Goal: Task Accomplishment & Management: Use online tool/utility

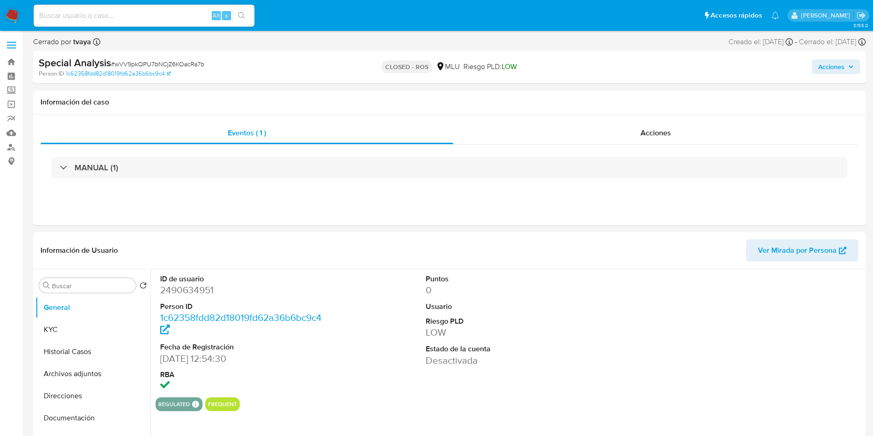
select select "10"
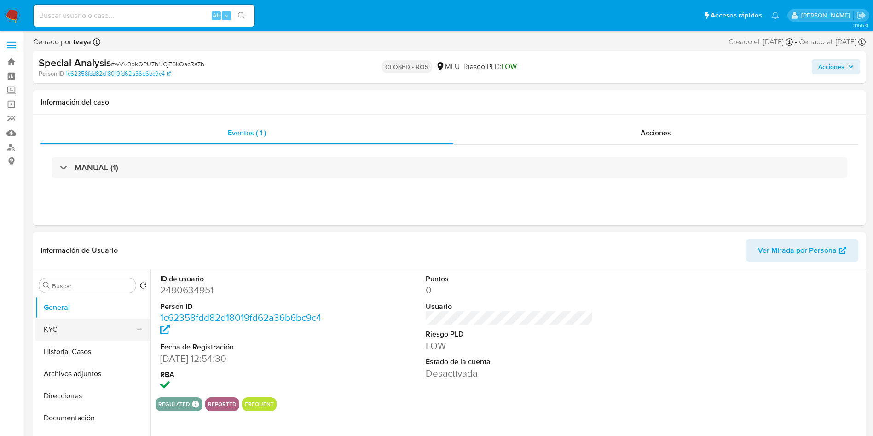
click at [51, 332] on button "KYC" at bounding box center [89, 330] width 108 height 22
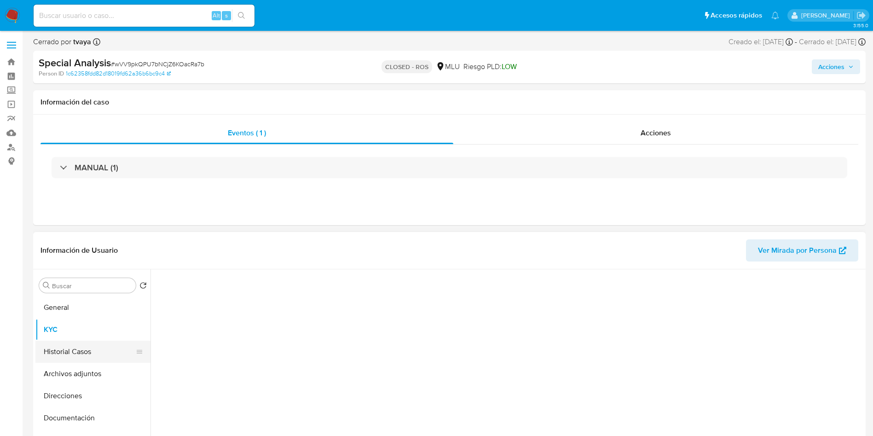
click at [55, 344] on button "Historial Casos" at bounding box center [89, 352] width 108 height 22
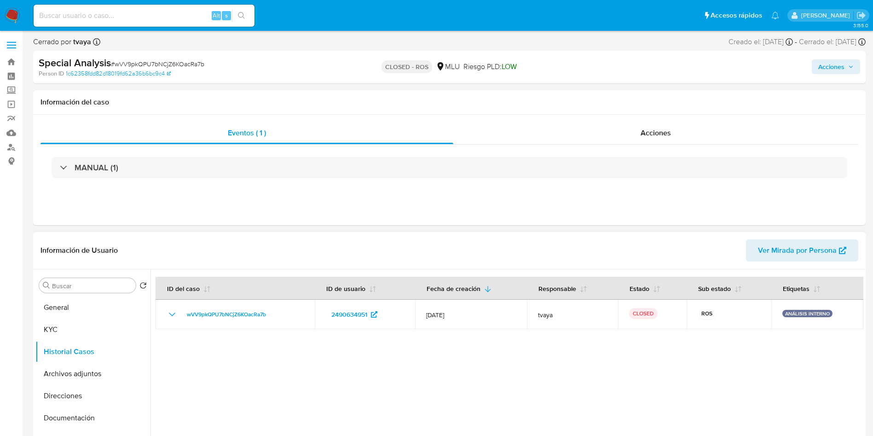
click at [691, 381] on div at bounding box center [507, 387] width 713 height 236
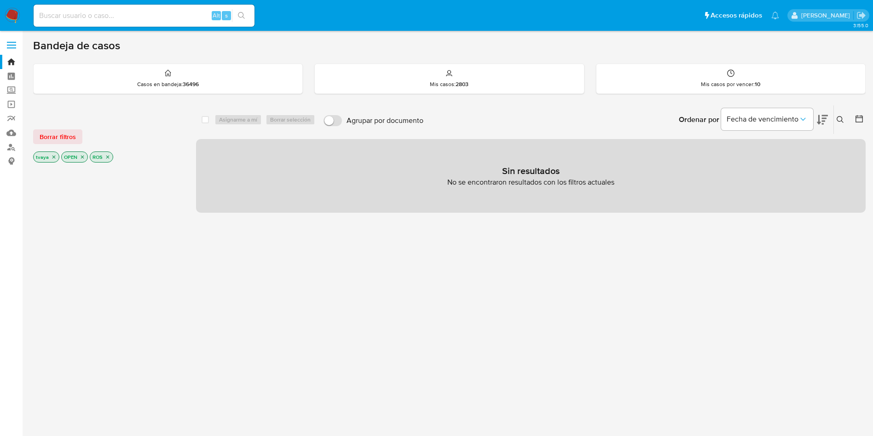
click at [110, 155] on p "ROS" at bounding box center [101, 157] width 23 height 10
click at [110, 156] on p "ROS" at bounding box center [101, 157] width 23 height 10
click at [108, 156] on icon "close-filter" at bounding box center [107, 157] width 3 height 3
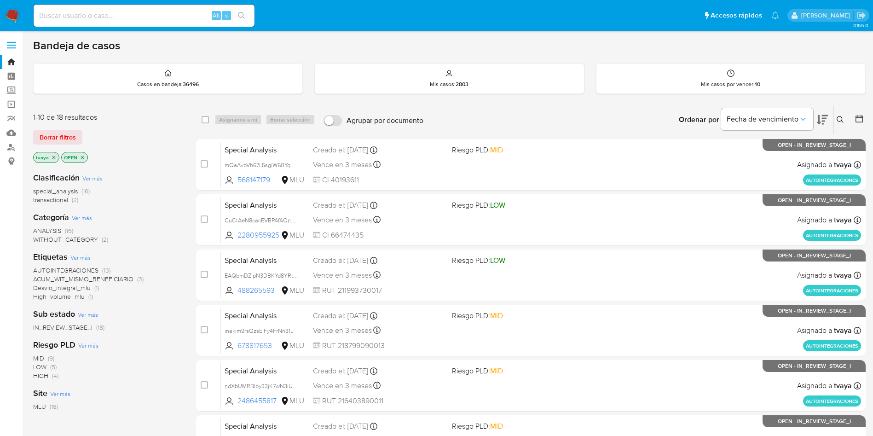
click at [10, 9] on img at bounding box center [13, 16] width 16 height 16
click at [106, 371] on div "MID (9) LOW (5) HIGH (4)" at bounding box center [107, 367] width 148 height 26
click at [99, 13] on input at bounding box center [144, 16] width 221 height 12
paste input "227162209"
type input "227162209"
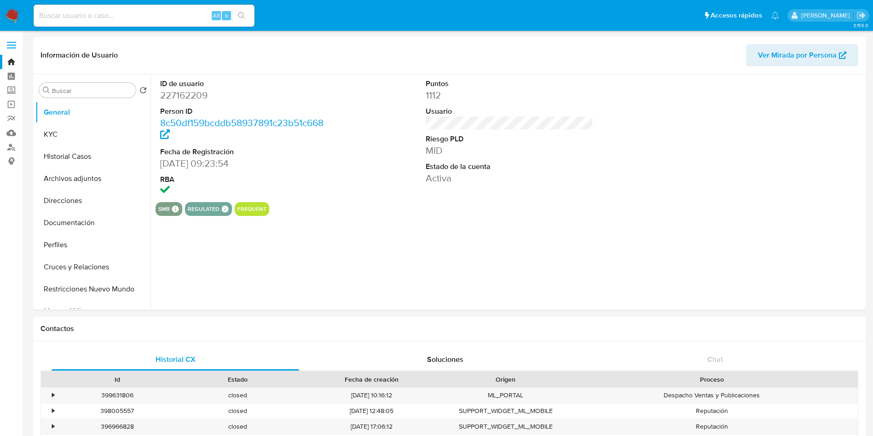
select select "10"
click at [64, 157] on button "Historial Casos" at bounding box center [89, 156] width 108 height 22
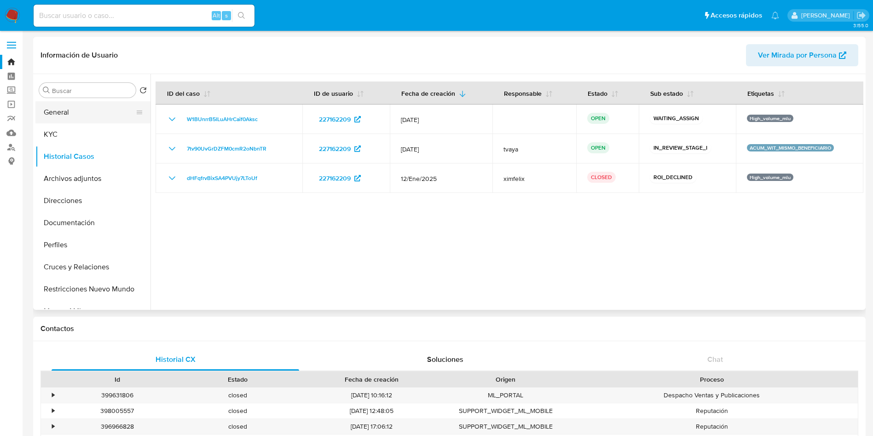
click at [67, 107] on button "General" at bounding box center [89, 112] width 108 height 22
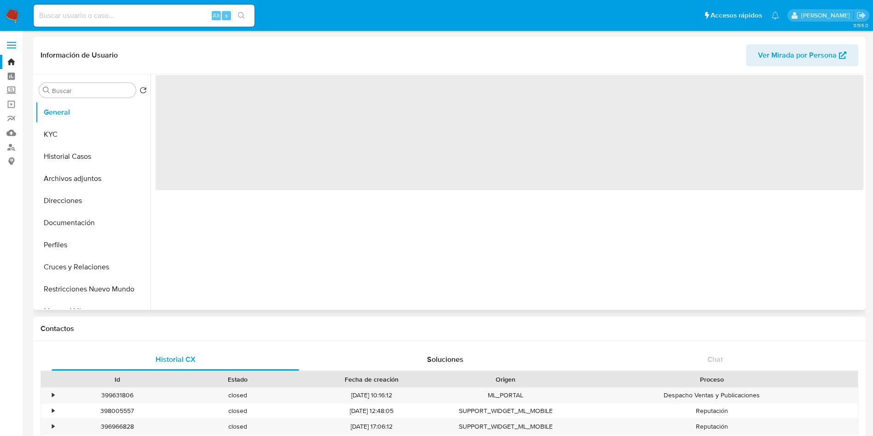
click at [191, 100] on span "‌" at bounding box center [510, 132] width 708 height 115
click at [191, 99] on span "‌" at bounding box center [510, 132] width 708 height 115
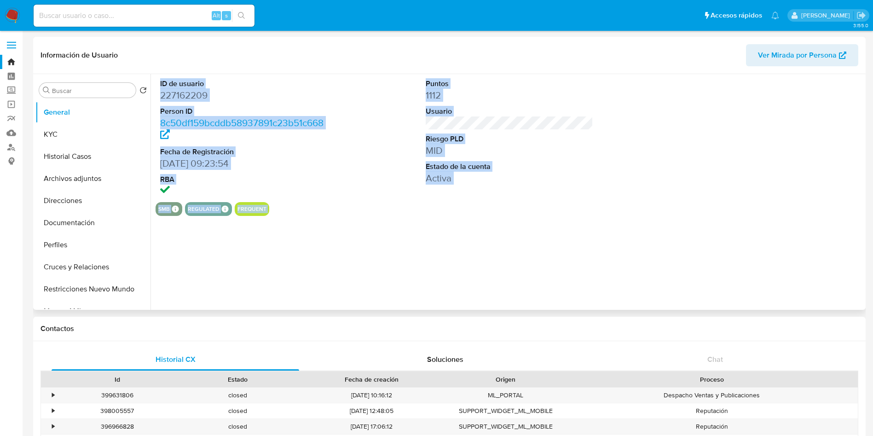
click at [191, 99] on dd "227162209" at bounding box center [244, 95] width 168 height 13
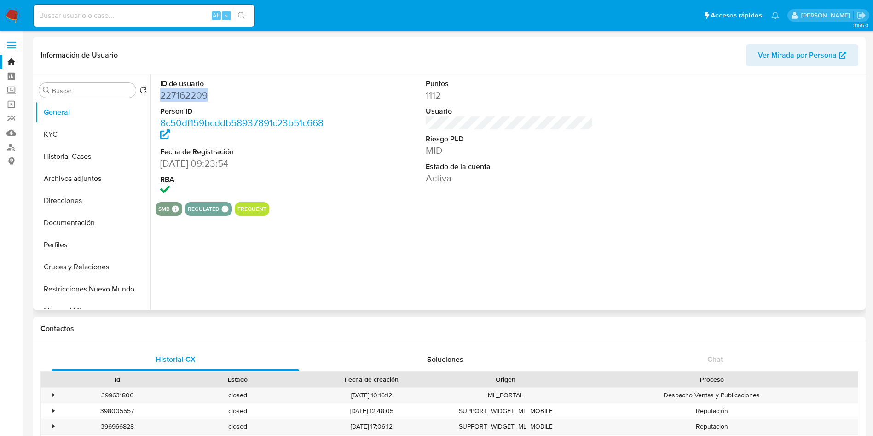
click at [191, 99] on dd "227162209" at bounding box center [244, 95] width 168 height 13
click at [186, 96] on dd "227162209" at bounding box center [244, 95] width 168 height 13
click at [65, 180] on button "Archivos adjuntos" at bounding box center [89, 179] width 108 height 22
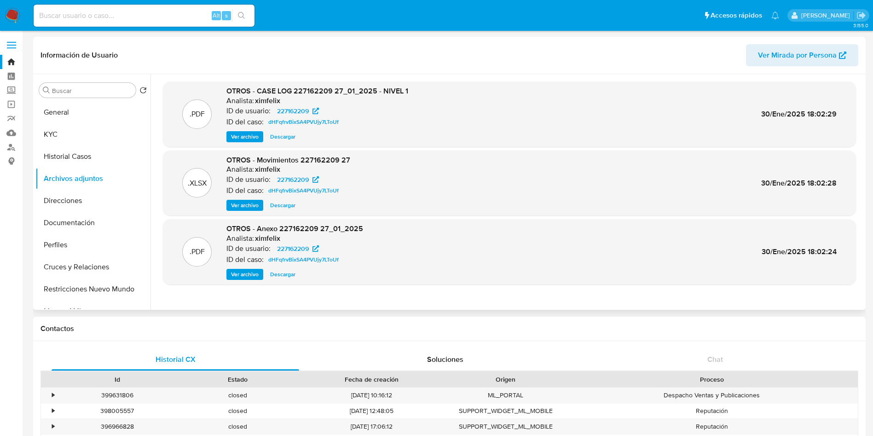
click at [245, 134] on span "Ver archivo" at bounding box center [245, 136] width 28 height 9
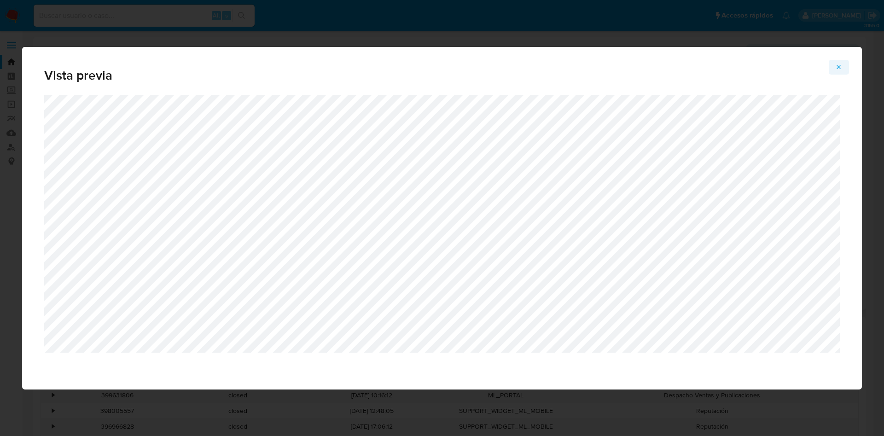
click at [841, 68] on icon "Attachment preview" at bounding box center [838, 67] width 7 height 7
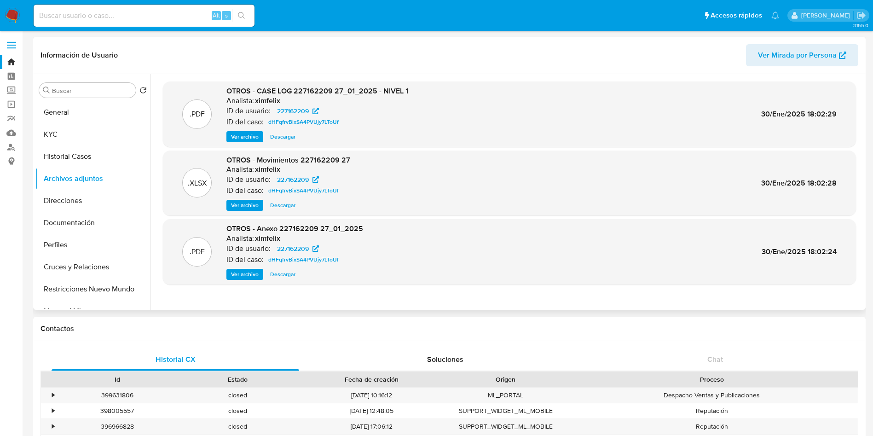
click at [69, 114] on button "General" at bounding box center [92, 112] width 115 height 22
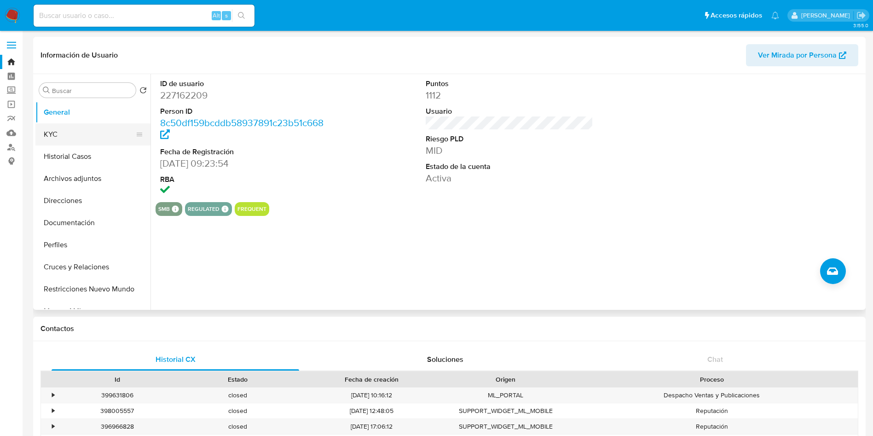
click at [62, 128] on button "KYC" at bounding box center [89, 134] width 108 height 22
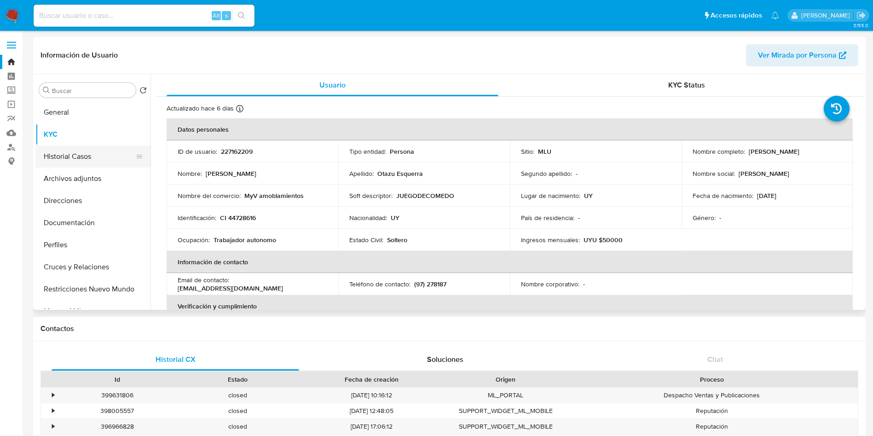
click at [82, 159] on button "Historial Casos" at bounding box center [89, 156] width 108 height 22
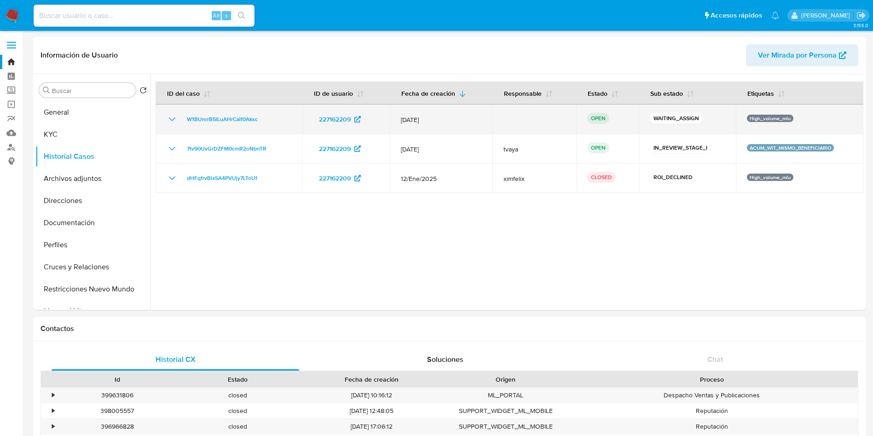
drag, startPoint x: 268, startPoint y: 119, endPoint x: 179, endPoint y: 122, distance: 88.9
click at [179, 122] on div "W1BUnrrB5lLuAHrCaif0Aksc" at bounding box center [229, 119] width 125 height 11
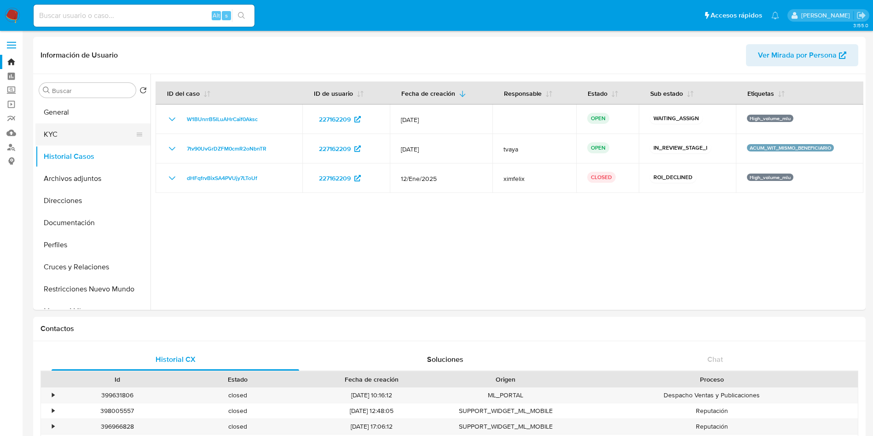
click at [74, 134] on button "KYC" at bounding box center [89, 134] width 108 height 22
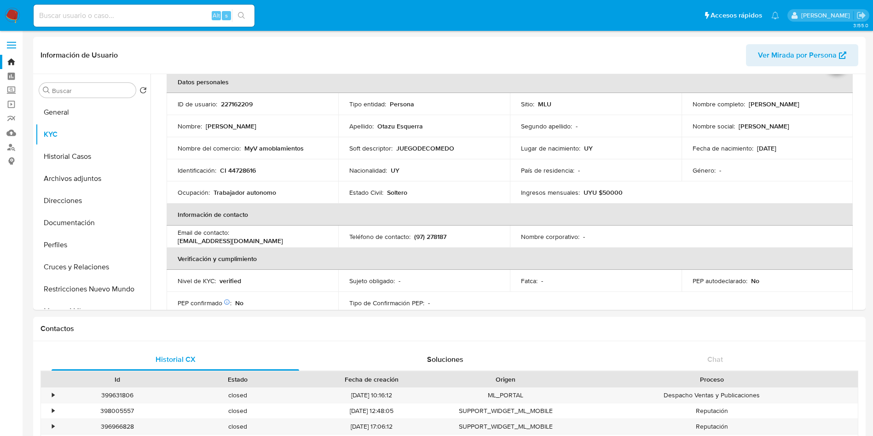
scroll to position [44, 0]
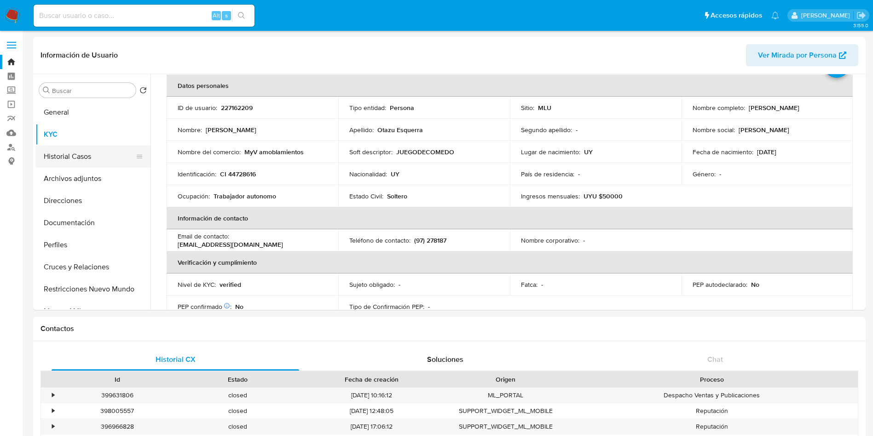
click at [67, 158] on button "Historial Casos" at bounding box center [89, 156] width 108 height 22
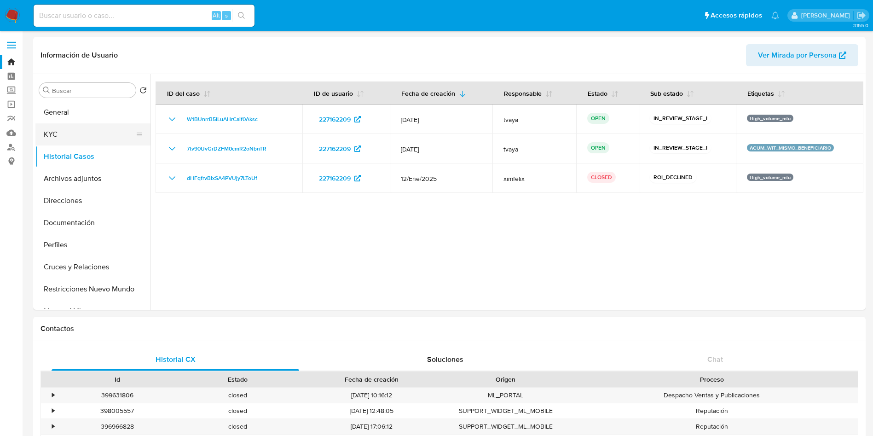
click at [53, 135] on button "KYC" at bounding box center [89, 134] width 108 height 22
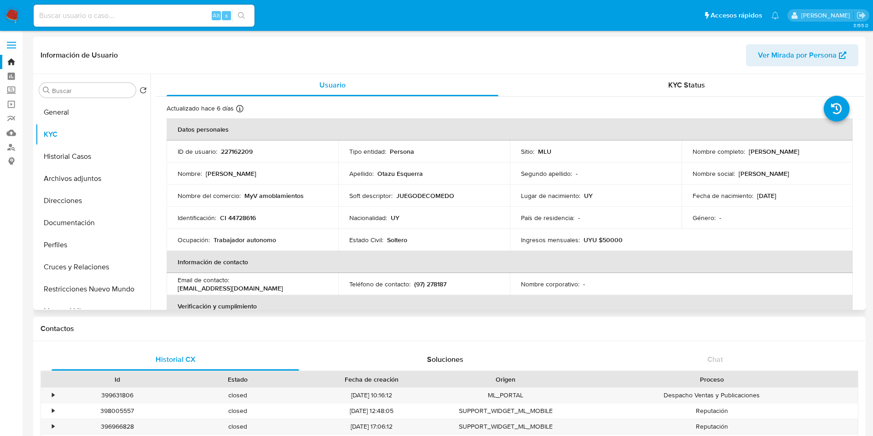
scroll to position [69, 0]
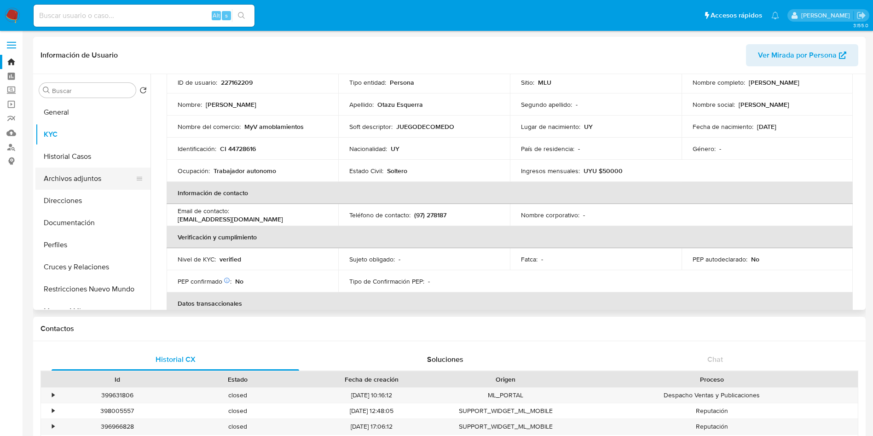
click at [69, 183] on button "Archivos adjuntos" at bounding box center [89, 179] width 108 height 22
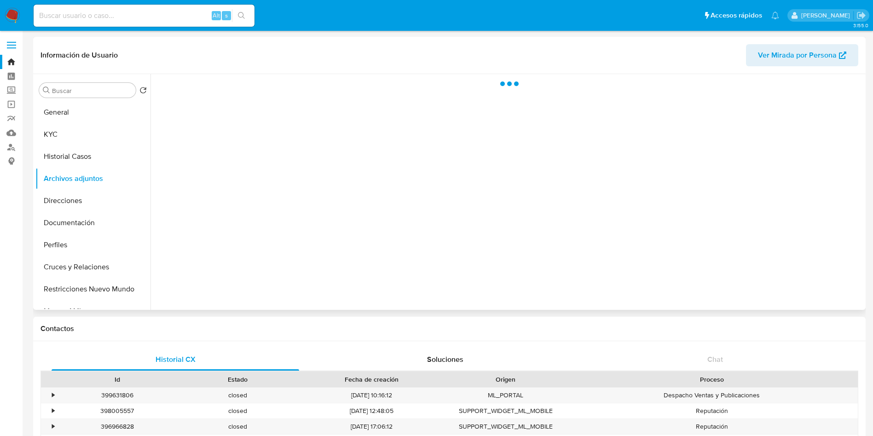
scroll to position [0, 0]
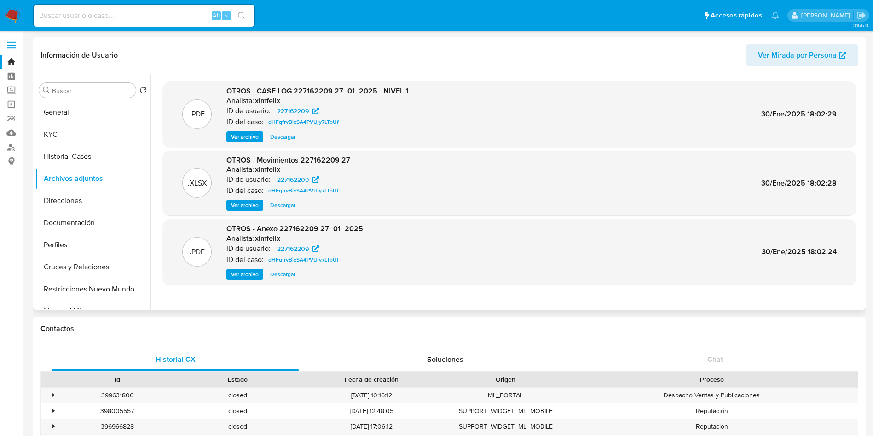
click at [247, 139] on span "Ver archivo" at bounding box center [245, 136] width 28 height 9
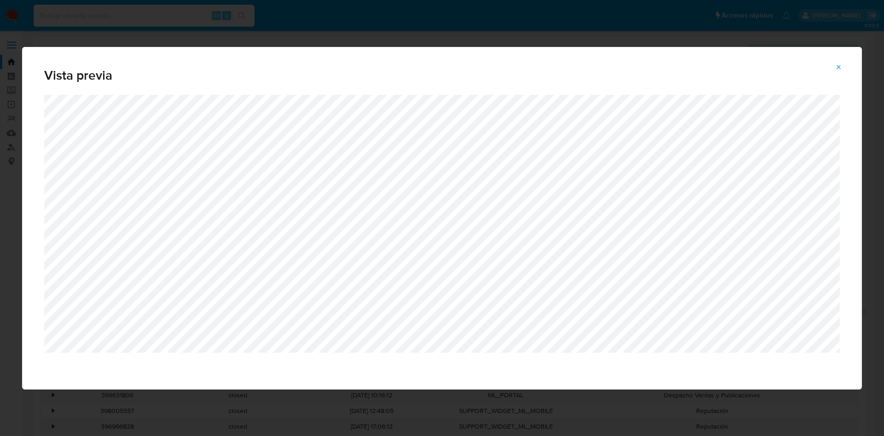
click at [671, 360] on div "Attachment preview" at bounding box center [442, 242] width 840 height 295
click at [833, 66] on button "Attachment preview" at bounding box center [839, 67] width 20 height 15
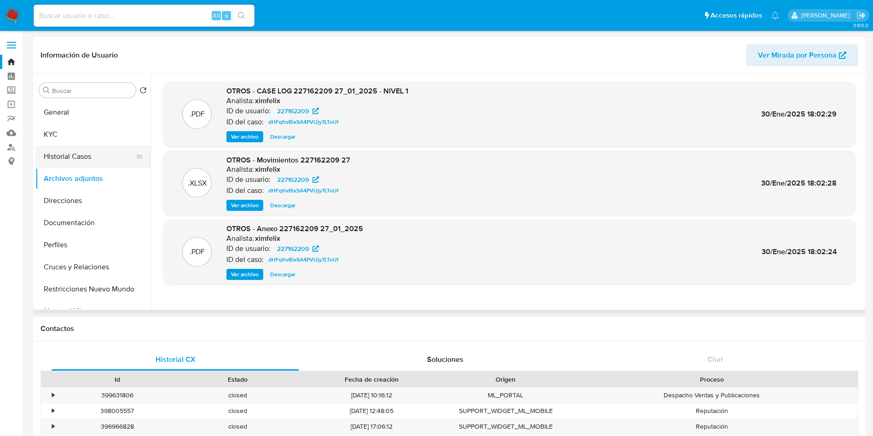
click at [68, 157] on button "Historial Casos" at bounding box center [89, 156] width 108 height 22
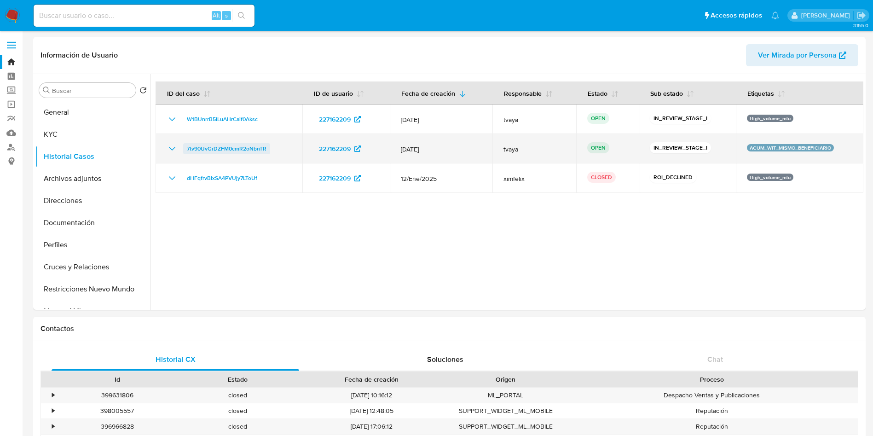
click at [249, 145] on span "7tv90UvGrDZFM0cmR2oNbnTR" at bounding box center [227, 148] width 80 height 11
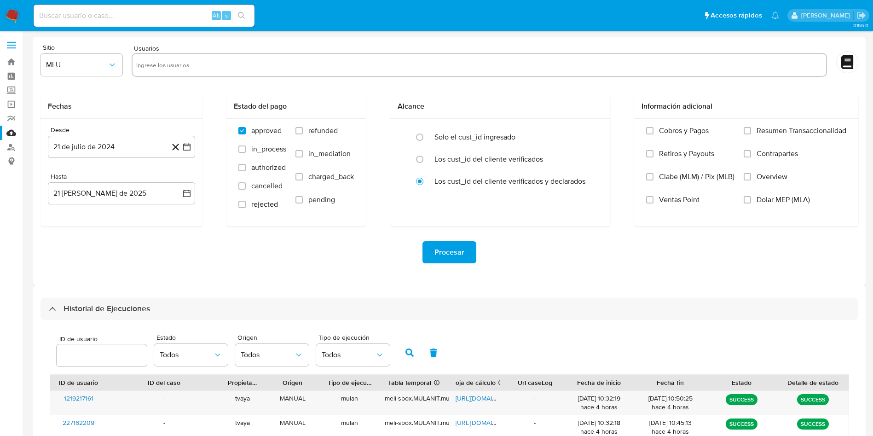
select select "10"
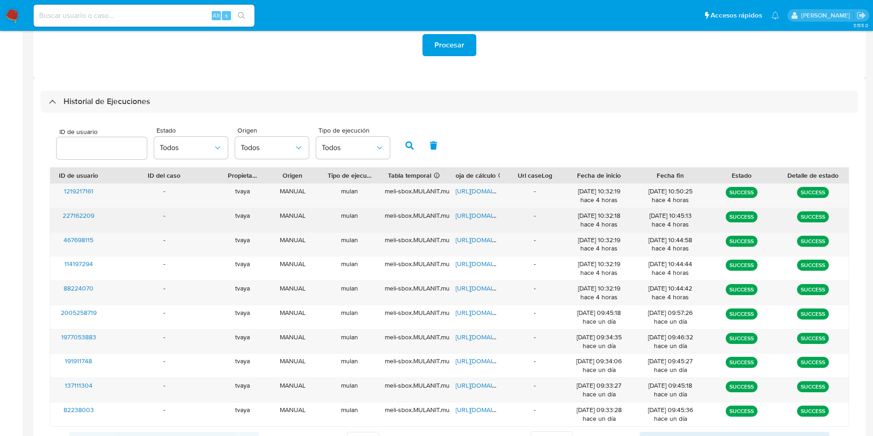
click at [487, 215] on span "[URL][DOMAIN_NAME]" at bounding box center [488, 215] width 64 height 9
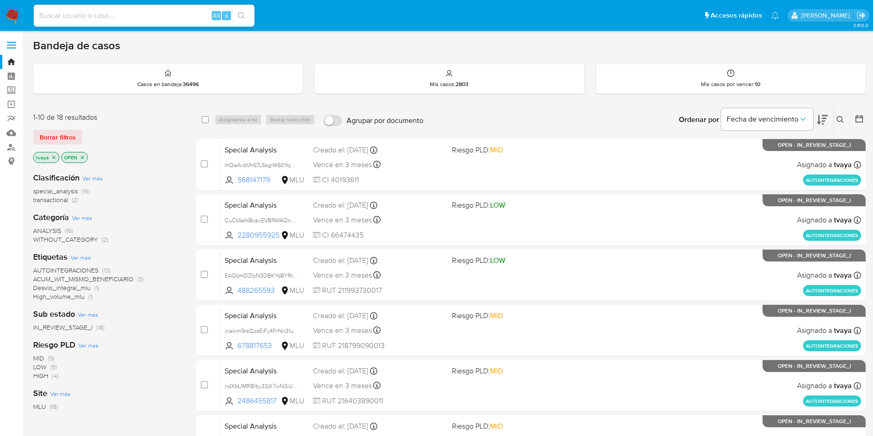
click at [51, 156] on icon "close-filter" at bounding box center [54, 158] width 6 height 6
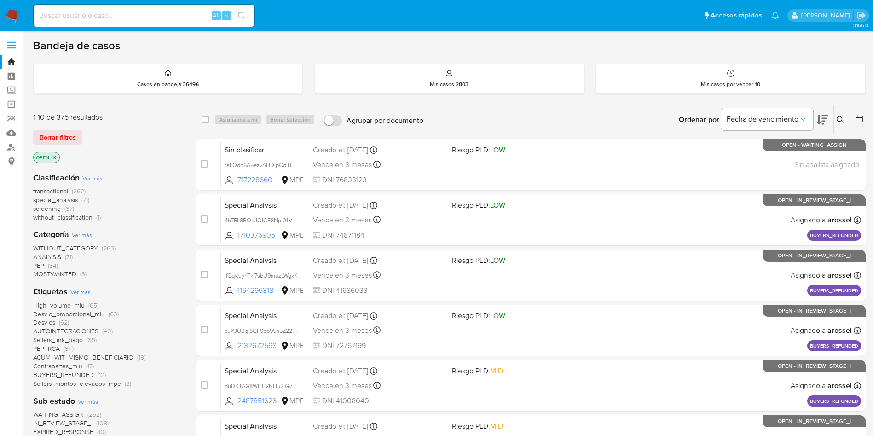
click at [842, 118] on icon at bounding box center [840, 119] width 7 height 7
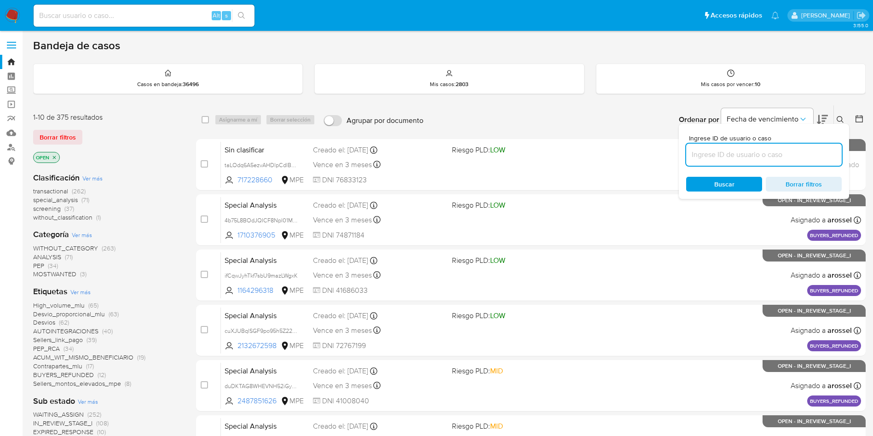
drag, startPoint x: 706, startPoint y: 151, endPoint x: 719, endPoint y: 151, distance: 12.9
click at [719, 151] on input at bounding box center [764, 155] width 156 height 12
type input "W1BUnrrB5lLuAHrCaif0Aksc"
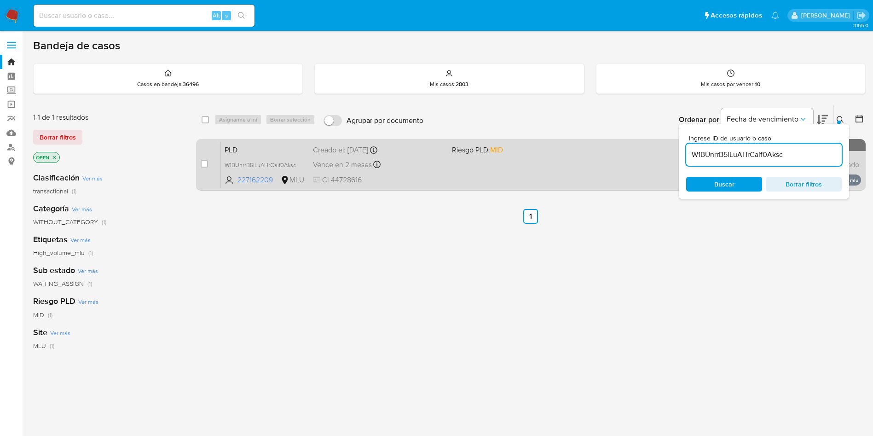
click at [208, 168] on div "case-item-checkbox No es posible asignar el caso" at bounding box center [211, 164] width 20 height 46
click at [204, 165] on input "checkbox" at bounding box center [204, 163] width 7 height 7
checkbox input "true"
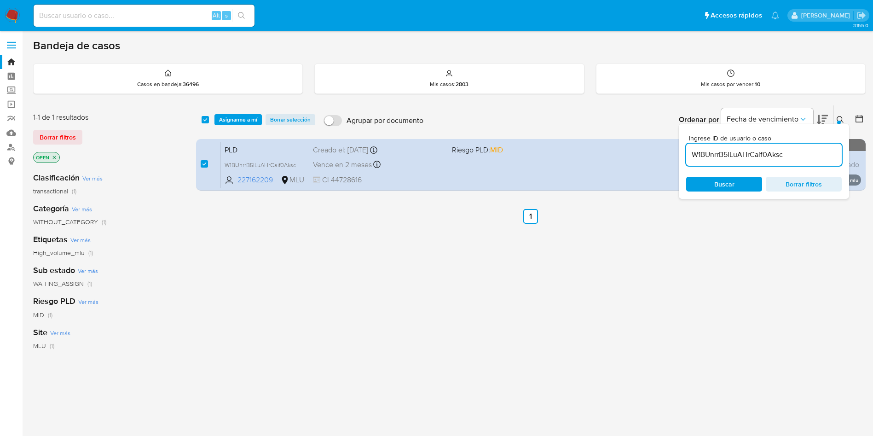
click at [239, 127] on div "select-all-cases-checkbox Asignarme a mí Borrar selección Agrupar por documento…" at bounding box center [531, 119] width 670 height 29
click at [239, 123] on span "Asignarme a mí" at bounding box center [238, 119] width 38 height 9
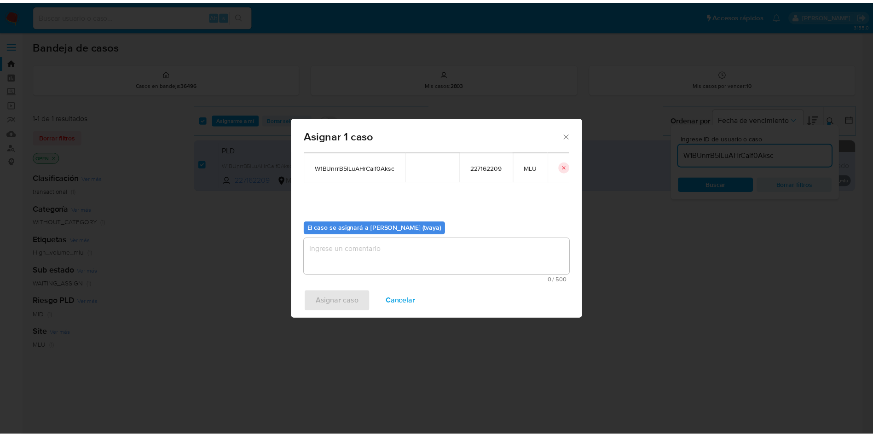
scroll to position [48, 0]
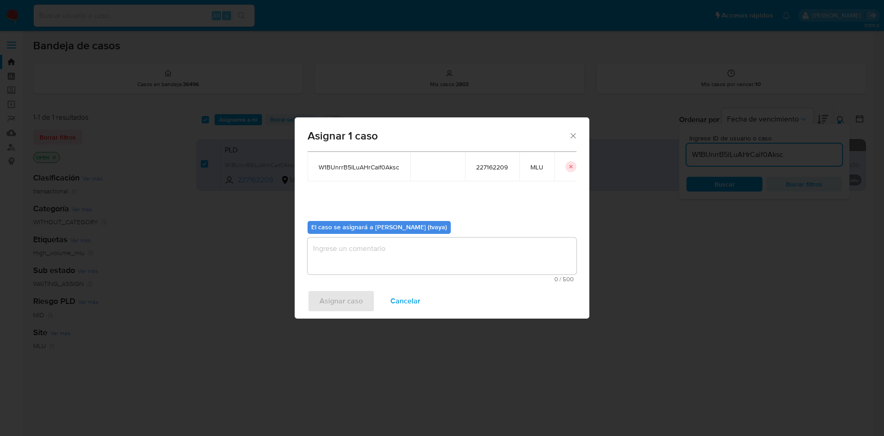
click at [383, 273] on textarea "assign-modal" at bounding box center [442, 256] width 269 height 37
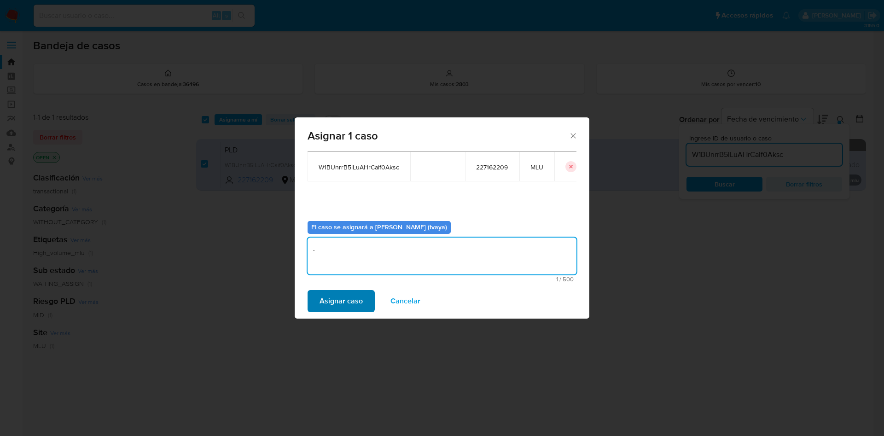
type textarea "."
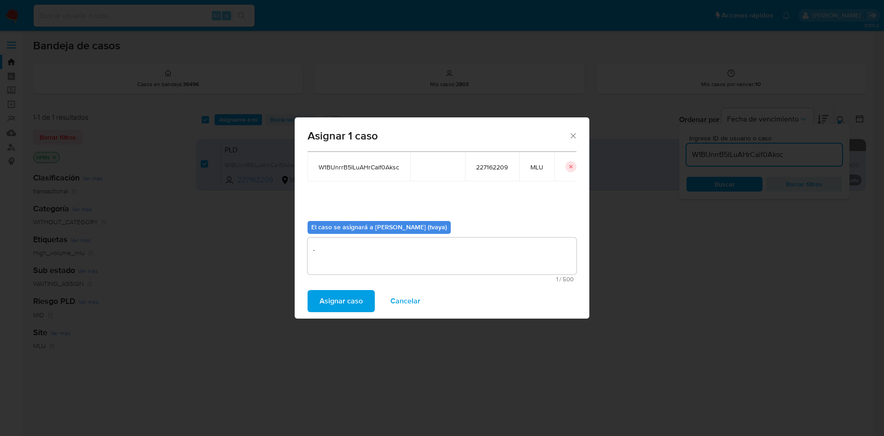
click at [347, 291] on span "Asignar caso" at bounding box center [340, 301] width 43 height 20
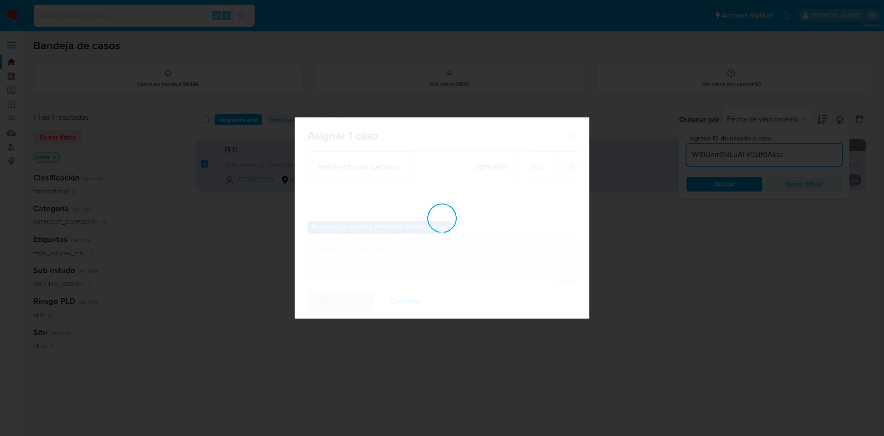
checkbox input "false"
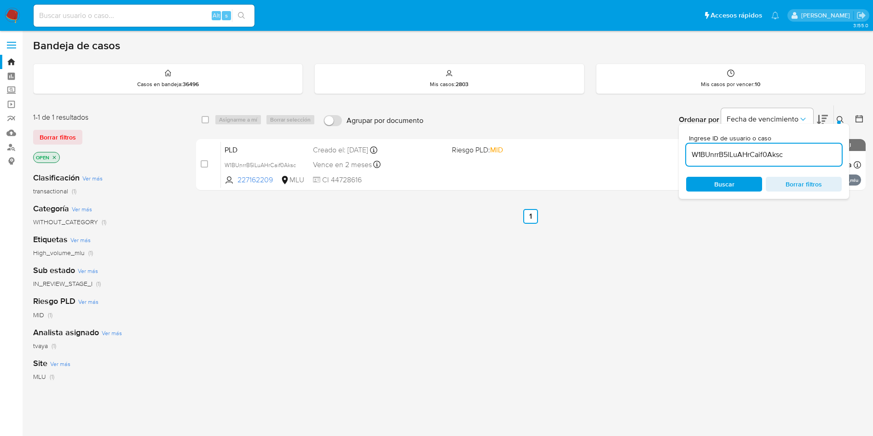
click at [655, 318] on div "select-all-cases-checkbox Asignarme a mí Borrar selección Agrupar por documento…" at bounding box center [531, 313] width 670 height 417
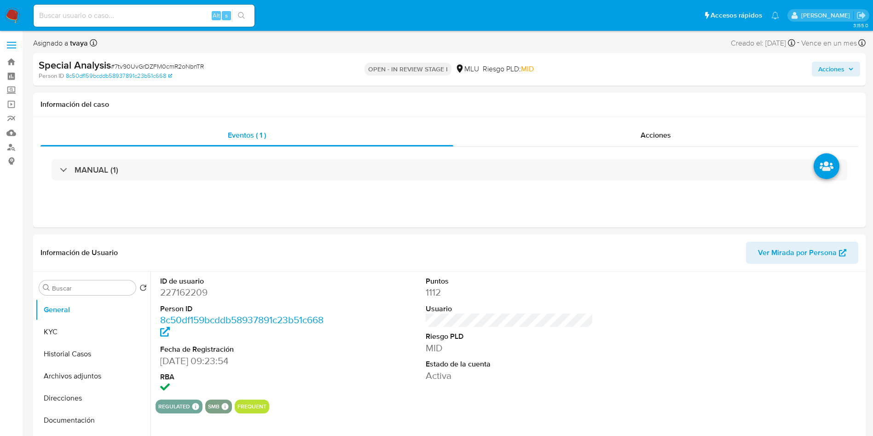
select select "10"
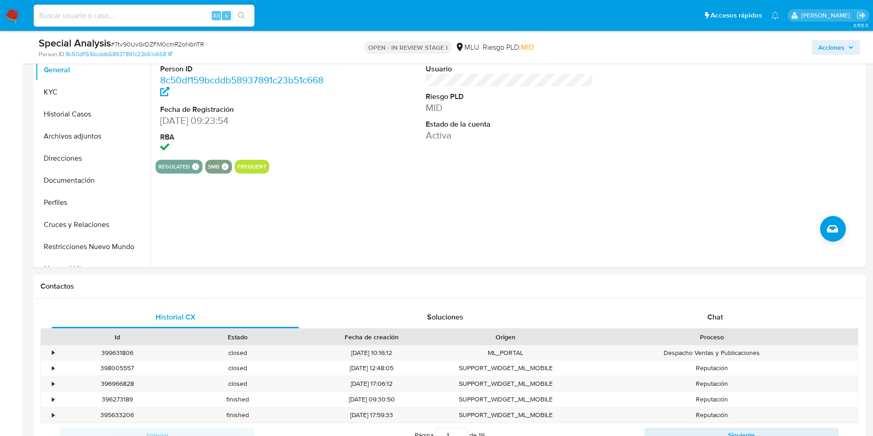
drag, startPoint x: 712, startPoint y: 322, endPoint x: 710, endPoint y: 300, distance: 21.8
click at [712, 321] on span "Chat" at bounding box center [716, 317] width 16 height 11
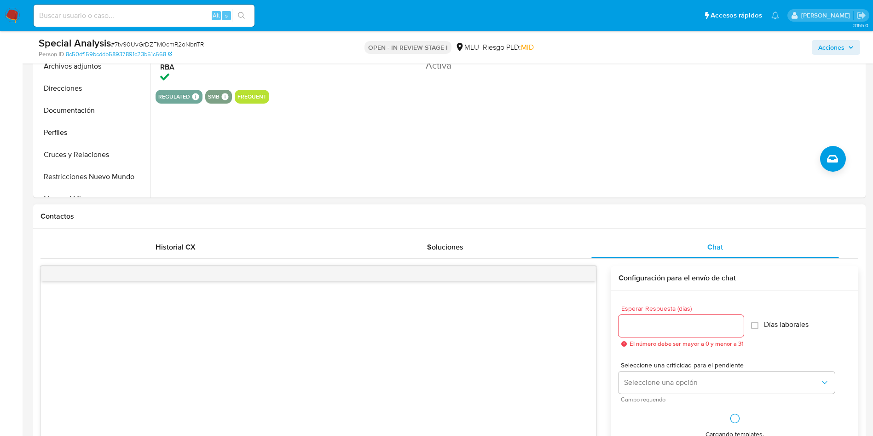
scroll to position [345, 0]
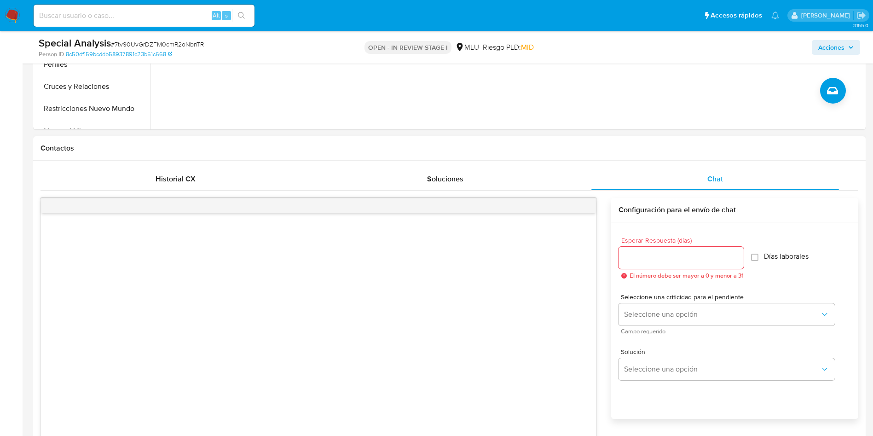
click at [652, 258] on input "Esperar Respuesta (días)" at bounding box center [681, 258] width 125 height 12
click at [674, 324] on button "Seleccione una opción" at bounding box center [727, 314] width 216 height 22
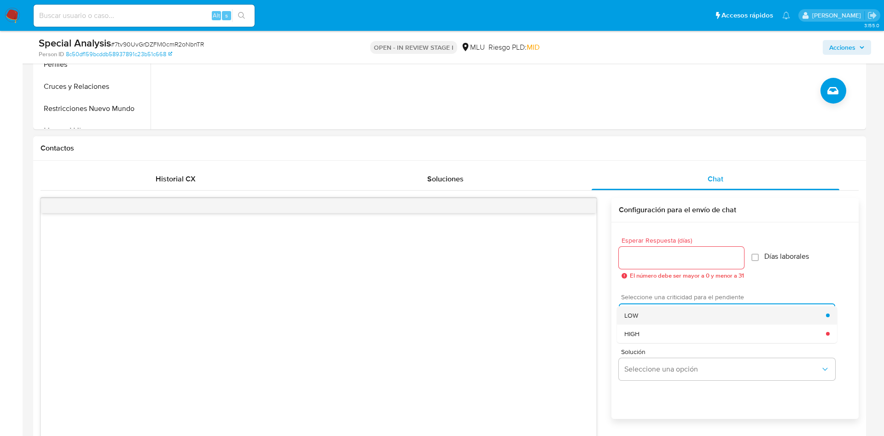
click at [660, 319] on div "LOW" at bounding box center [725, 315] width 202 height 18
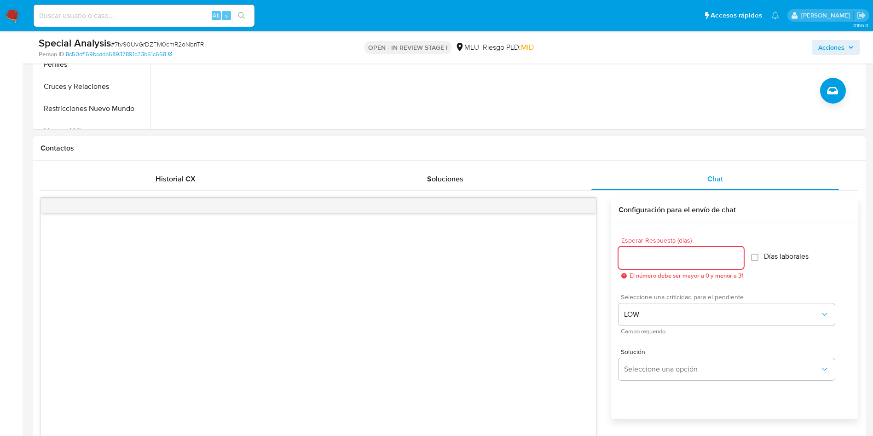
click at [647, 256] on input "Esperar Respuesta (días)" at bounding box center [681, 258] width 125 height 12
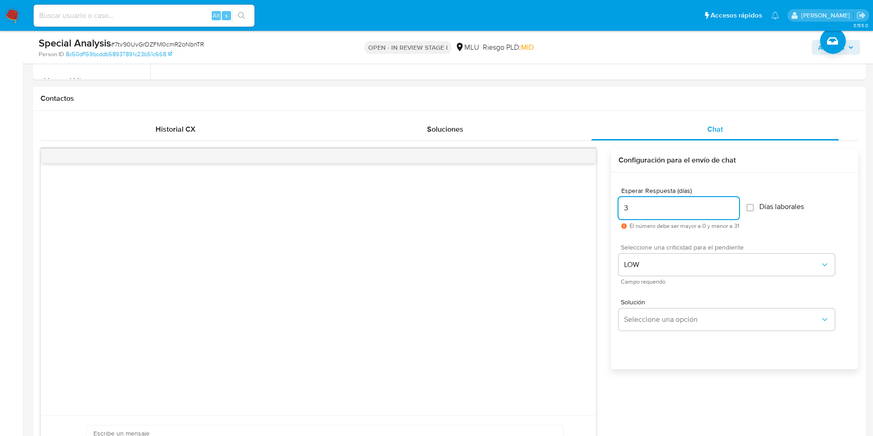
scroll to position [414, 0]
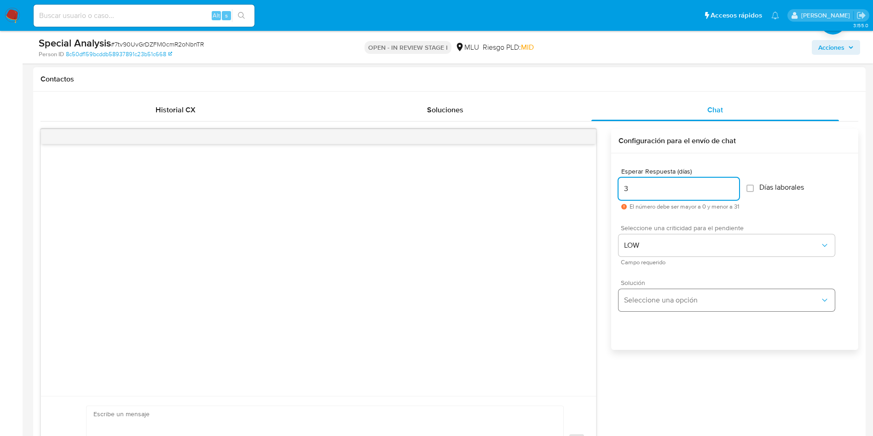
type input "3"
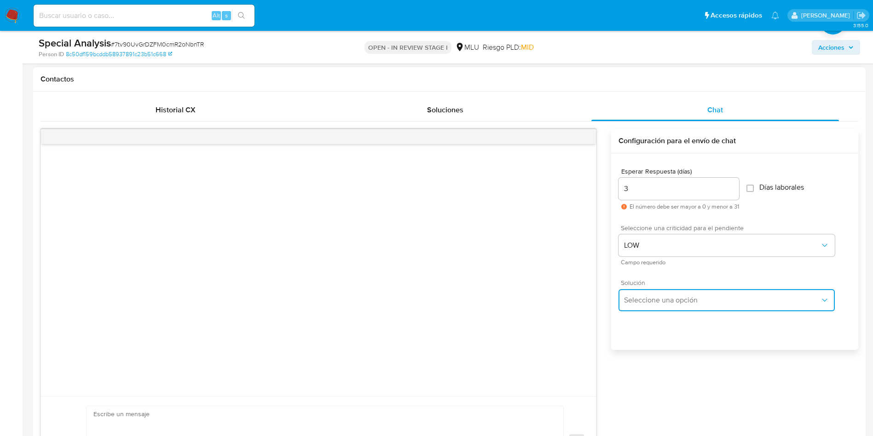
drag, startPoint x: 660, startPoint y: 292, endPoint x: 662, endPoint y: 299, distance: 6.8
click at [662, 294] on button "Seleccione una opción" at bounding box center [727, 300] width 216 height 22
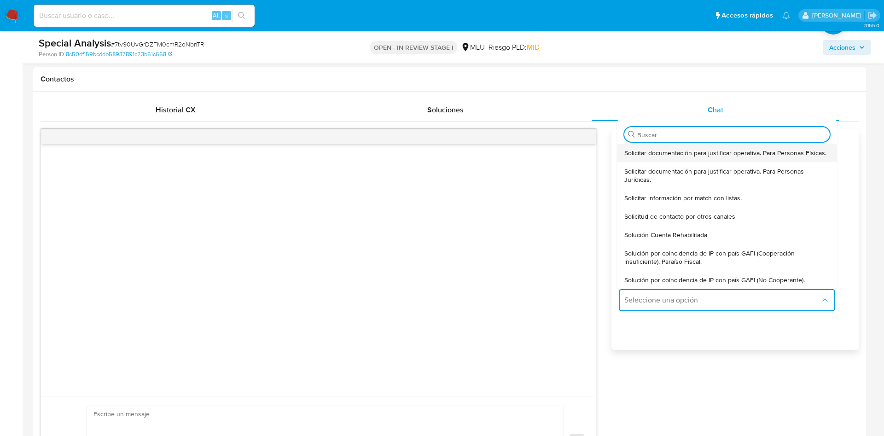
click at [681, 160] on div "Solicitar documentación para justificar operativa. Para Personas Físicas." at bounding box center [726, 153] width 205 height 18
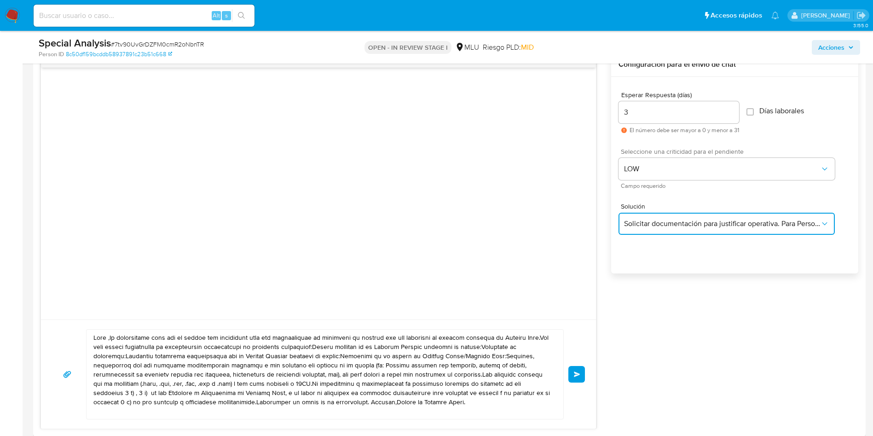
scroll to position [621, 0]
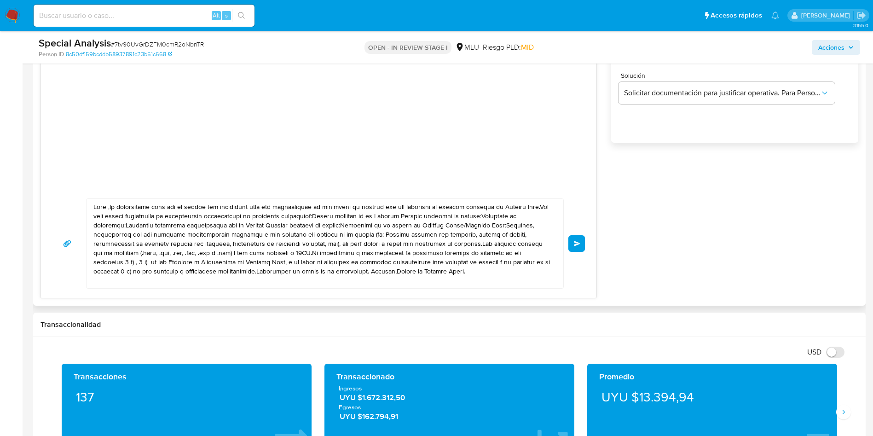
click at [360, 258] on textarea at bounding box center [322, 243] width 459 height 89
paste textarea "XXXXXX, ¿cómo estás? Te contactamos ya que necesitamos verificar algunos datos …"
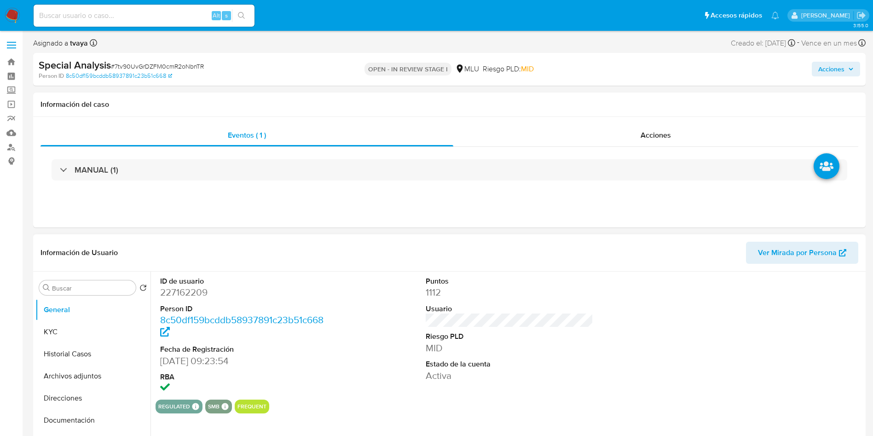
scroll to position [69, 0]
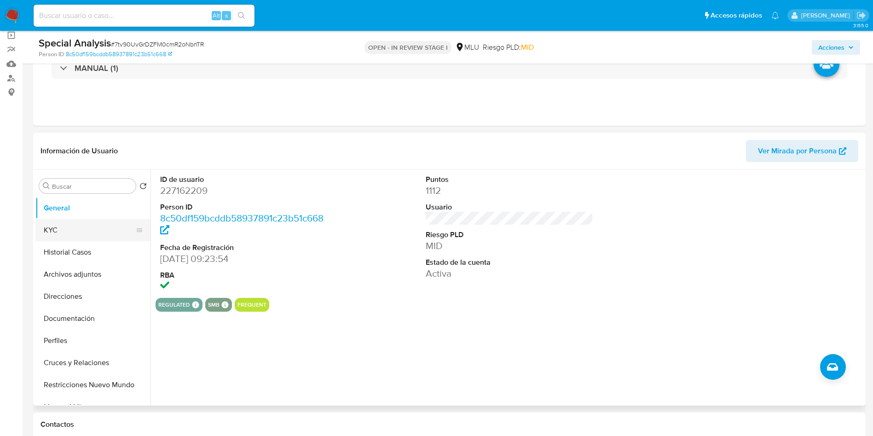
click at [83, 226] on button "KYC" at bounding box center [89, 230] width 108 height 22
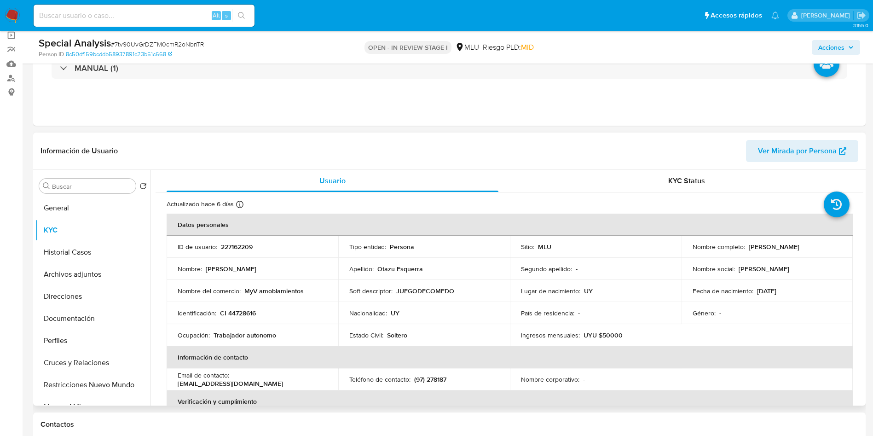
click at [749, 251] on p "Mathias Alejandro Otazu Esquerra" at bounding box center [774, 247] width 51 height 8
copy p "Mathias"
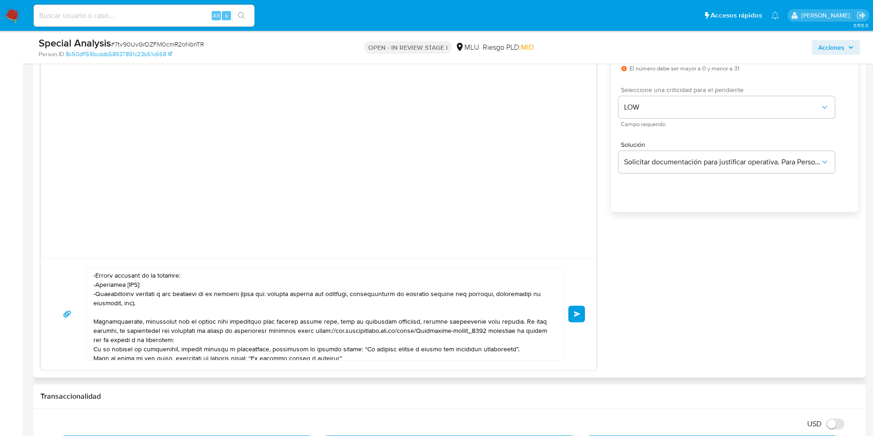
scroll to position [0, 0]
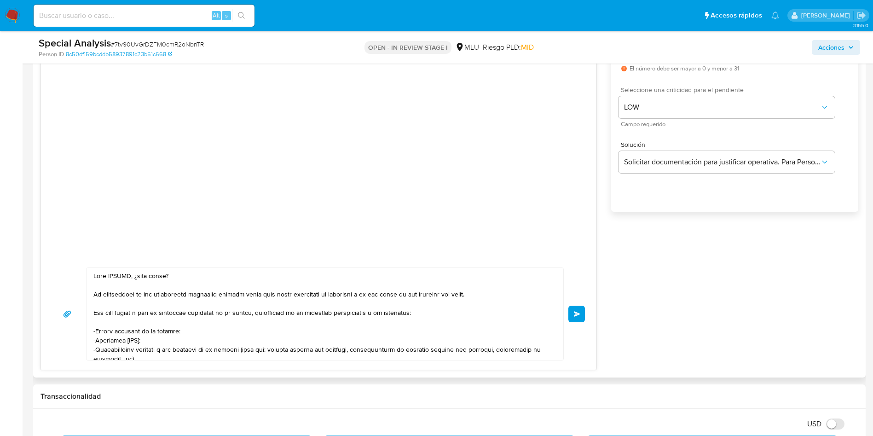
click at [116, 277] on textarea at bounding box center [322, 314] width 459 height 92
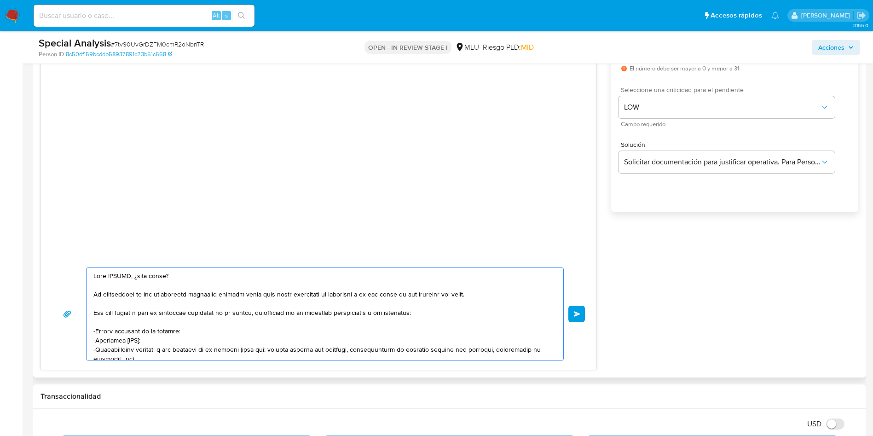
click at [116, 277] on textarea at bounding box center [322, 314] width 459 height 92
paste textarea "Mathias"
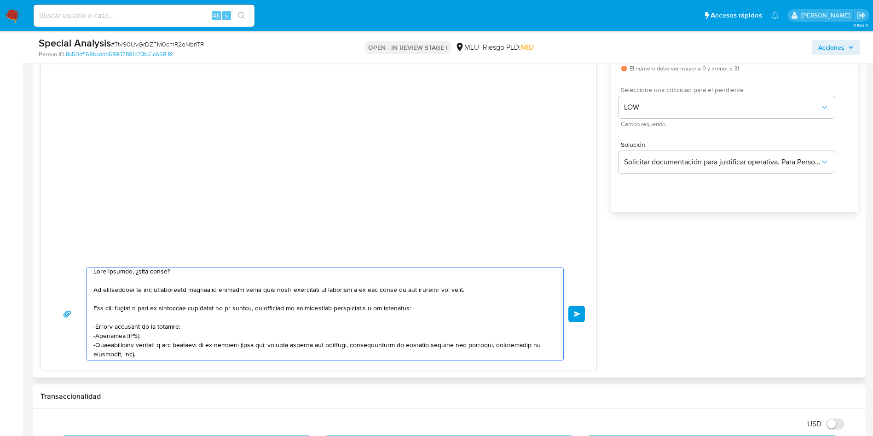
click at [102, 288] on textarea at bounding box center [322, 314] width 459 height 92
click at [139, 288] on textarea at bounding box center [322, 314] width 459 height 92
click at [264, 309] on textarea at bounding box center [322, 314] width 459 height 92
drag, startPoint x: 265, startPoint y: 309, endPoint x: 80, endPoint y: 306, distance: 184.6
click at [80, 306] on div "Enviar" at bounding box center [318, 313] width 533 height 93
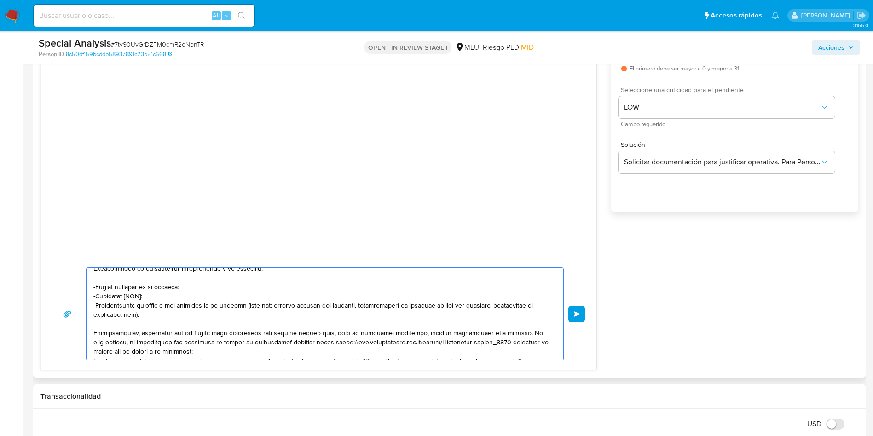
scroll to position [74, 0]
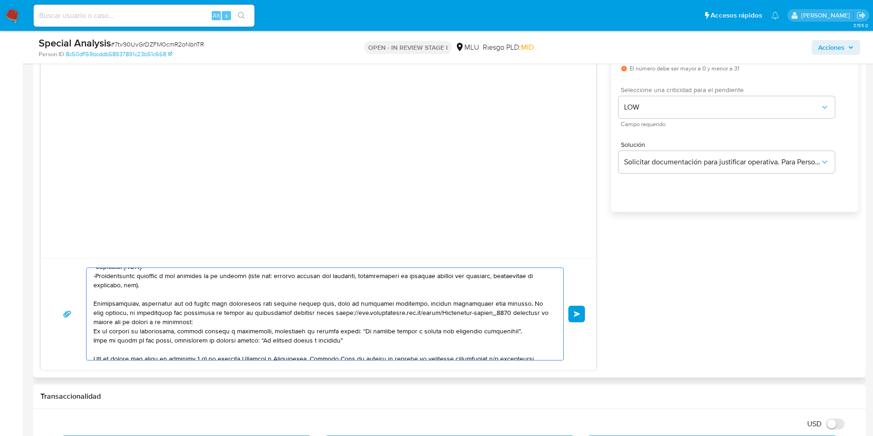
click at [359, 320] on textarea at bounding box center [322, 314] width 459 height 92
click at [304, 311] on textarea at bounding box center [322, 314] width 459 height 92
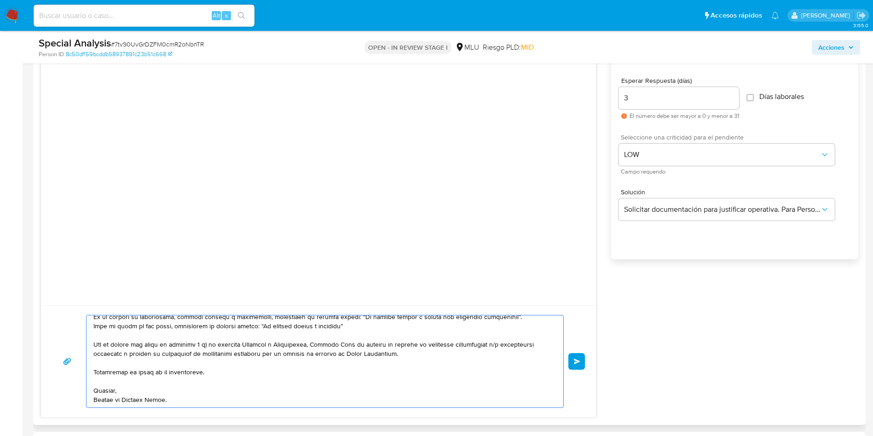
scroll to position [483, 0]
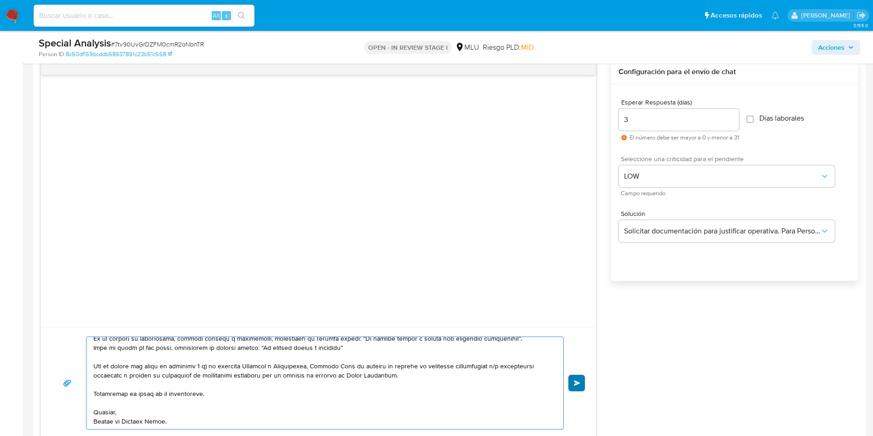
type textarea "Hola Mathias, ¿cómo estás? Te contactamos nuevamente para consultarte si pudist…"
click at [580, 385] on span "Enviar" at bounding box center [577, 383] width 6 height 6
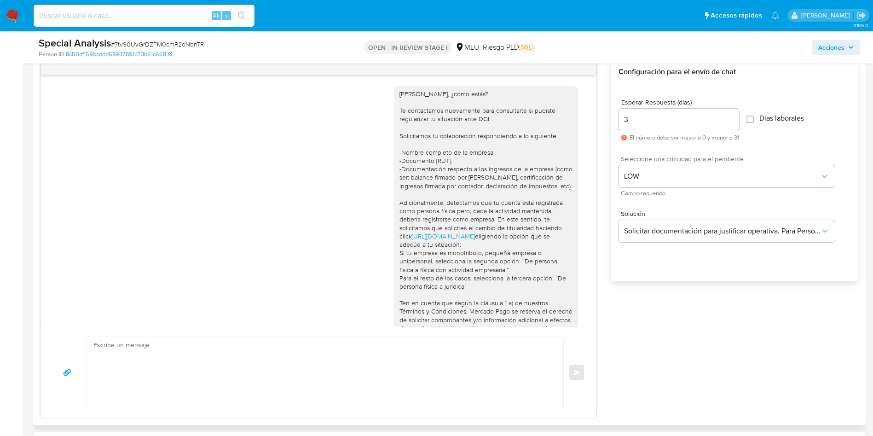
scroll to position [86, 0]
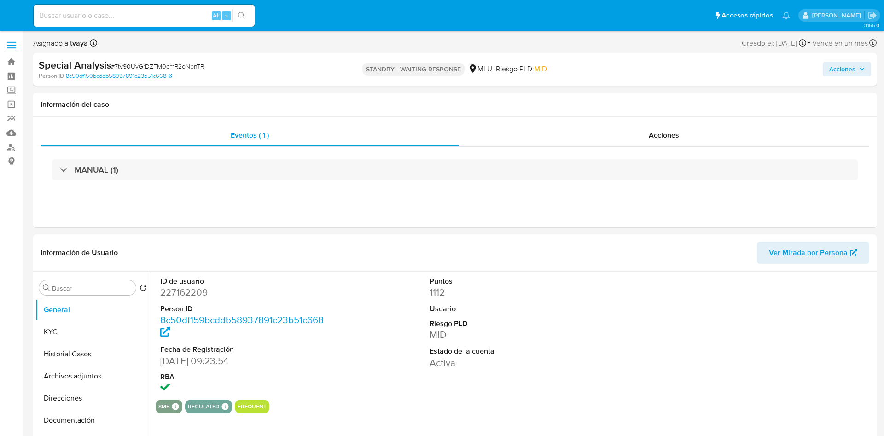
select select "10"
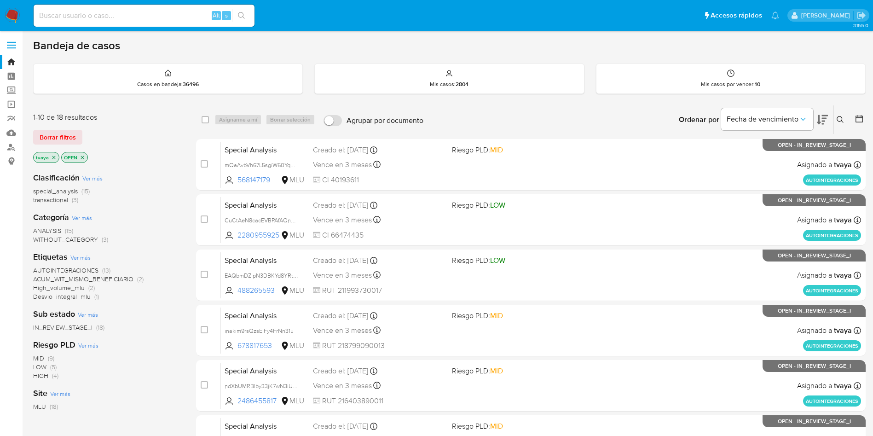
click at [155, 24] on div "Alt s" at bounding box center [144, 16] width 221 height 22
click at [154, 22] on div "Alt s" at bounding box center [144, 16] width 221 height 22
click at [156, 16] on input at bounding box center [144, 16] width 221 height 12
paste input "1219217161 - [DATE]"
type input "1219217161"
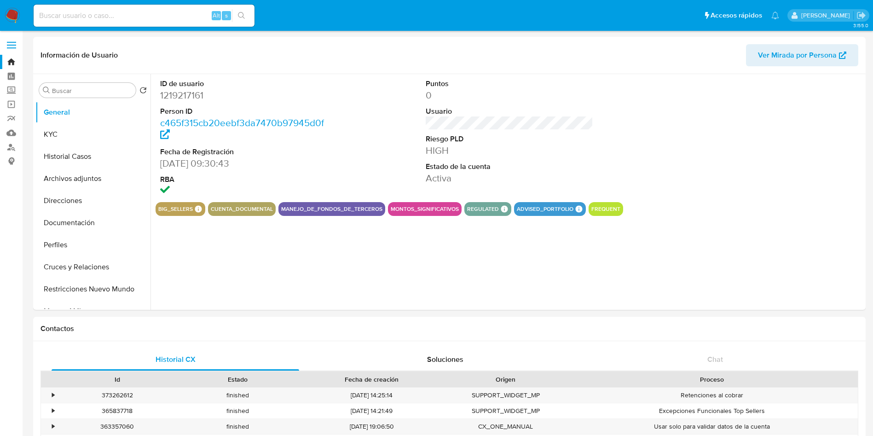
select select "10"
click at [69, 145] on button "KYC" at bounding box center [89, 134] width 108 height 22
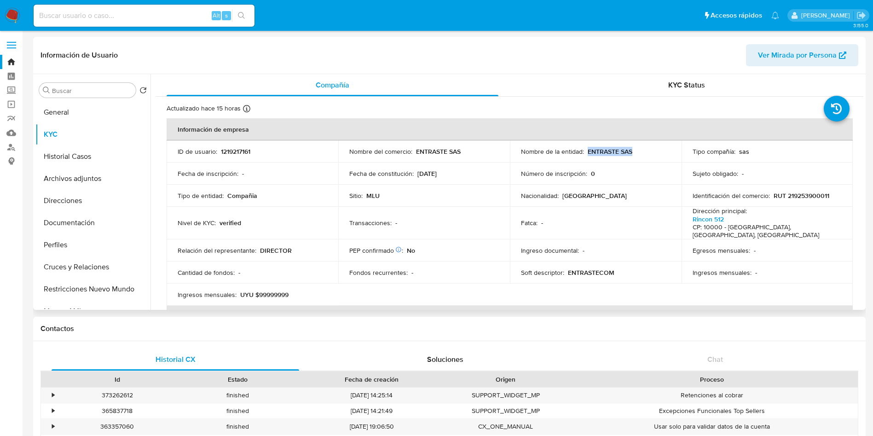
drag, startPoint x: 637, startPoint y: 150, endPoint x: 585, endPoint y: 153, distance: 51.6
click at [585, 153] on div "Nombre de la entidad : ENTRASTE SAS" at bounding box center [596, 151] width 150 height 8
copy p "ENTRASTE SAS"
click at [90, 157] on button "Historial Casos" at bounding box center [89, 156] width 108 height 22
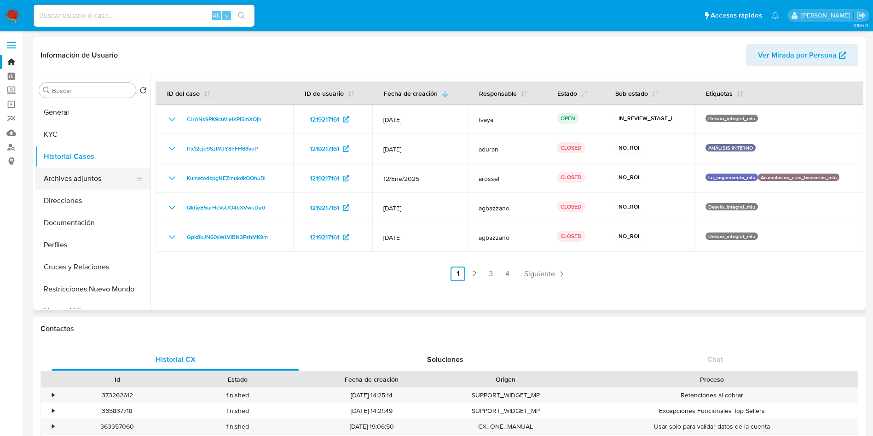
click at [85, 181] on button "Archivos adjuntos" at bounding box center [89, 179] width 108 height 22
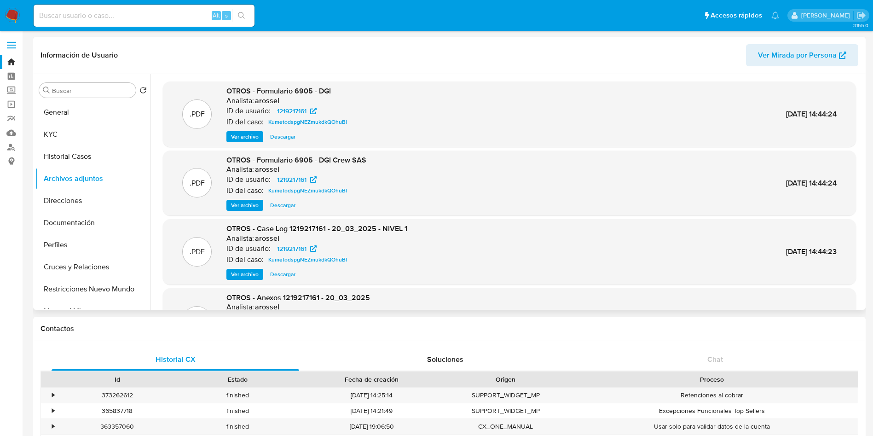
click at [249, 273] on span "Ver archivo" at bounding box center [245, 274] width 28 height 9
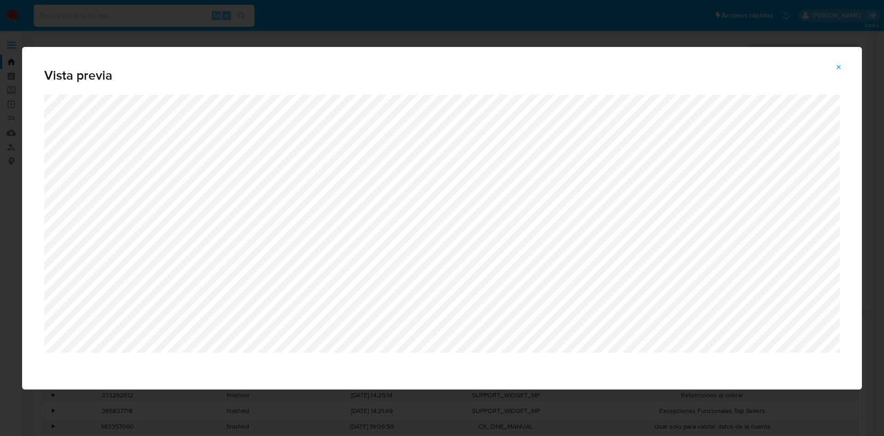
click at [614, 23] on div "Vista previa" at bounding box center [442, 218] width 884 height 436
click at [840, 69] on icon "Attachment preview" at bounding box center [838, 67] width 7 height 7
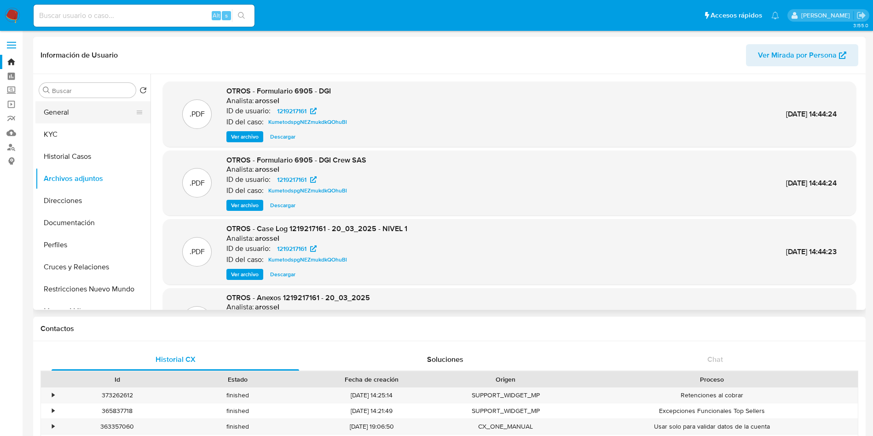
click at [81, 113] on button "General" at bounding box center [89, 112] width 108 height 22
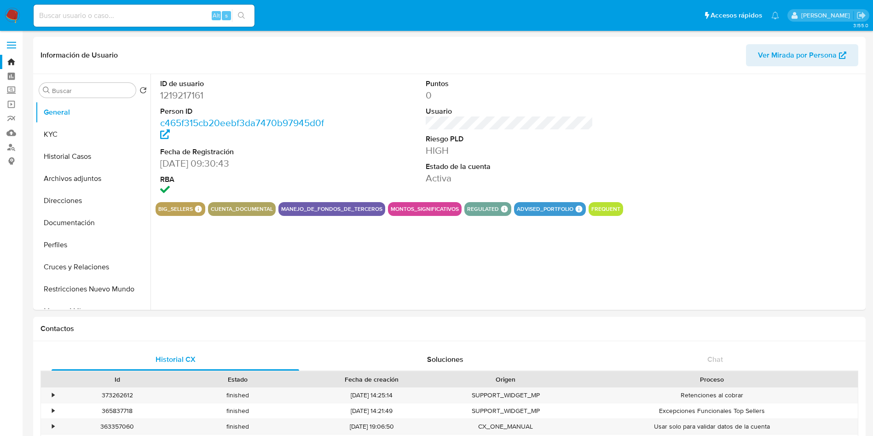
click at [198, 97] on dd "1219217161" at bounding box center [244, 95] width 168 height 13
copy dd "1219217161"
click at [188, 96] on dd "1219217161" at bounding box center [244, 95] width 168 height 13
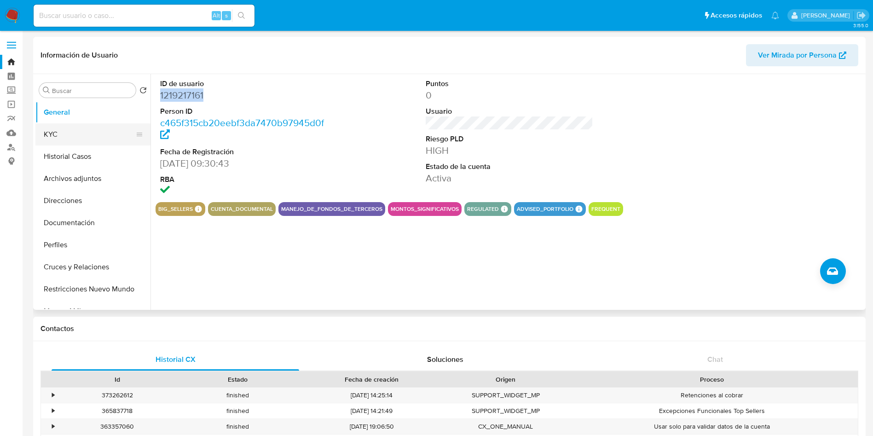
click at [67, 135] on button "KYC" at bounding box center [89, 134] width 108 height 22
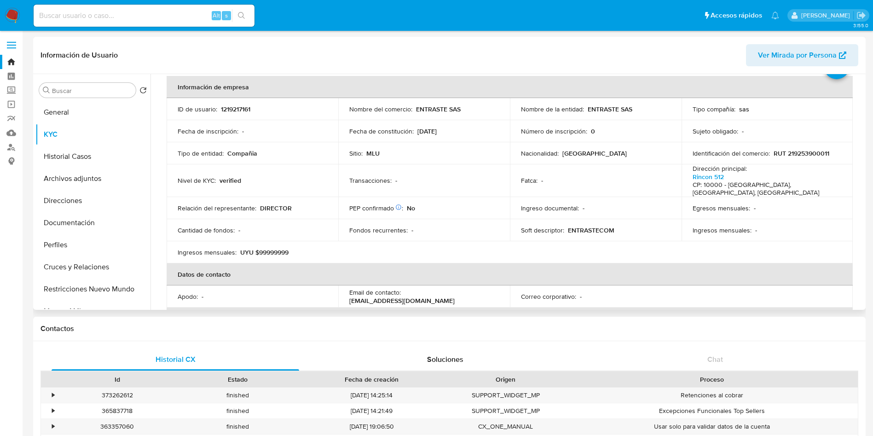
scroll to position [44, 0]
click at [82, 152] on button "Historial Casos" at bounding box center [89, 156] width 108 height 22
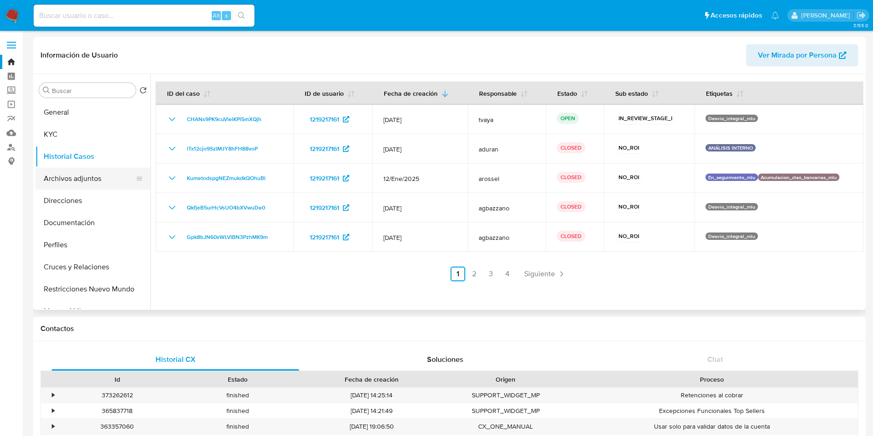
click at [60, 186] on button "Archivos adjuntos" at bounding box center [89, 179] width 108 height 22
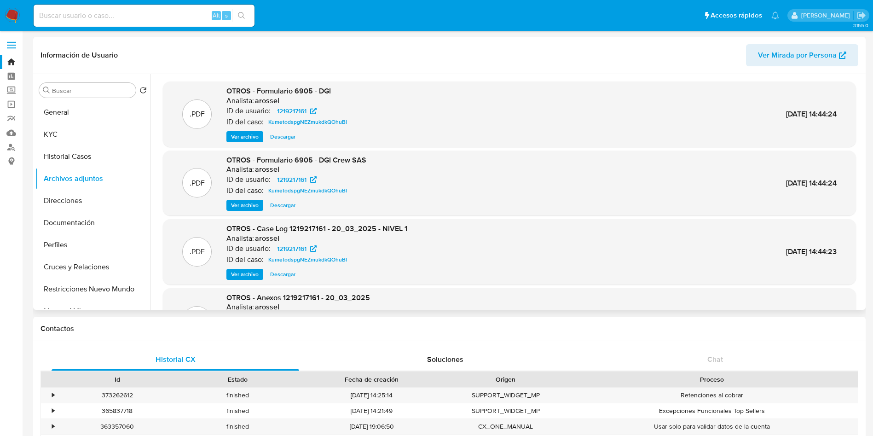
click at [247, 273] on span "Ver archivo" at bounding box center [245, 274] width 28 height 9
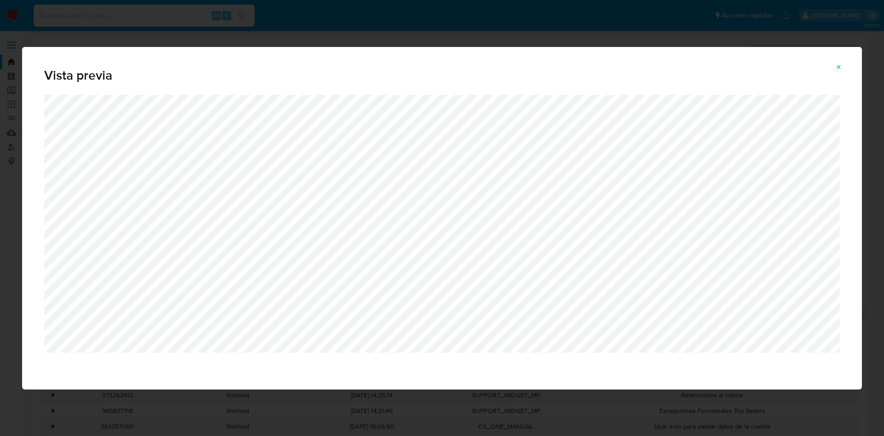
click at [275, 28] on div "Vista previa" at bounding box center [442, 218] width 884 height 436
click at [840, 67] on icon "Attachment preview" at bounding box center [838, 67] width 7 height 7
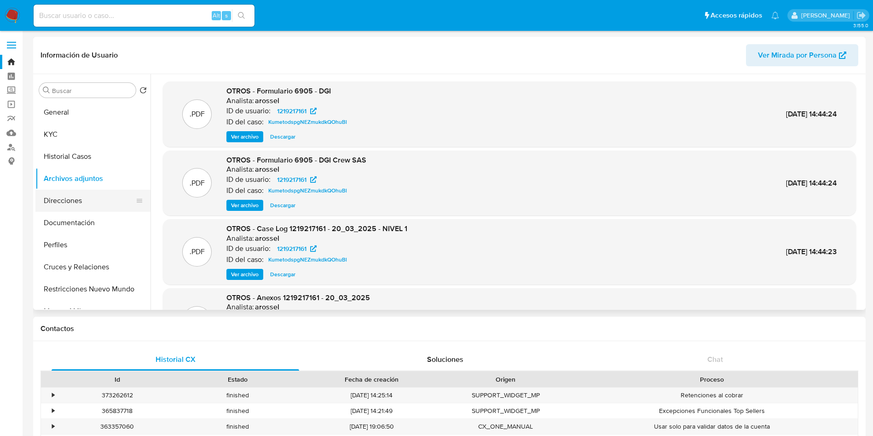
click at [76, 204] on button "Direcciones" at bounding box center [89, 201] width 108 height 22
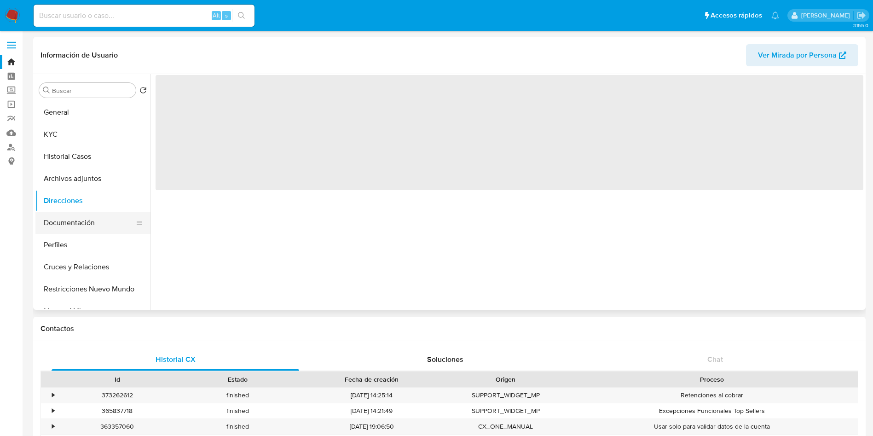
click at [77, 220] on button "Documentación" at bounding box center [89, 223] width 108 height 22
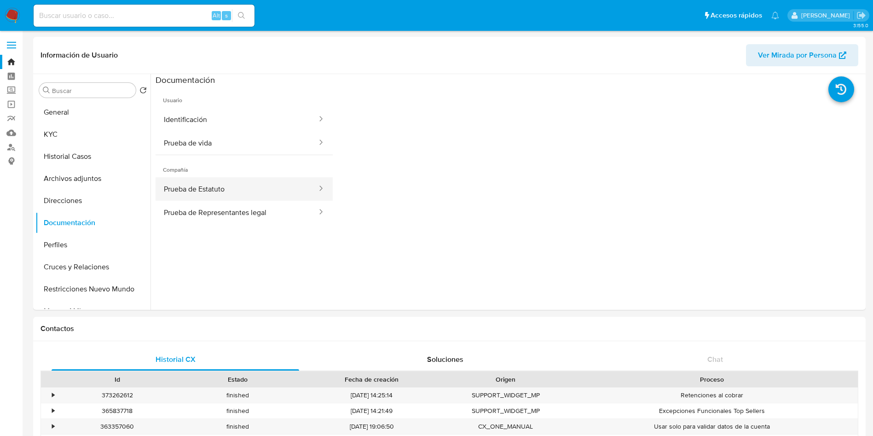
click at [208, 180] on button "Prueba de Estatuto" at bounding box center [237, 188] width 163 height 23
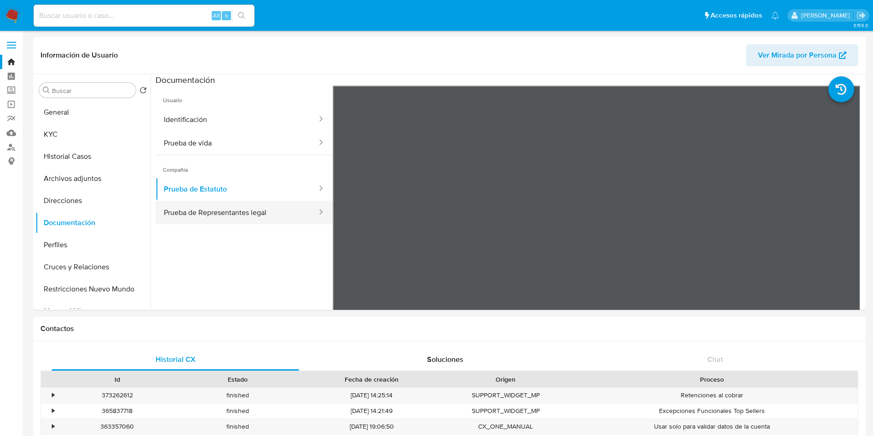
click at [252, 212] on button "Prueba de Representantes legal" at bounding box center [237, 212] width 163 height 23
click at [81, 163] on button "Historial Casos" at bounding box center [89, 156] width 108 height 22
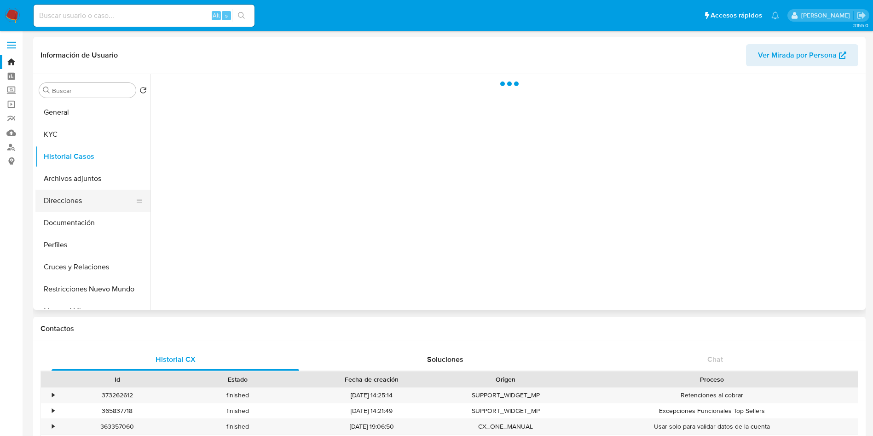
click at [81, 194] on button "Direcciones" at bounding box center [89, 201] width 108 height 22
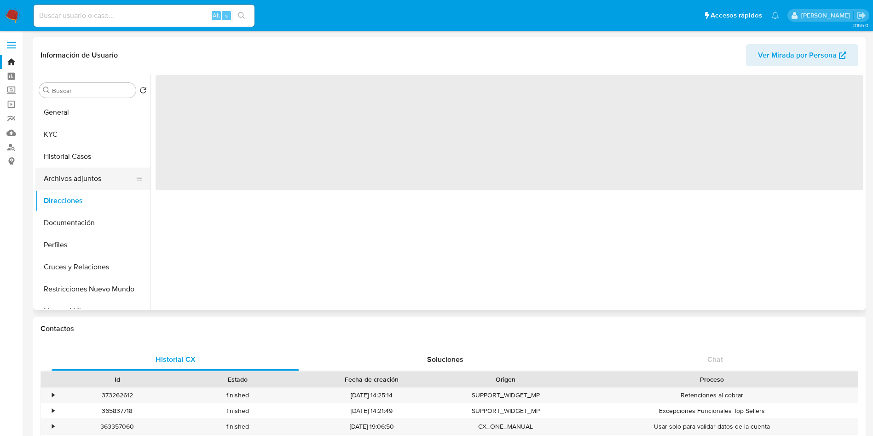
click at [84, 173] on button "Archivos adjuntos" at bounding box center [89, 179] width 108 height 22
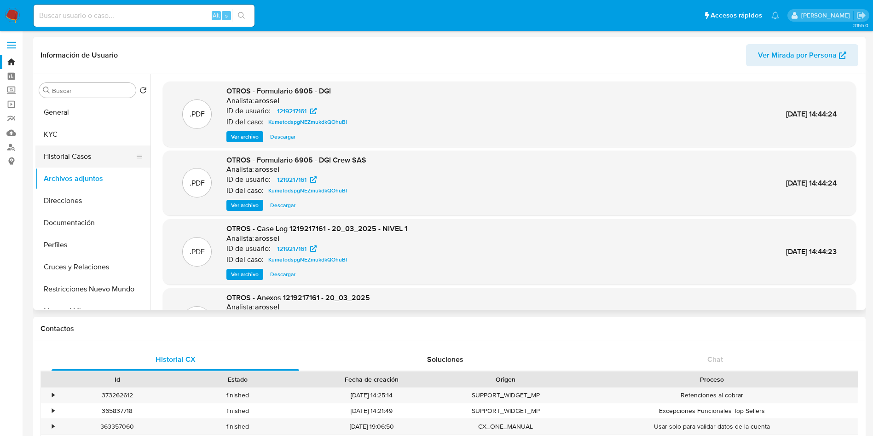
click at [72, 146] on button "Historial Casos" at bounding box center [89, 156] width 108 height 22
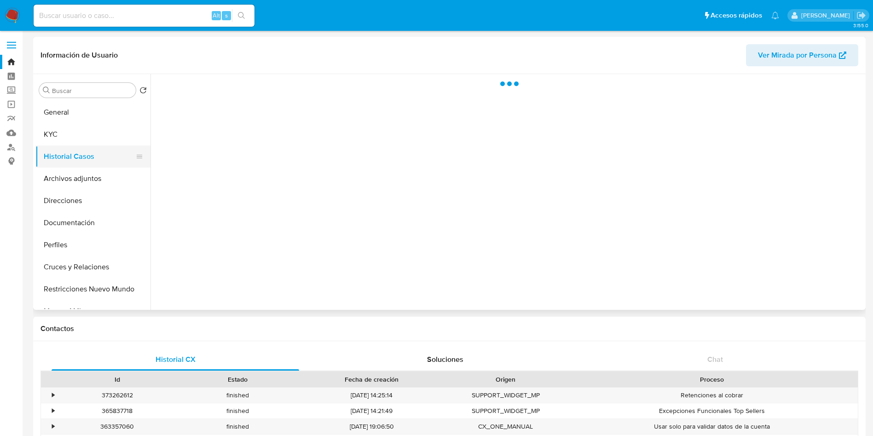
click at [65, 154] on button "Historial Casos" at bounding box center [89, 156] width 108 height 22
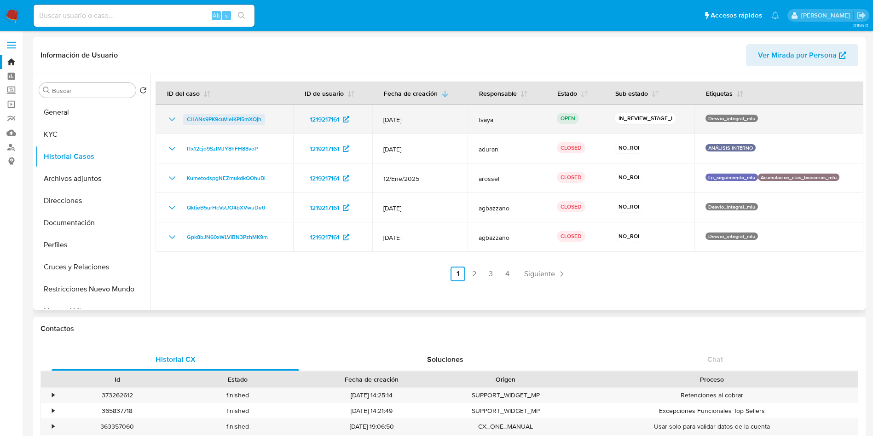
click at [241, 122] on span "CHANs9PK9cuVlelKPl5mXQjh" at bounding box center [224, 119] width 75 height 11
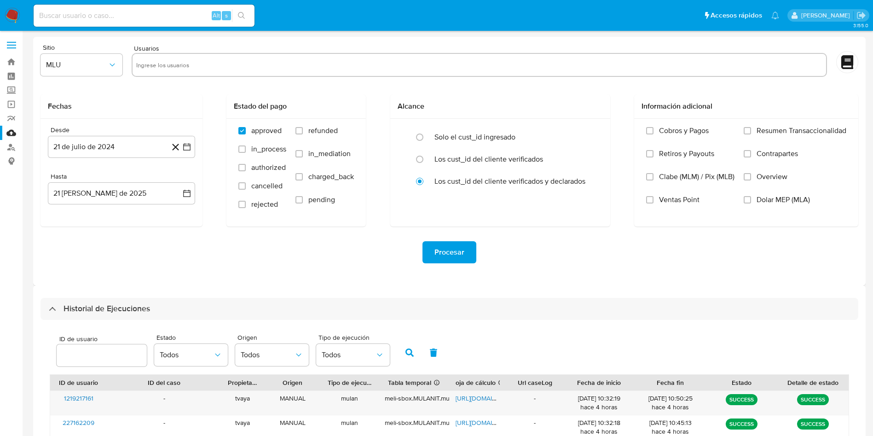
select select "10"
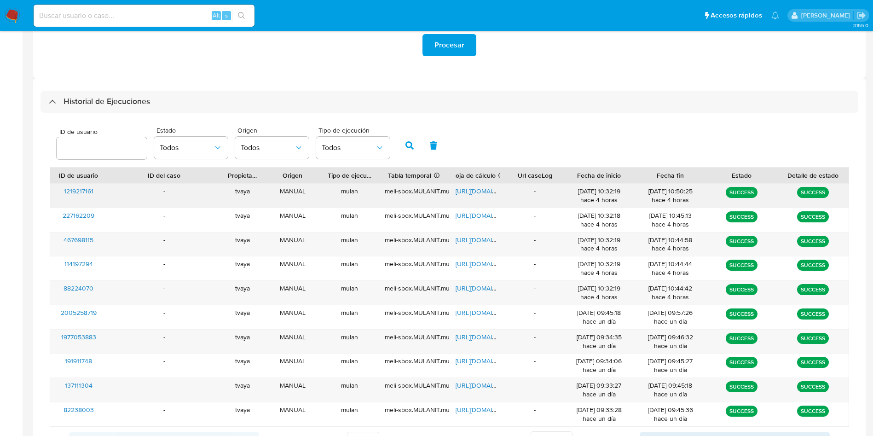
click at [479, 192] on span "[URL][DOMAIN_NAME]" at bounding box center [488, 190] width 64 height 9
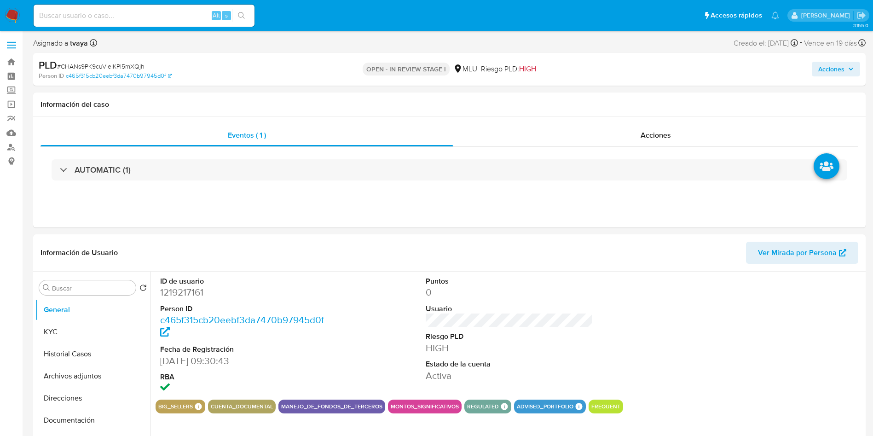
select select "10"
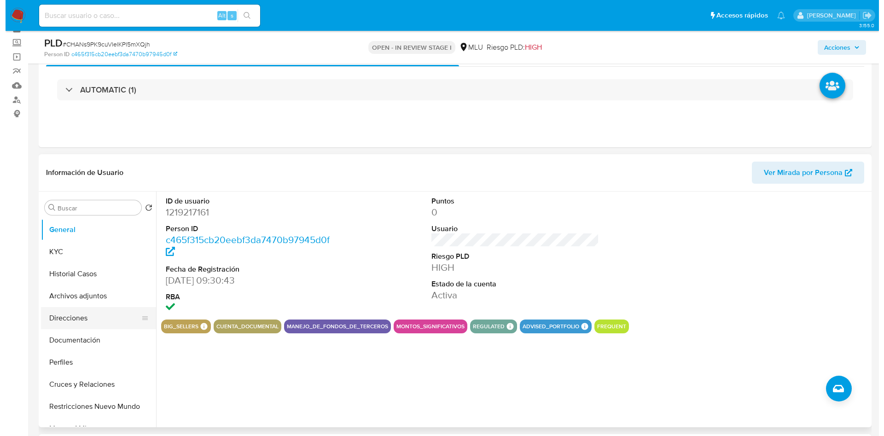
scroll to position [69, 0]
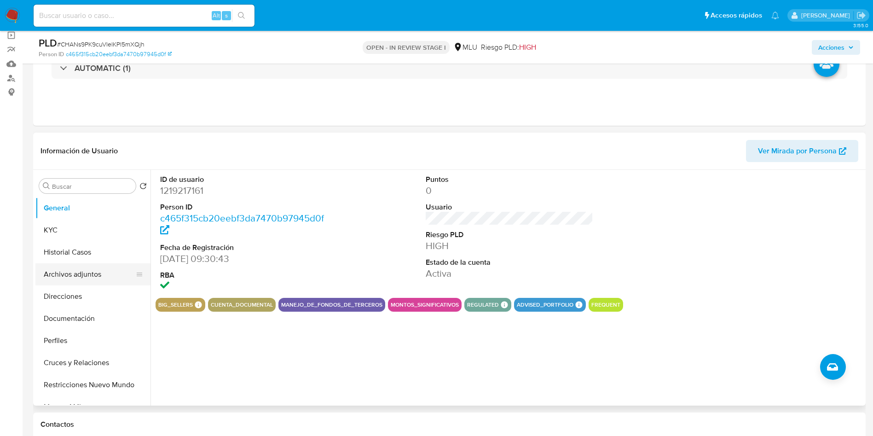
click at [88, 279] on button "Archivos adjuntos" at bounding box center [89, 274] width 108 height 22
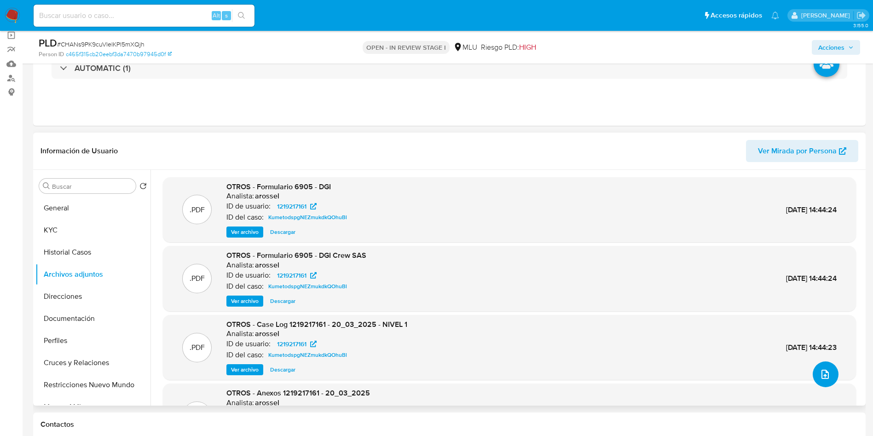
click at [826, 379] on span "upload-file" at bounding box center [825, 374] width 11 height 11
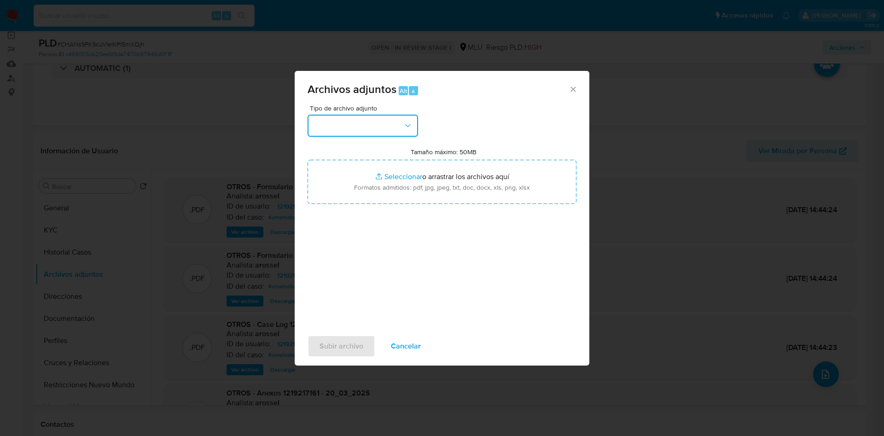
click at [405, 135] on button "button" at bounding box center [363, 126] width 110 height 22
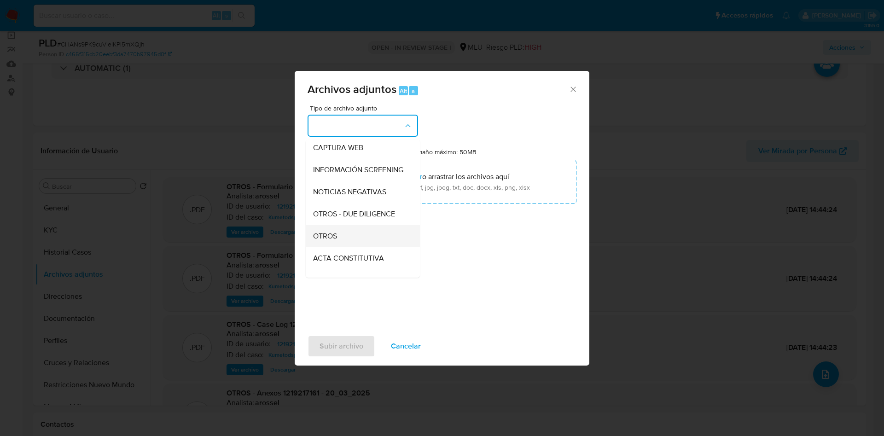
click at [340, 239] on div "OTROS" at bounding box center [360, 236] width 94 height 22
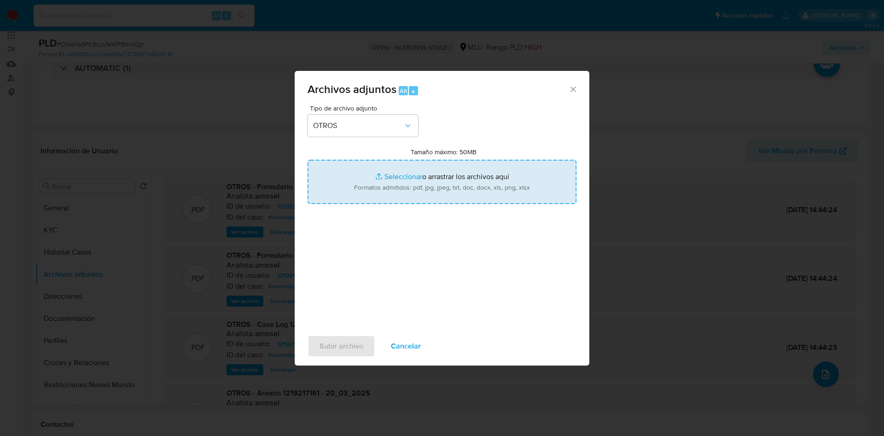
click at [435, 178] on input "Tamaño máximo: 50MB Seleccionar archivos" at bounding box center [442, 182] width 269 height 44
type input "C:\fakepath\1219217161 - Movimientos.xlsx"
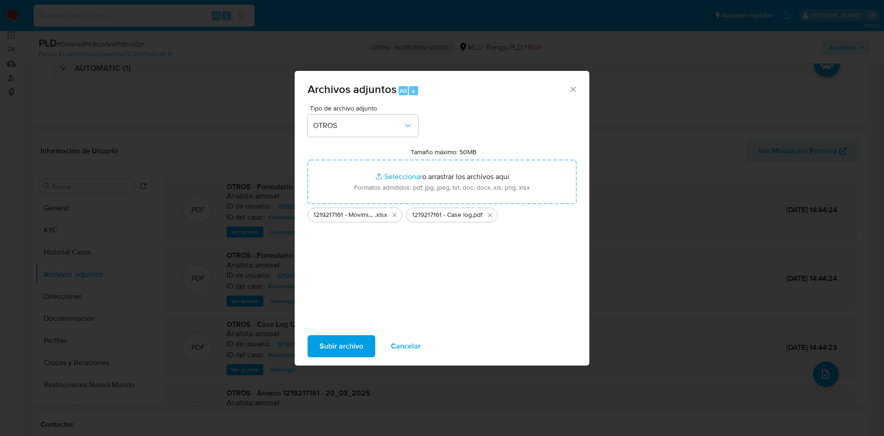
click at [354, 338] on span "Subir archivo" at bounding box center [341, 346] width 44 height 20
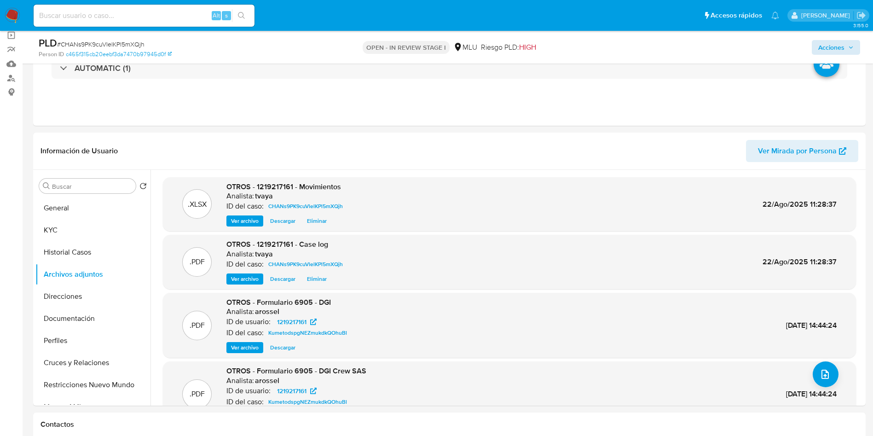
click at [824, 54] on div "Acciones" at bounding box center [725, 47] width 272 height 22
click at [825, 50] on span "Acciones" at bounding box center [831, 47] width 26 height 15
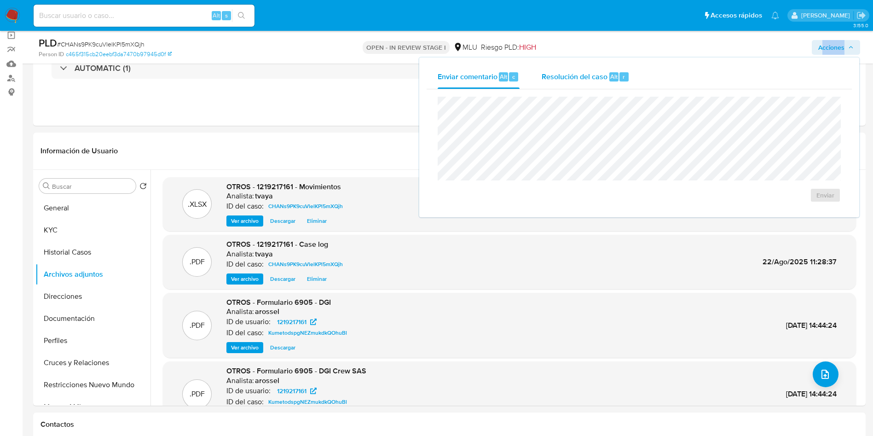
click at [569, 75] on span "Resolución del caso" at bounding box center [575, 76] width 66 height 11
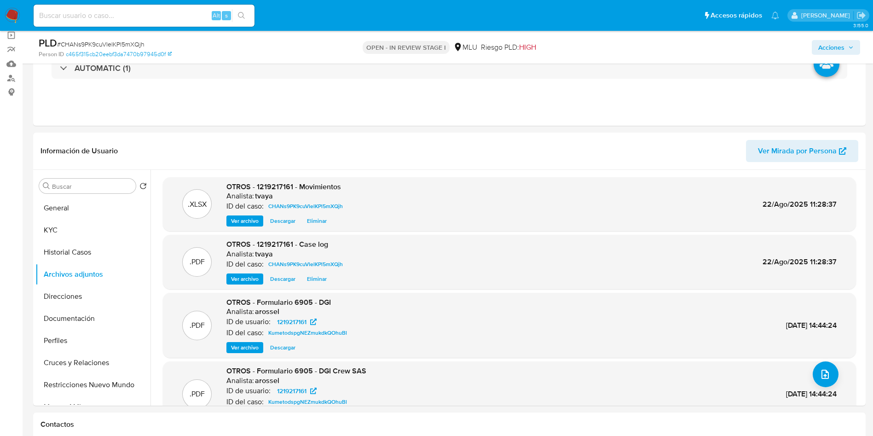
drag, startPoint x: 839, startPoint y: 44, endPoint x: 818, endPoint y: 48, distance: 21.1
click at [839, 44] on span "Acciones" at bounding box center [831, 47] width 26 height 15
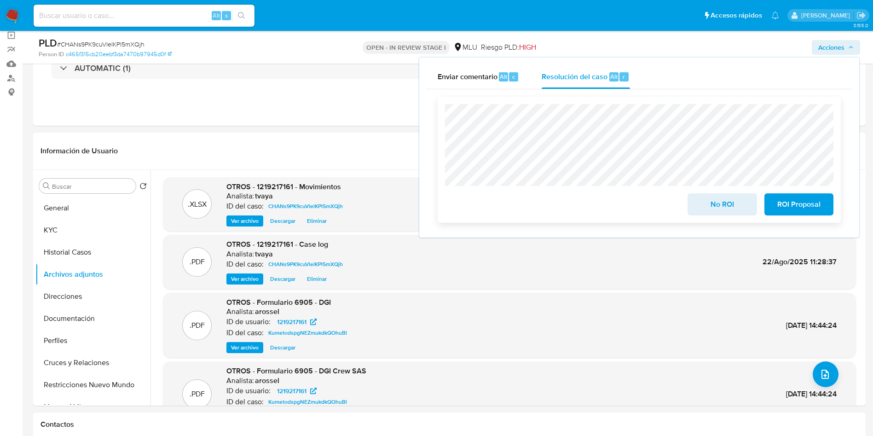
click at [711, 208] on span "No ROI" at bounding box center [722, 204] width 45 height 20
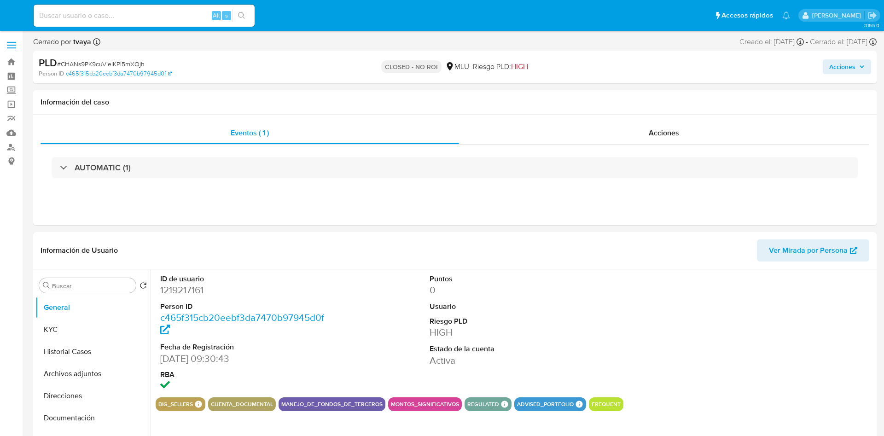
select select "10"
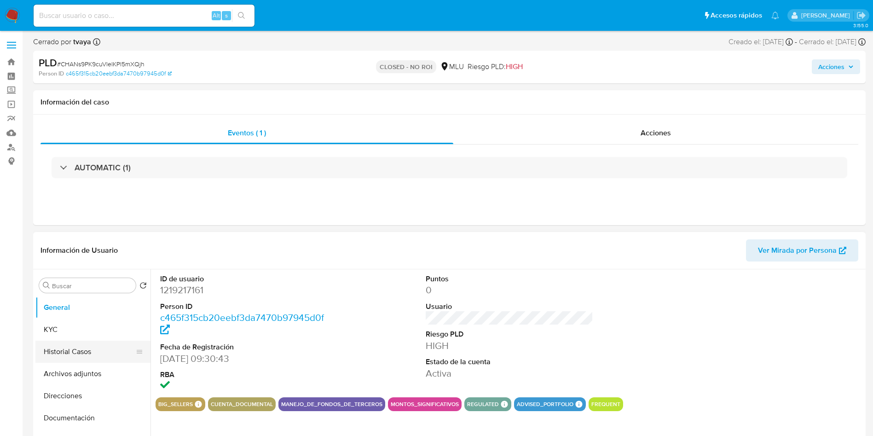
click at [84, 347] on button "Historial Casos" at bounding box center [89, 352] width 108 height 22
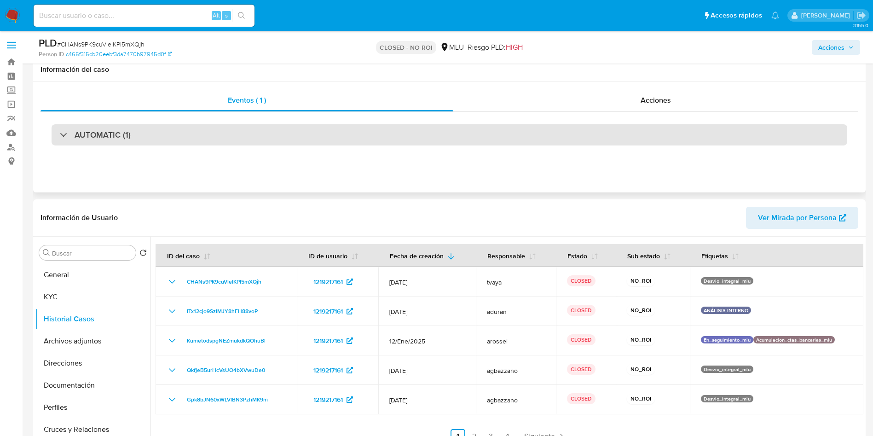
scroll to position [69, 0]
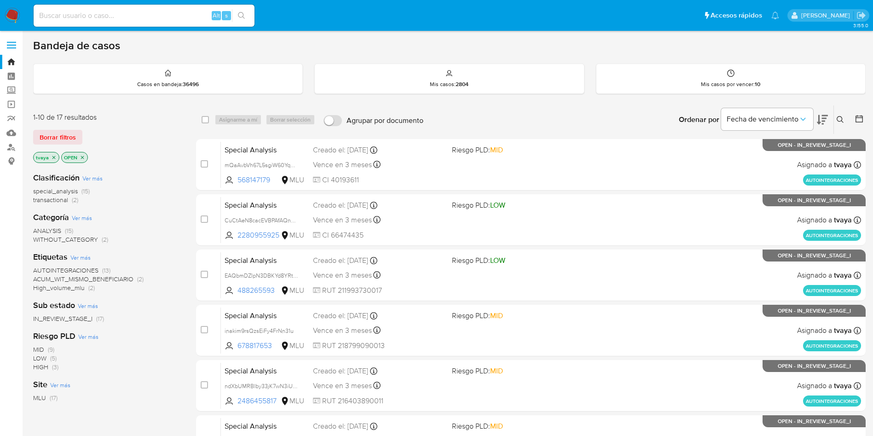
click at [13, 12] on img at bounding box center [13, 16] width 16 height 16
click at [822, 114] on icon at bounding box center [822, 119] width 11 height 11
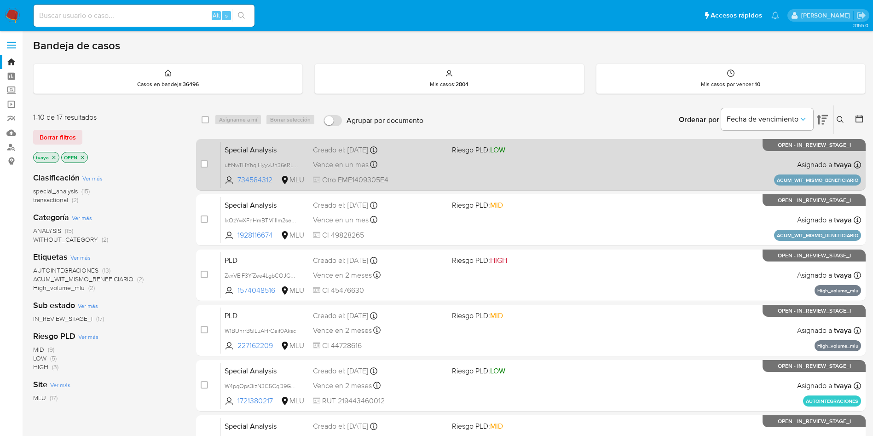
click at [463, 177] on div "Special Analysis uftNwTHYhqIHyyvUn36sRL7n 734584312 MLU Riesgo PLD: LOW Creado …" at bounding box center [541, 164] width 640 height 46
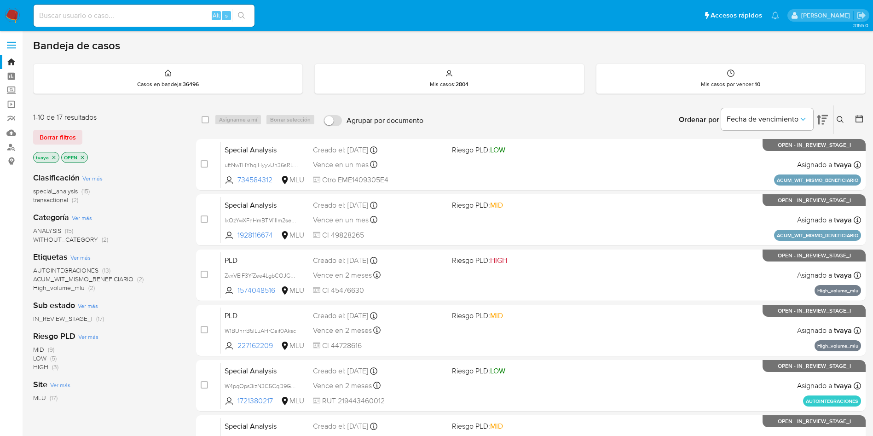
click at [152, 365] on div "MID (9) LOW (5) HIGH (3)" at bounding box center [107, 358] width 148 height 26
click at [16, 11] on img at bounding box center [13, 16] width 16 height 16
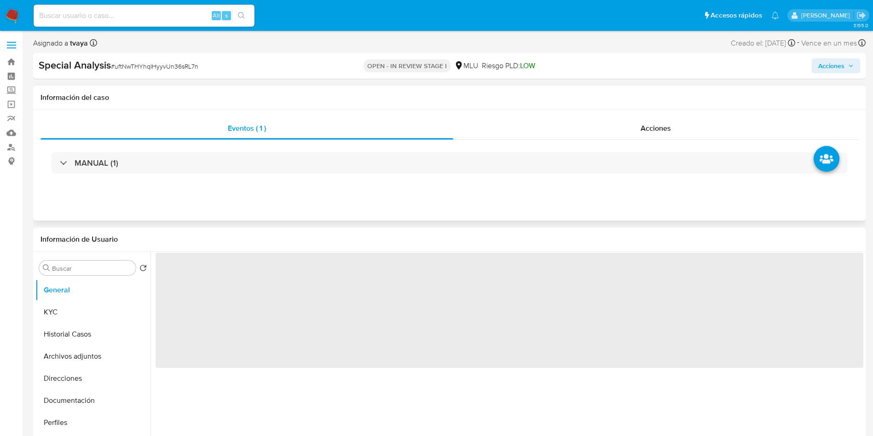
scroll to position [69, 0]
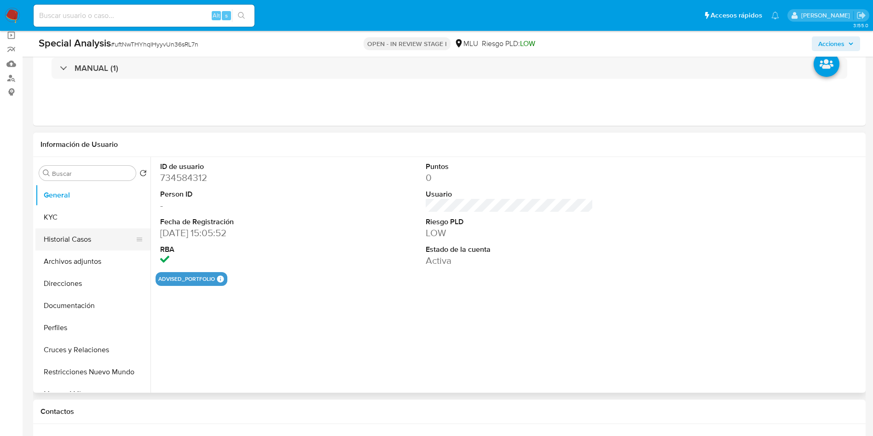
select select "10"
click at [59, 237] on button "Historial Casos" at bounding box center [89, 239] width 108 height 22
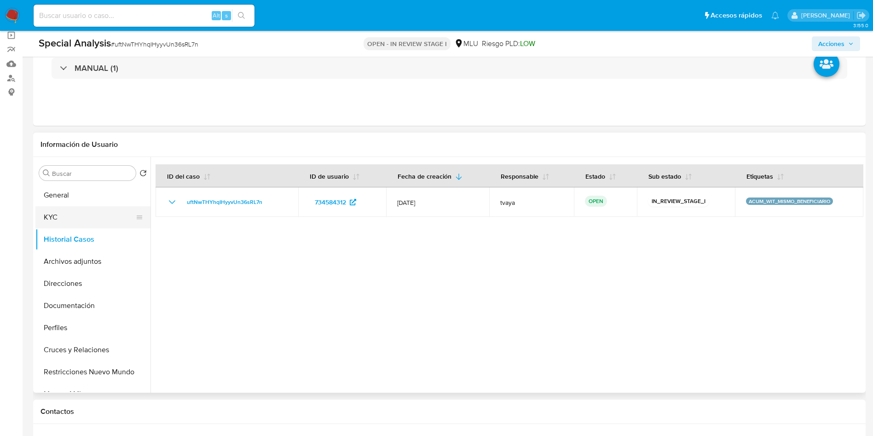
click at [87, 215] on button "KYC" at bounding box center [89, 217] width 108 height 22
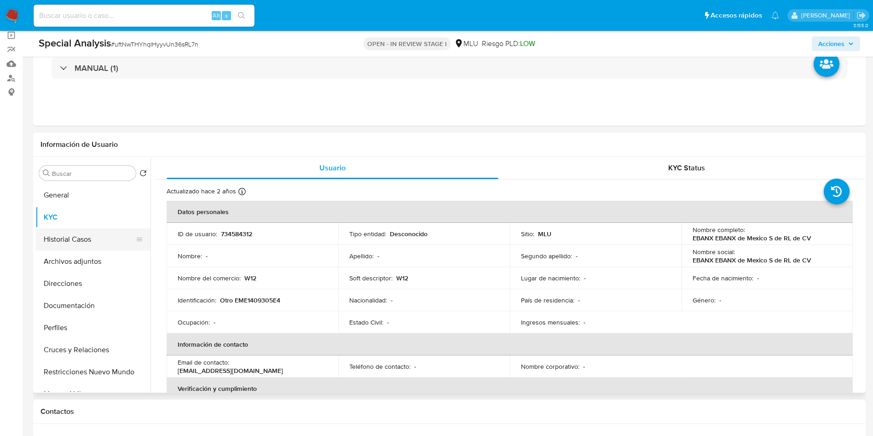
click at [69, 238] on button "Historial Casos" at bounding box center [89, 239] width 108 height 22
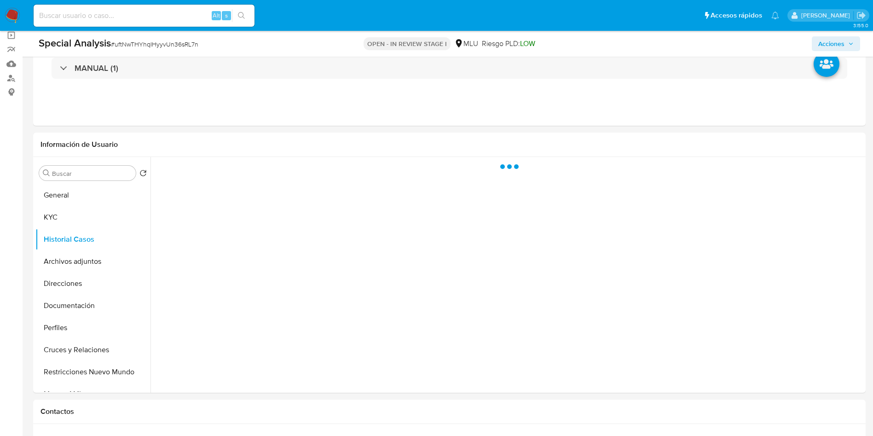
click at [847, 43] on span "Acciones" at bounding box center [835, 43] width 35 height 13
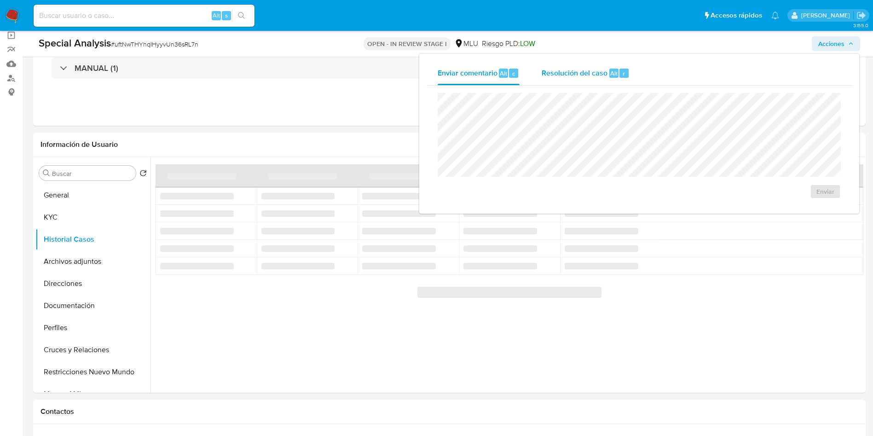
click at [613, 73] on span "Alt" at bounding box center [613, 73] width 7 height 9
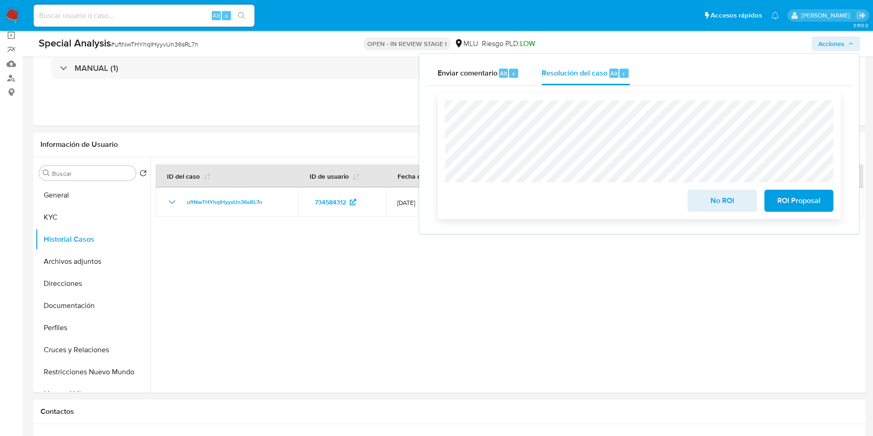
click at [442, 122] on div "No ROI ROI Proposal" at bounding box center [639, 156] width 403 height 126
click at [740, 143] on div "No ROI ROI Proposal" at bounding box center [639, 155] width 389 height 111
click at [725, 203] on span "No ROI" at bounding box center [722, 201] width 45 height 20
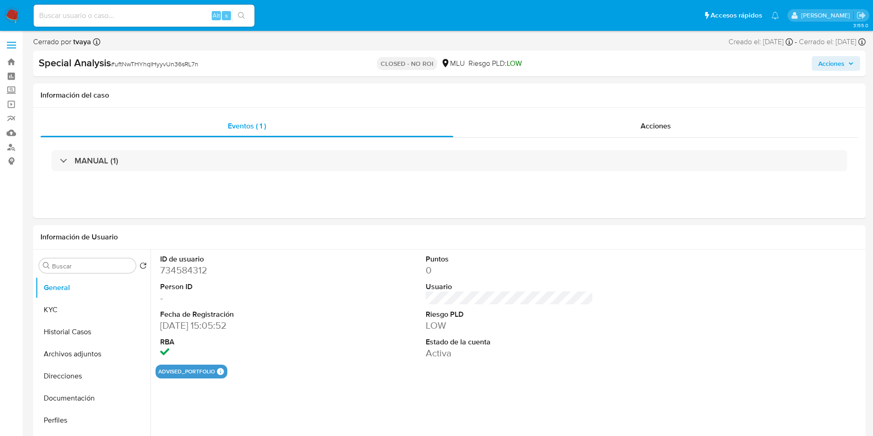
select select "10"
click at [187, 270] on dd "734584312" at bounding box center [244, 270] width 168 height 13
copy dd "734584312"
click at [92, 337] on button "Historial Casos" at bounding box center [89, 332] width 108 height 22
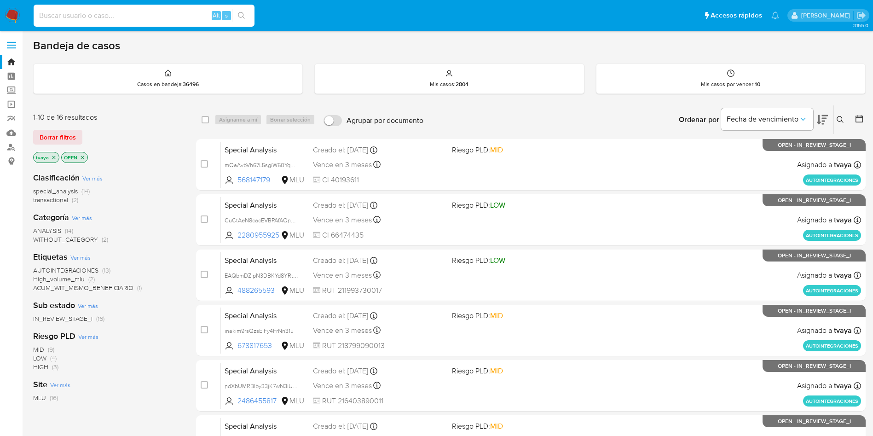
click at [152, 17] on input at bounding box center [144, 16] width 221 height 12
paste input "85294826"
type input "85294826"
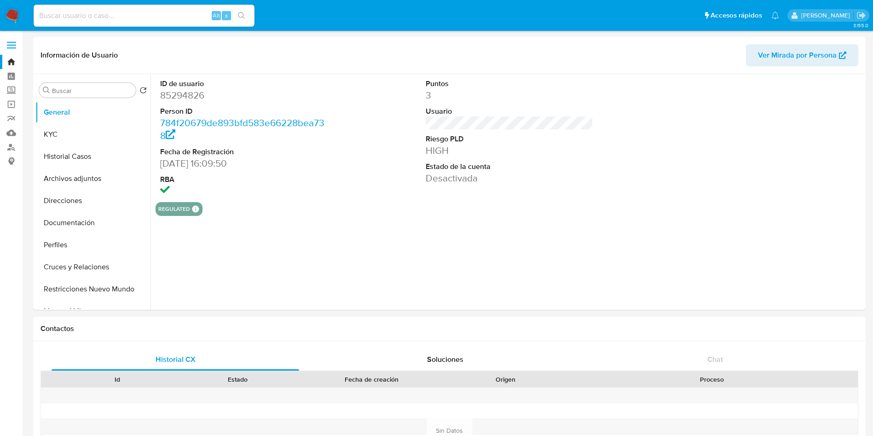
select select "10"
click at [59, 139] on button "KYC" at bounding box center [89, 134] width 108 height 22
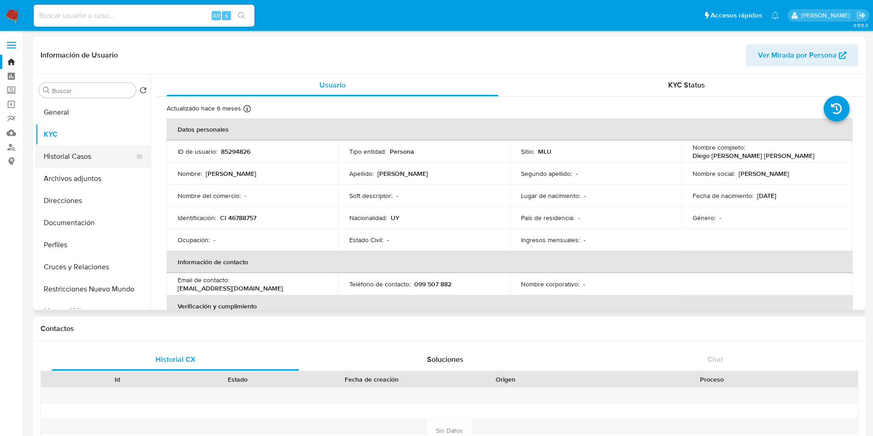
click at [96, 149] on button "Historial Casos" at bounding box center [89, 156] width 108 height 22
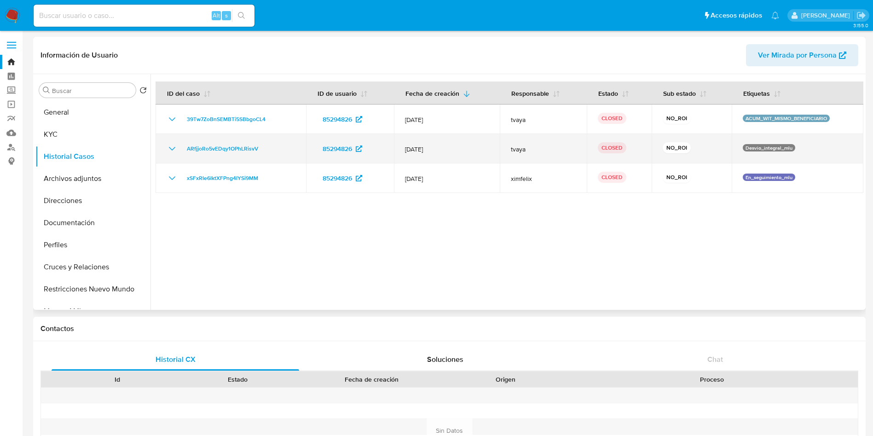
click at [175, 150] on icon "Mostrar/Ocultar" at bounding box center [172, 148] width 11 height 11
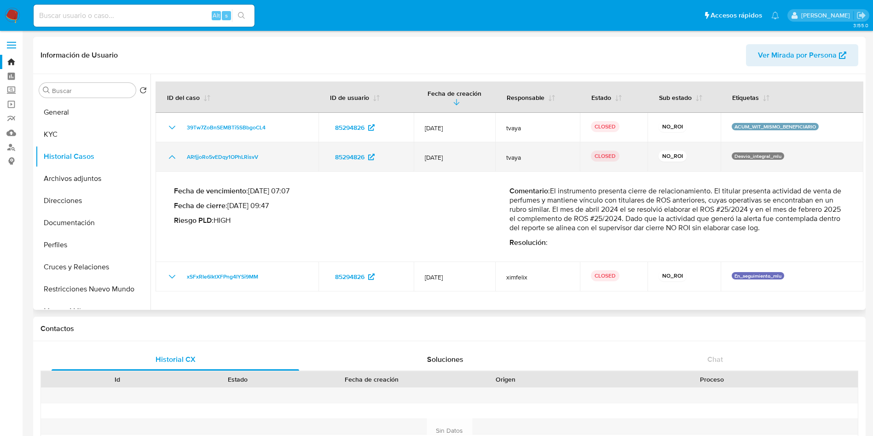
click at [172, 151] on icon "Mostrar/Ocultar" at bounding box center [172, 156] width 11 height 11
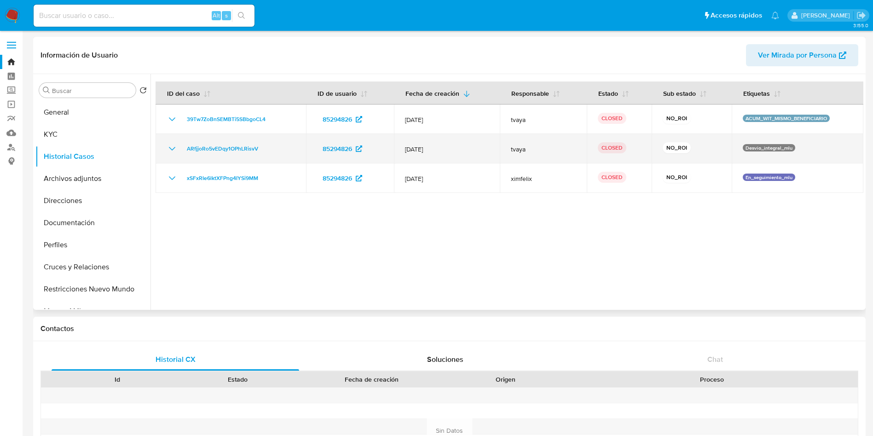
click at [168, 150] on icon "Mostrar/Ocultar" at bounding box center [172, 148] width 11 height 11
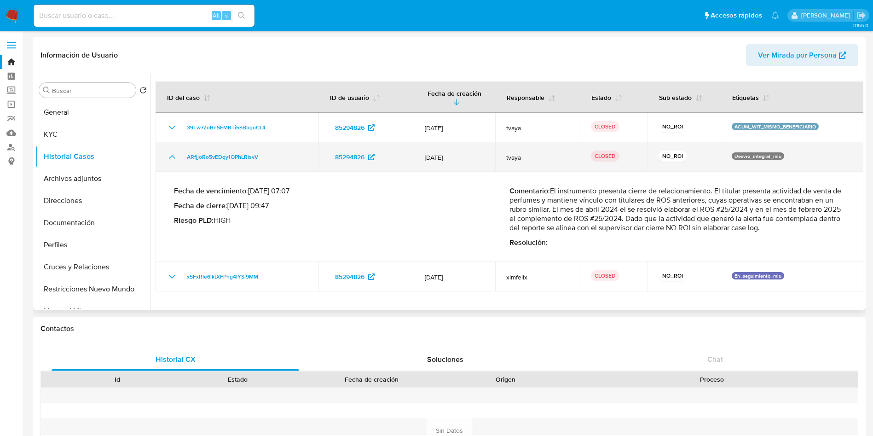
click at [168, 151] on icon "Mostrar/Ocultar" at bounding box center [172, 156] width 11 height 11
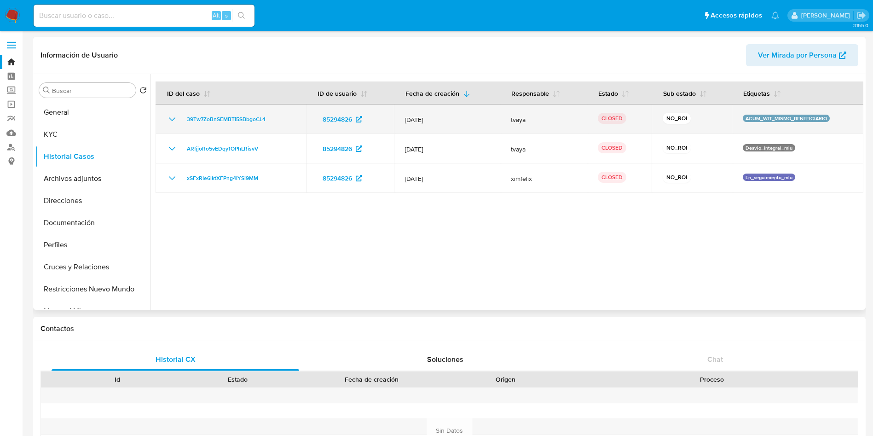
click at [174, 128] on td "39Tw7ZoBnSEMBTi5SBbgoCL4" at bounding box center [231, 118] width 151 height 29
click at [171, 121] on icon "Mostrar/Ocultar" at bounding box center [172, 119] width 11 height 11
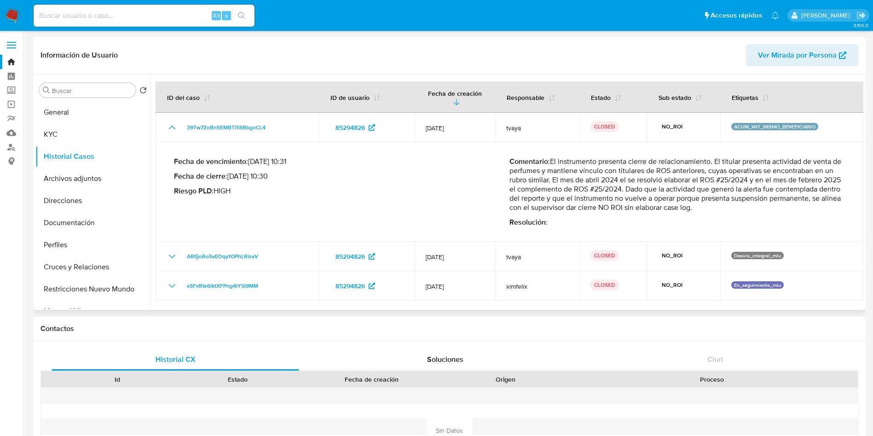
drag, startPoint x: 551, startPoint y: 152, endPoint x: 726, endPoint y: 202, distance: 181.3
click at [726, 202] on p "Comentario : El instrumento presenta cierre de relacionamiento. El titular pres…" at bounding box center [678, 184] width 336 height 55
click at [458, 172] on p "Fecha de cierre : 19/08/2025 10:30" at bounding box center [342, 176] width 336 height 9
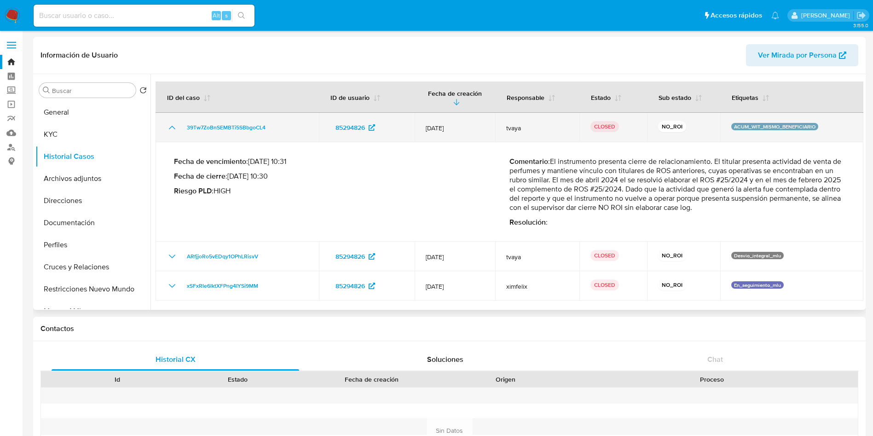
click at [170, 122] on icon "Mostrar/Ocultar" at bounding box center [172, 127] width 11 height 11
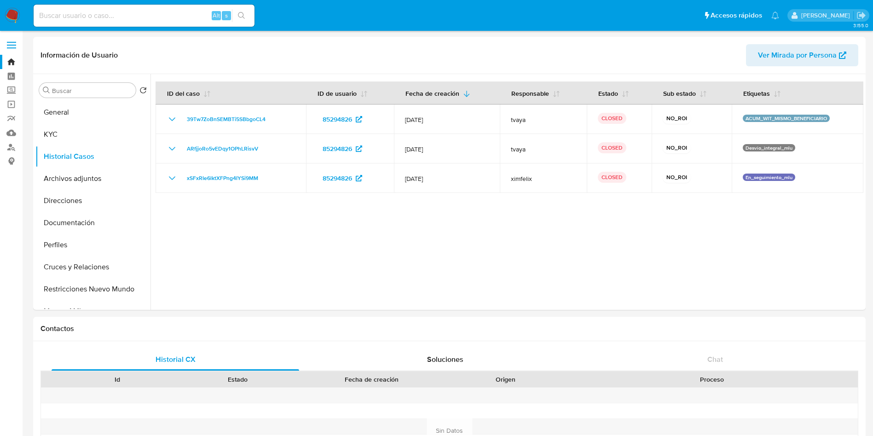
click at [197, 17] on input at bounding box center [144, 16] width 221 height 12
paste input "167799007"
type input "167799007"
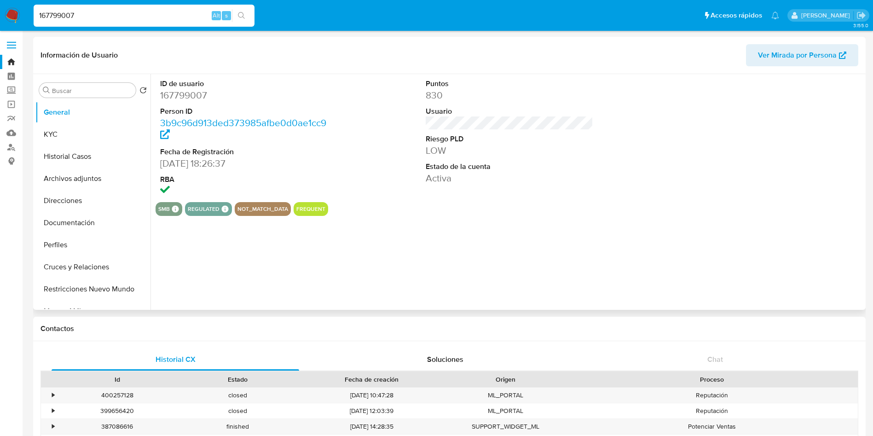
select select "10"
click at [75, 141] on button "KYC" at bounding box center [89, 134] width 108 height 22
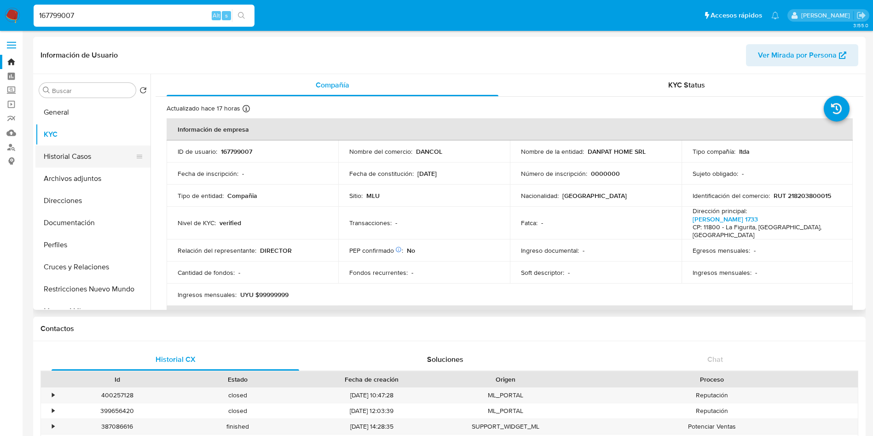
click at [80, 155] on button "Historial Casos" at bounding box center [89, 156] width 108 height 22
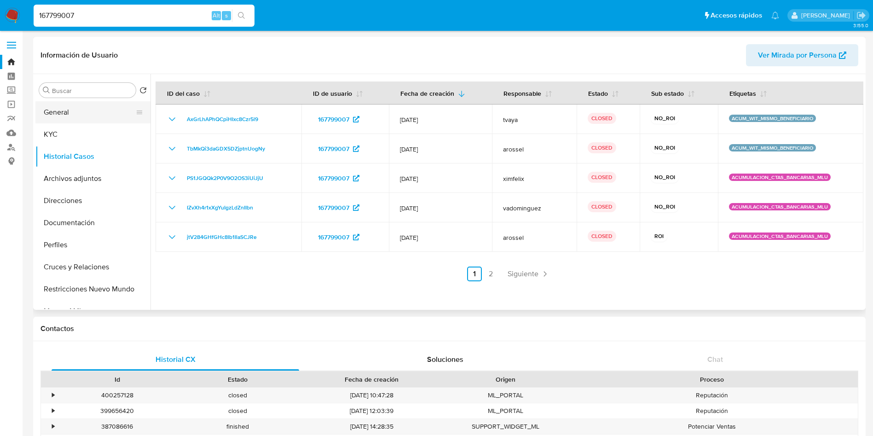
click at [71, 110] on button "General" at bounding box center [89, 112] width 108 height 22
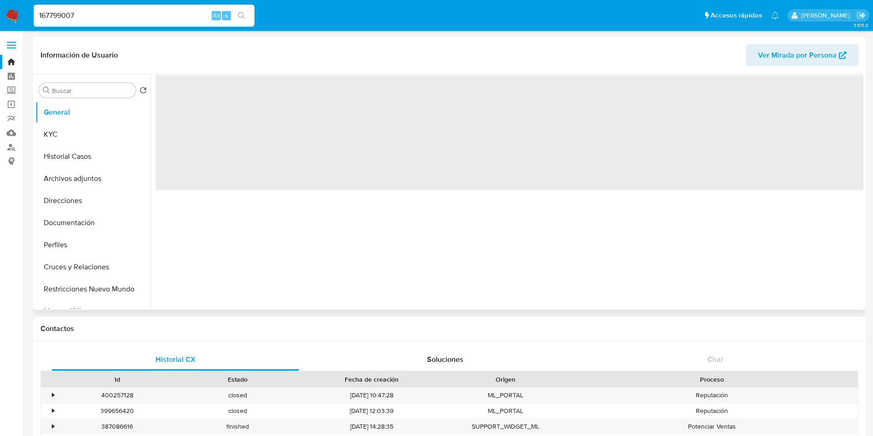
click at [194, 99] on span "‌" at bounding box center [510, 132] width 708 height 115
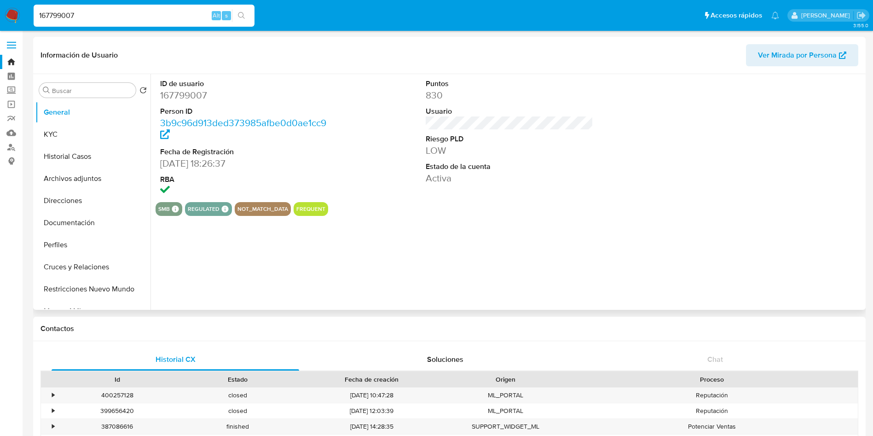
click at [204, 95] on dd "167799007" at bounding box center [244, 95] width 168 height 13
click at [204, 94] on dd "167799007" at bounding box center [244, 95] width 168 height 13
click at [58, 163] on button "Historial Casos" at bounding box center [89, 156] width 108 height 22
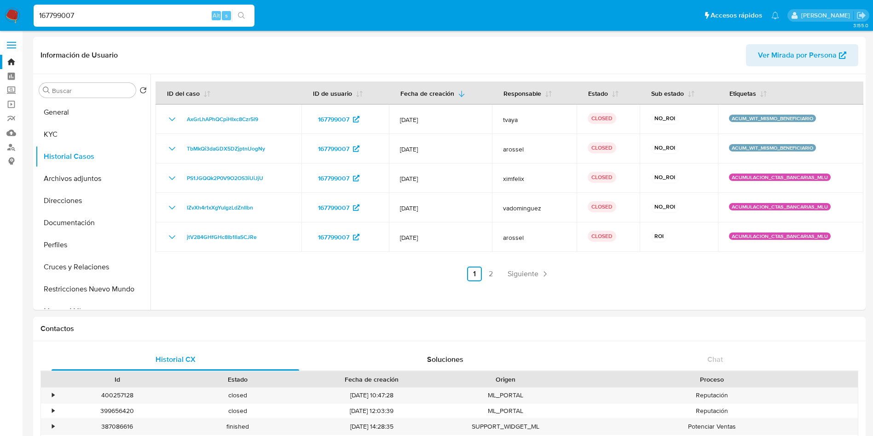
click at [102, 17] on input "167799007" at bounding box center [144, 16] width 221 height 12
paste input "609555613"
type input "609555613"
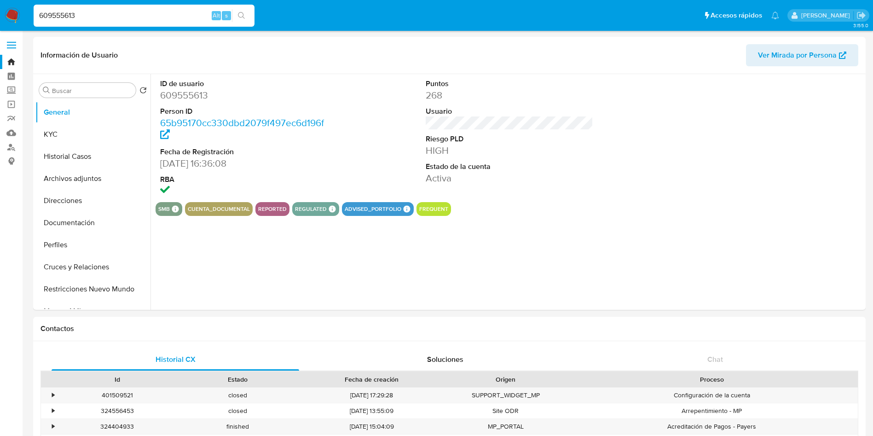
select select "10"
click at [81, 154] on button "Historial Casos" at bounding box center [89, 156] width 108 height 22
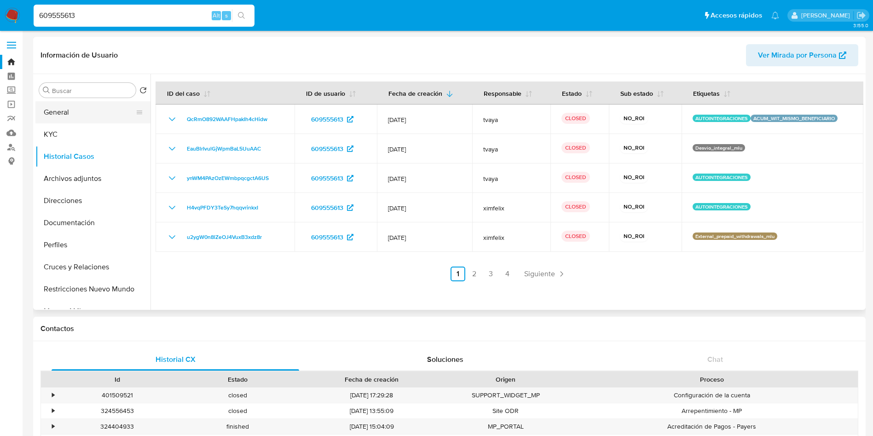
click at [94, 110] on button "General" at bounding box center [89, 112] width 108 height 22
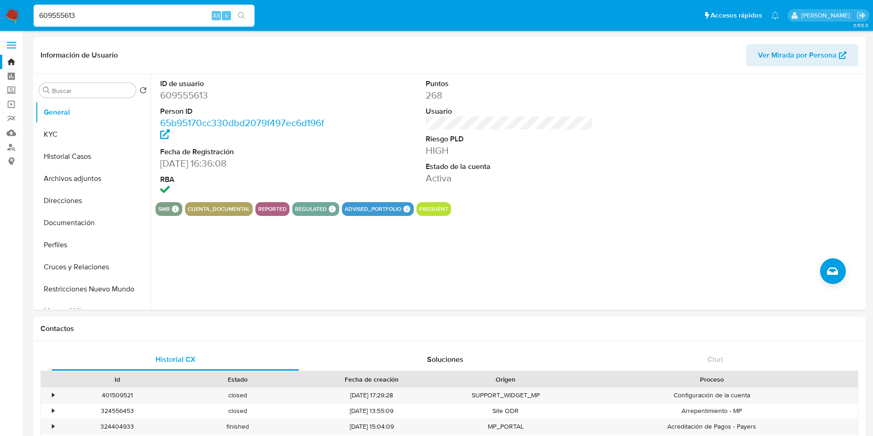
click at [94, 13] on input "609555613" at bounding box center [144, 16] width 221 height 12
click at [94, 14] on input "609555613" at bounding box center [144, 16] width 221 height 12
paste input "1212158401"
type input "1212158401"
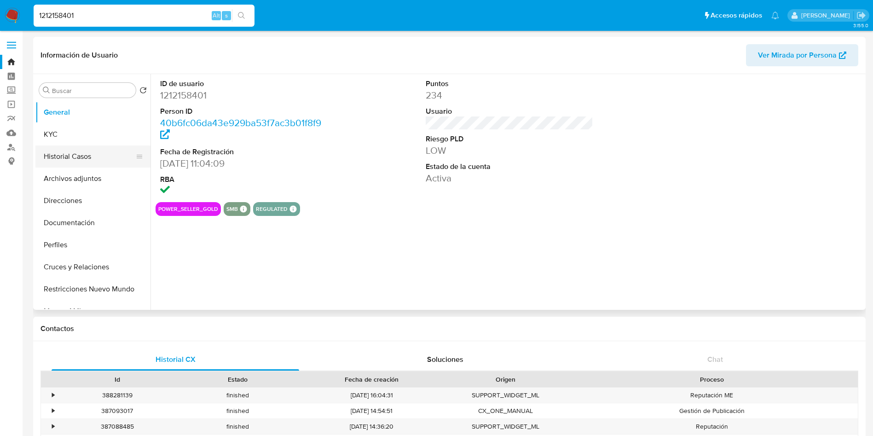
select select "10"
click at [63, 151] on button "Historial Casos" at bounding box center [89, 156] width 108 height 22
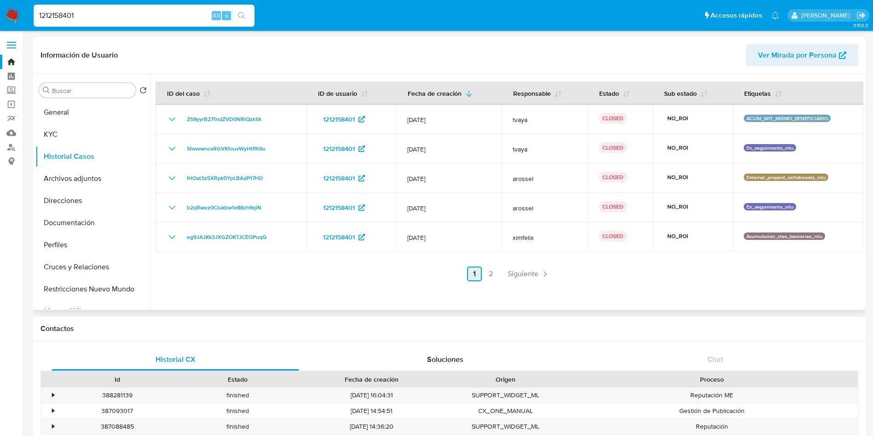
click at [526, 278] on span "Siguiente" at bounding box center [523, 273] width 31 height 7
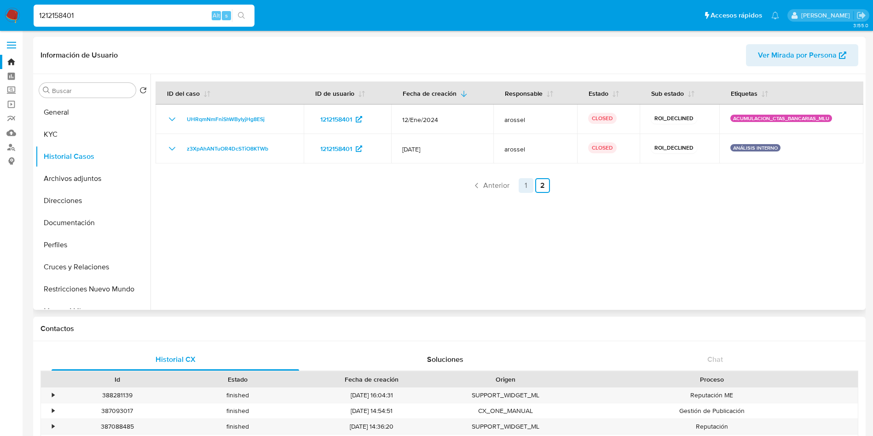
click at [519, 184] on link "1" at bounding box center [526, 185] width 15 height 15
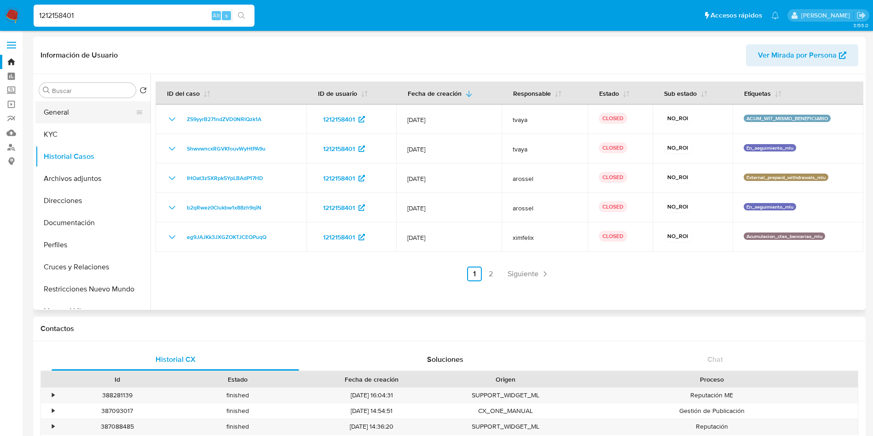
click at [77, 116] on button "General" at bounding box center [89, 112] width 108 height 22
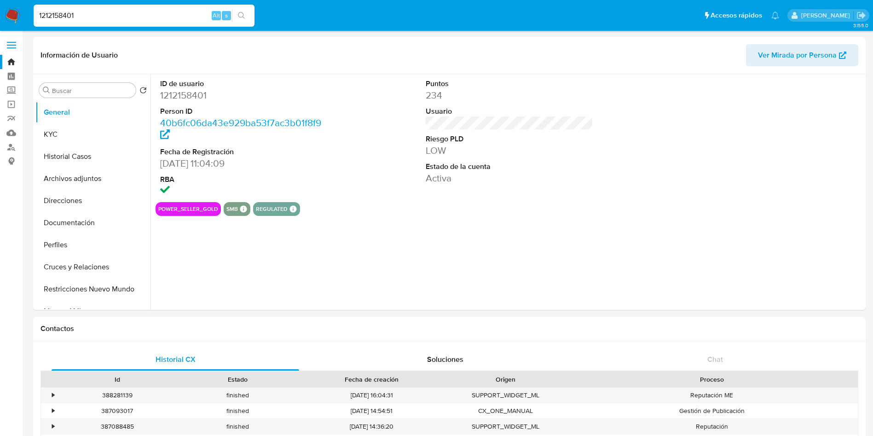
click at [205, 95] on dd "1212158401" at bounding box center [244, 95] width 168 height 13
click at [189, 93] on dd "1212158401" at bounding box center [244, 95] width 168 height 13
click at [188, 93] on dd "1212158401" at bounding box center [244, 95] width 168 height 13
copy dd "1212158401"
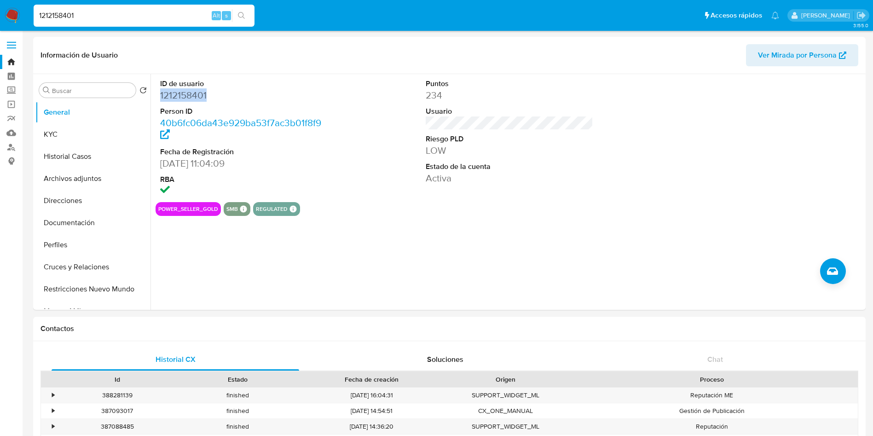
click at [131, 16] on input "1212158401" at bounding box center [144, 16] width 221 height 12
paste input "537216282"
type input "537216282"
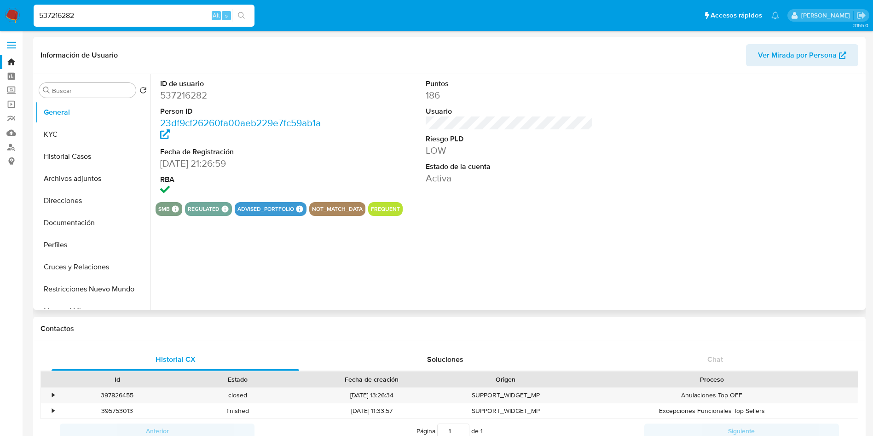
select select "10"
click at [69, 160] on button "Historial Casos" at bounding box center [89, 156] width 108 height 22
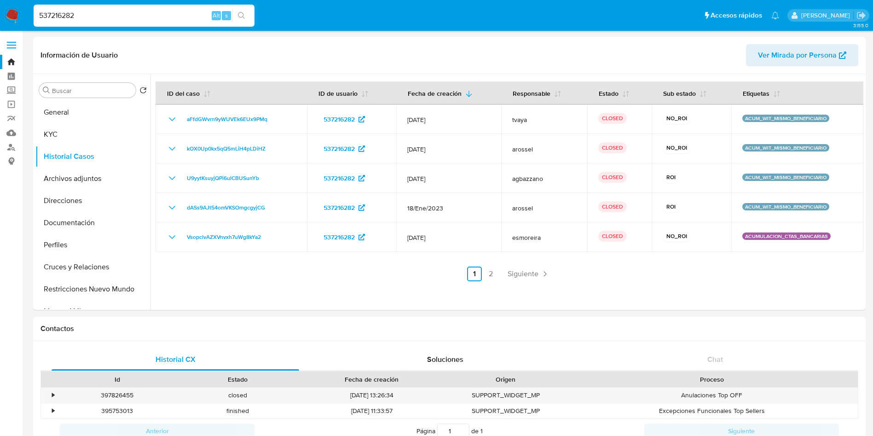
click at [163, 14] on input "537216282" at bounding box center [144, 16] width 221 height 12
paste input "1928116674"
type input "1928116674"
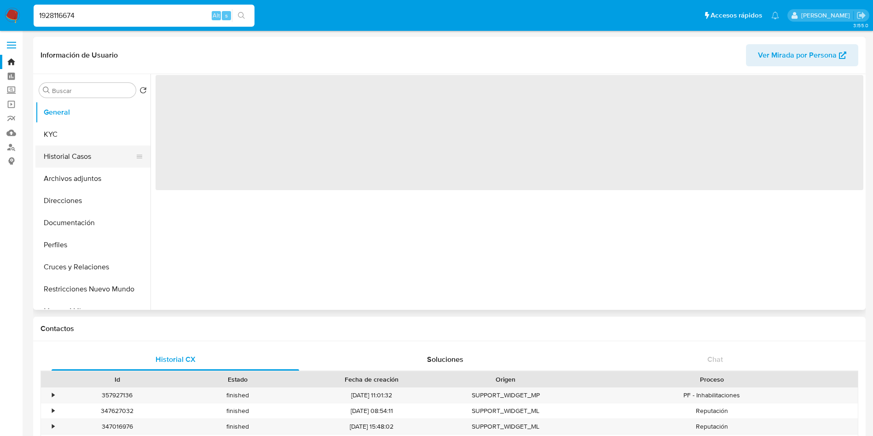
click at [72, 157] on button "Historial Casos" at bounding box center [89, 156] width 108 height 22
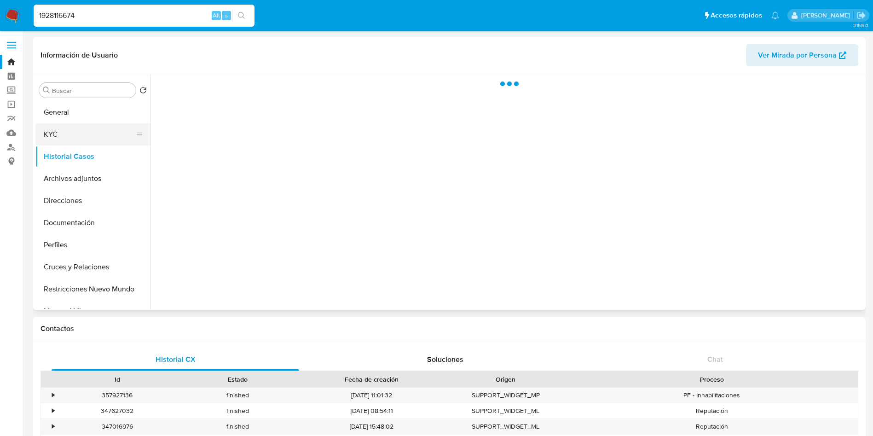
select select "10"
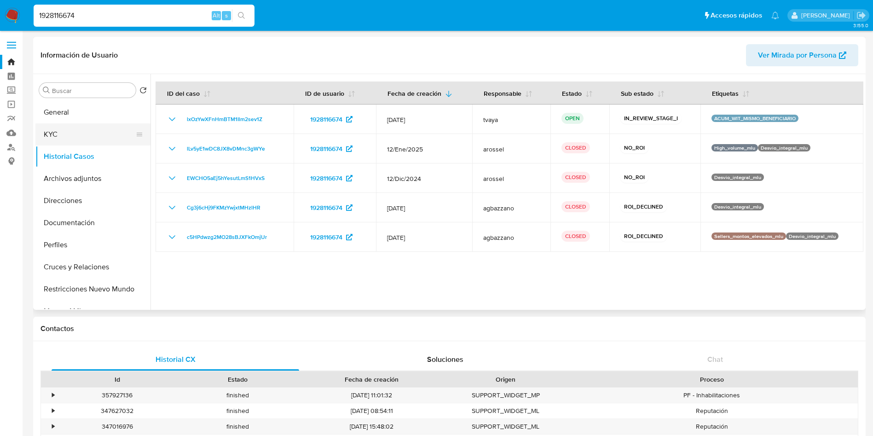
drag, startPoint x: 78, startPoint y: 135, endPoint x: 75, endPoint y: 139, distance: 5.2
click at [78, 138] on button "KYC" at bounding box center [89, 134] width 108 height 22
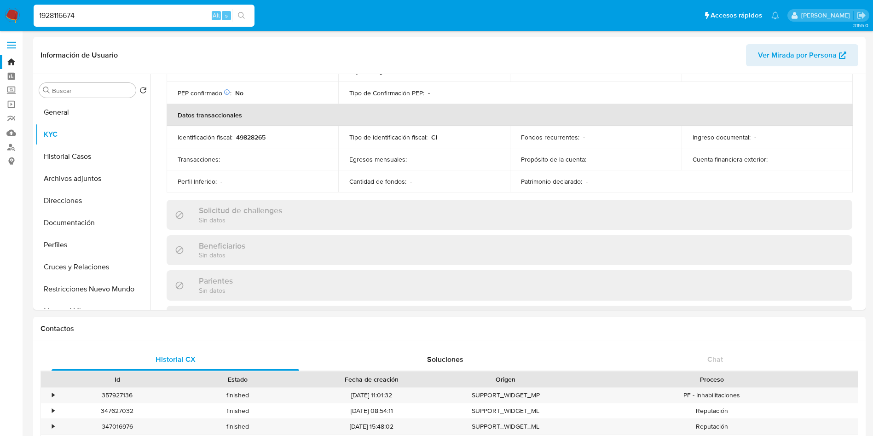
scroll to position [108, 0]
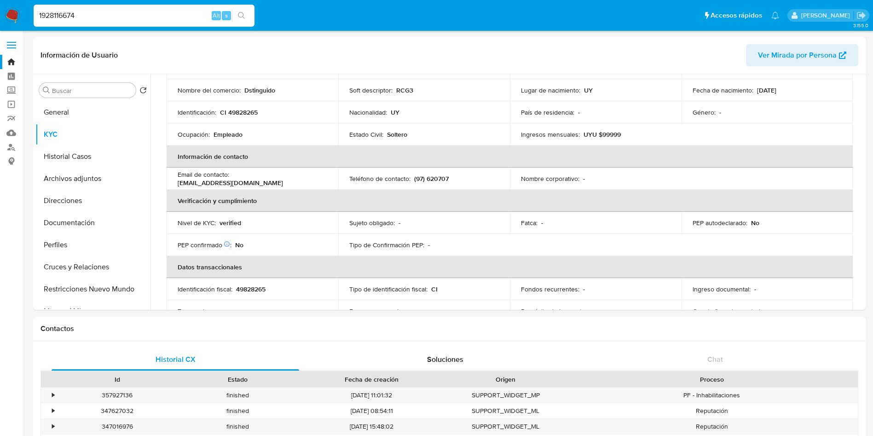
click at [135, 17] on input "1928116674" at bounding box center [144, 16] width 221 height 12
paste input "574048516"
type input "1574048516"
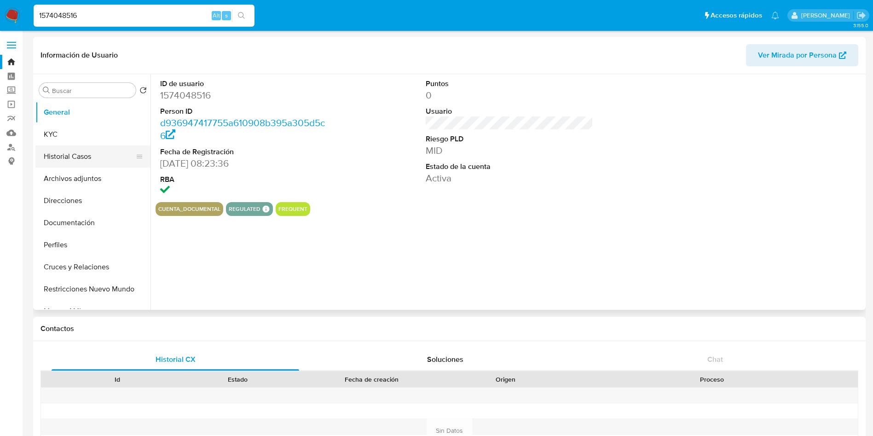
select select "10"
click at [80, 158] on button "Historial Casos" at bounding box center [89, 156] width 108 height 22
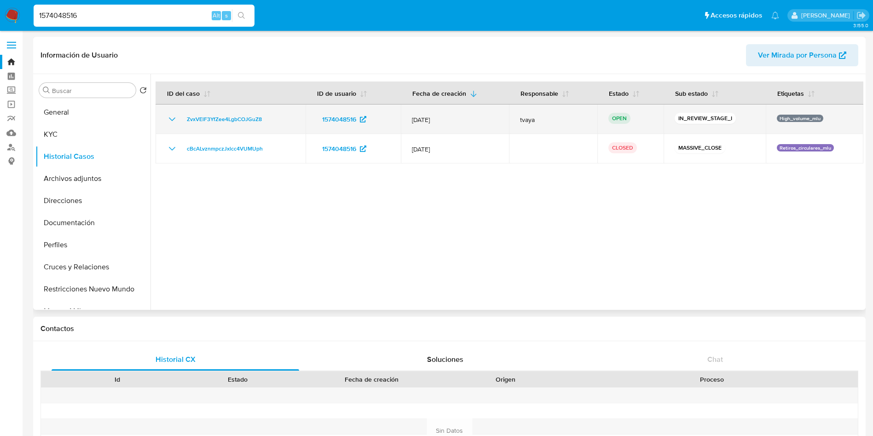
click at [168, 116] on icon "Mostrar/Ocultar" at bounding box center [172, 119] width 11 height 11
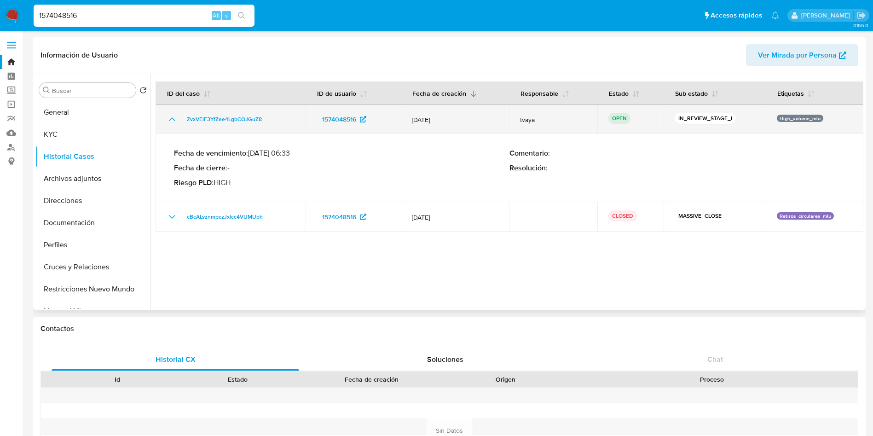
click at [171, 118] on icon "Mostrar/Ocultar" at bounding box center [172, 119] width 11 height 11
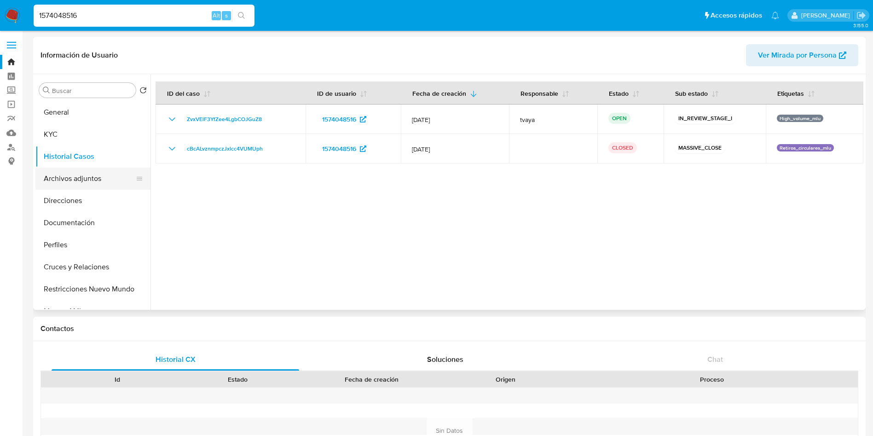
click at [73, 179] on button "Archivos adjuntos" at bounding box center [89, 179] width 108 height 22
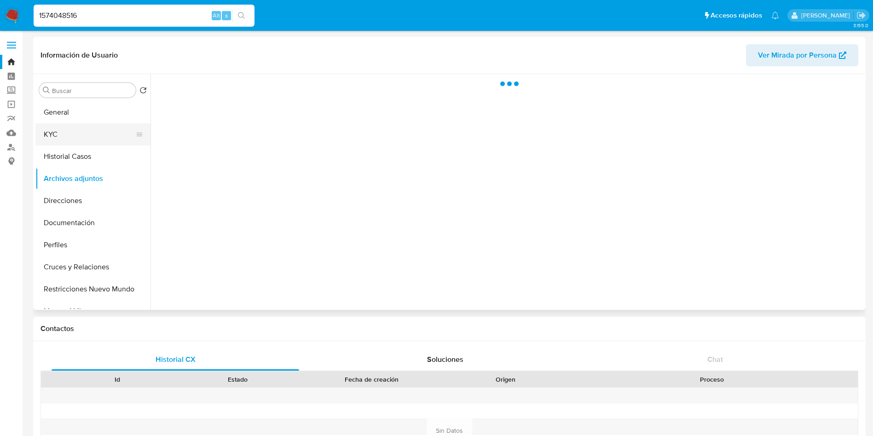
click at [75, 133] on button "KYC" at bounding box center [89, 134] width 108 height 22
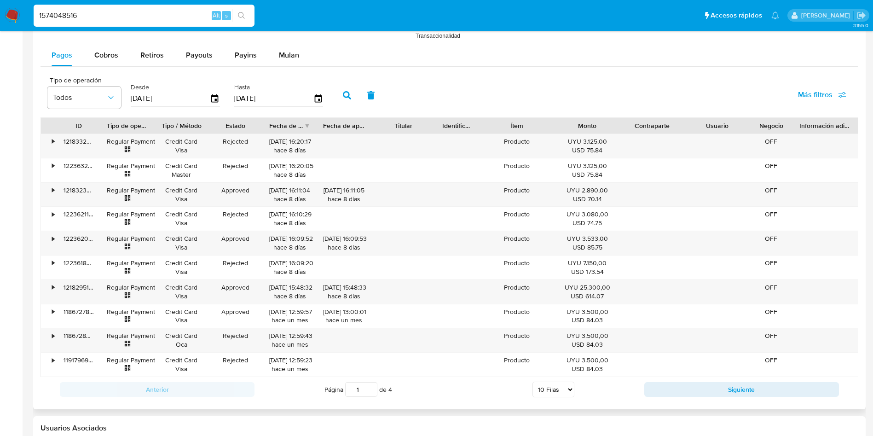
scroll to position [829, 0]
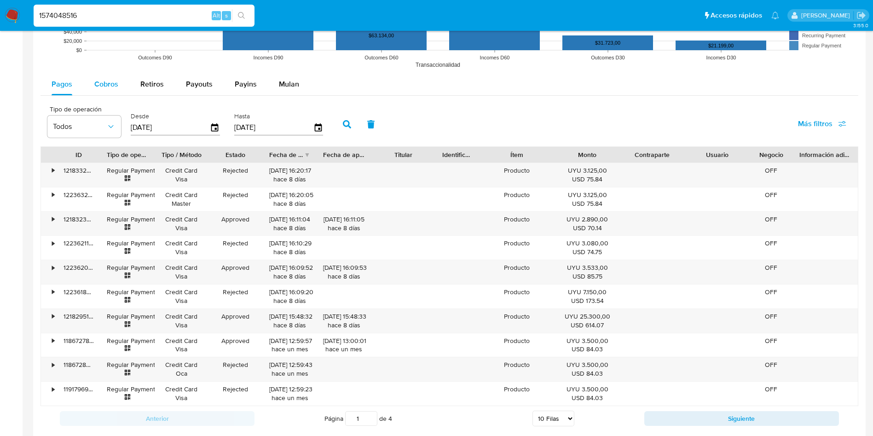
click at [118, 91] on button "Cobros" at bounding box center [106, 84] width 46 height 22
select select "10"
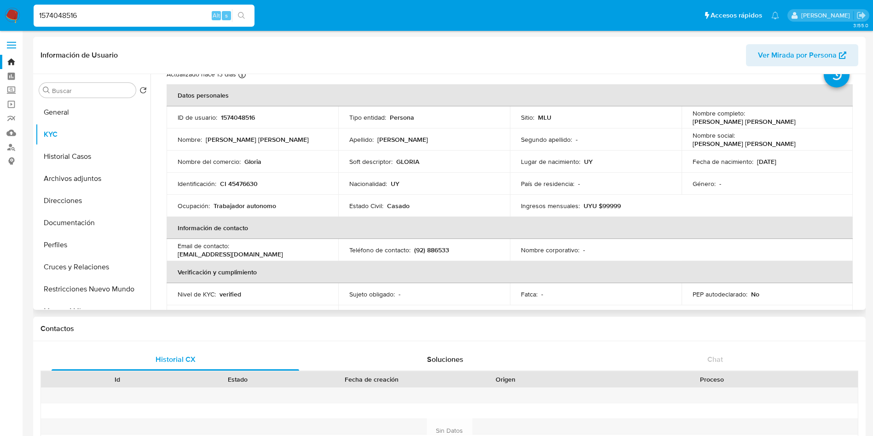
scroll to position [0, 0]
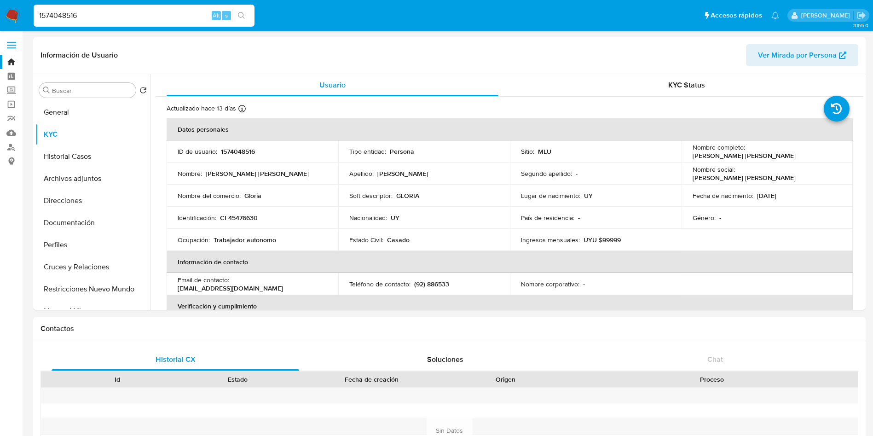
click at [136, 18] on input "1574048516" at bounding box center [144, 16] width 221 height 12
paste input "928116674"
type input "1928116674"
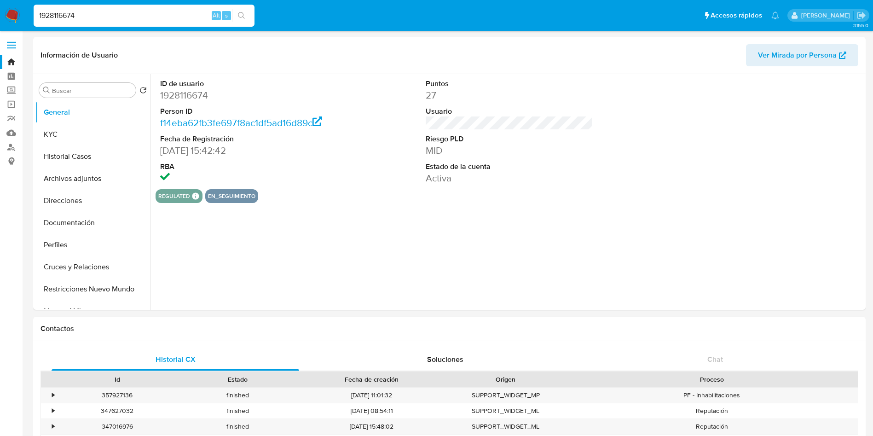
select select "10"
click at [72, 153] on button "Historial Casos" at bounding box center [89, 156] width 108 height 22
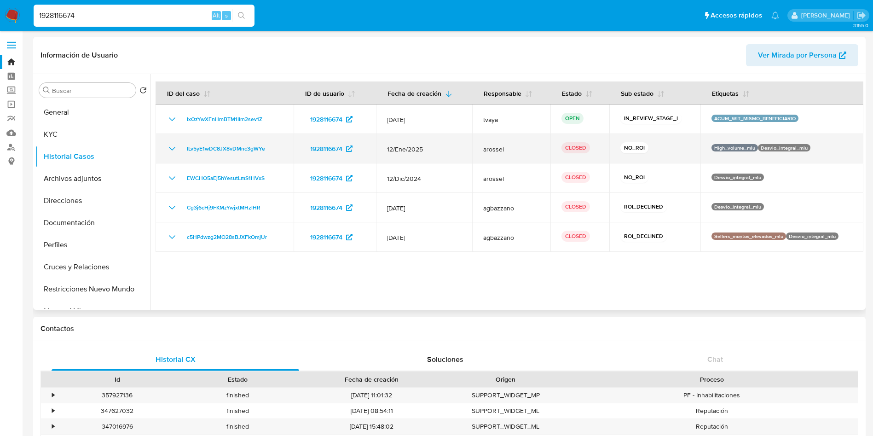
click at [172, 154] on td "lLv5yE1wDC8JX8vDMnc3gWYe" at bounding box center [225, 148] width 138 height 29
click at [168, 148] on icon "Mostrar/Ocultar" at bounding box center [172, 148] width 11 height 11
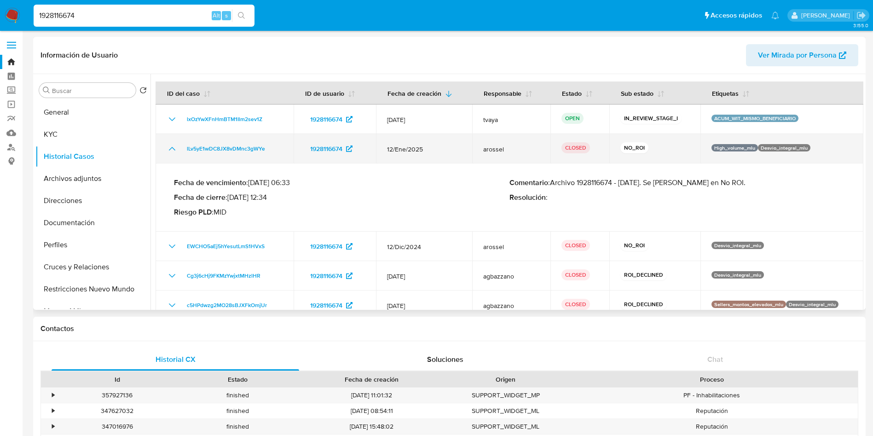
click at [168, 148] on icon "Mostrar/Ocultar" at bounding box center [172, 148] width 11 height 11
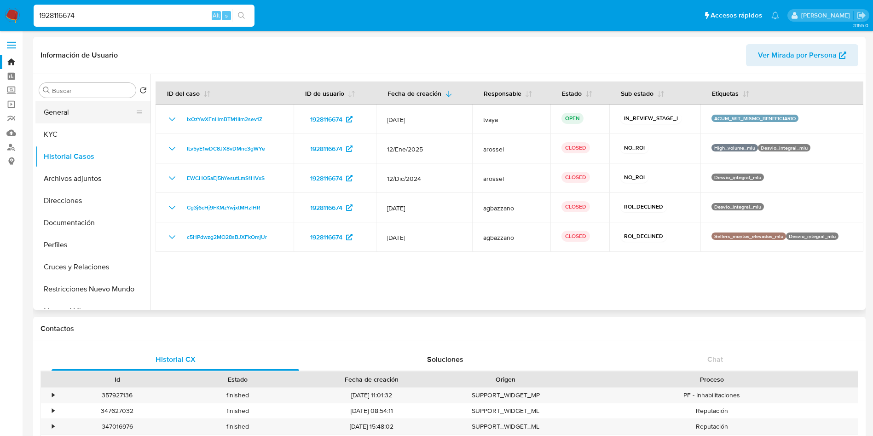
click at [81, 111] on button "General" at bounding box center [89, 112] width 108 height 22
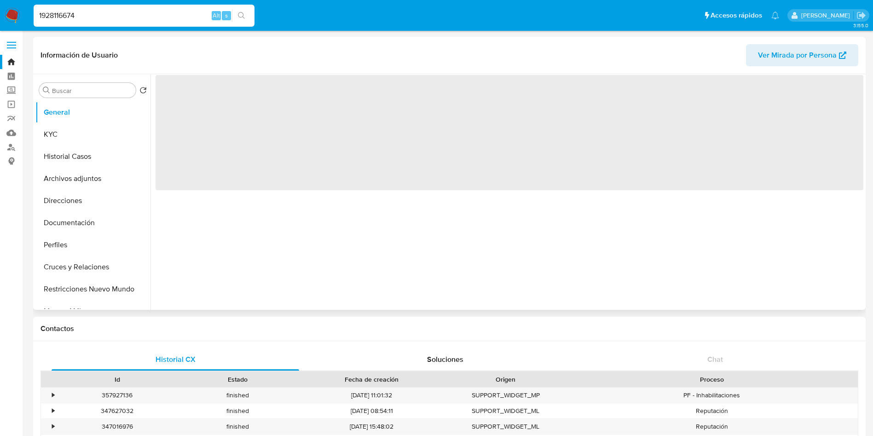
click at [193, 102] on span "‌" at bounding box center [510, 132] width 708 height 115
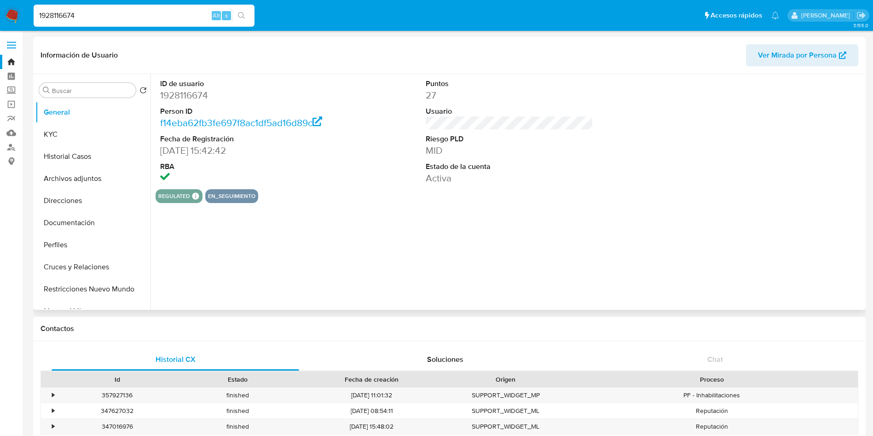
click at [192, 100] on dd "1928116674" at bounding box center [244, 95] width 168 height 13
click at [58, 137] on button "KYC" at bounding box center [89, 134] width 108 height 22
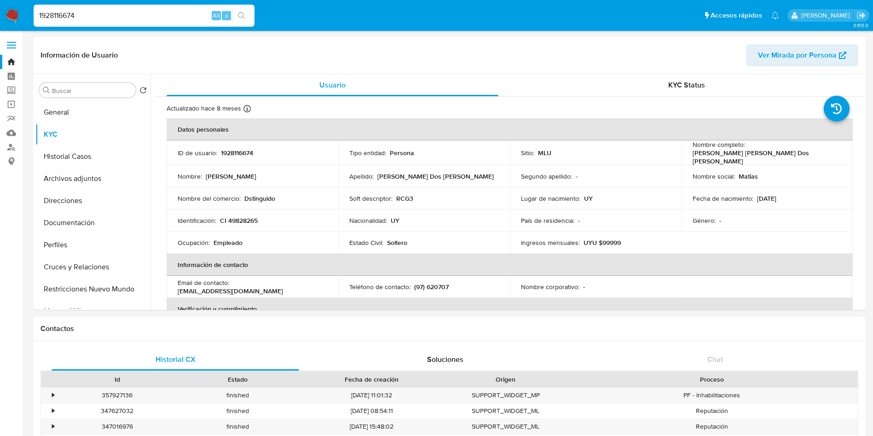
click at [389, 216] on div "Nacionalidad : UY" at bounding box center [424, 220] width 150 height 8
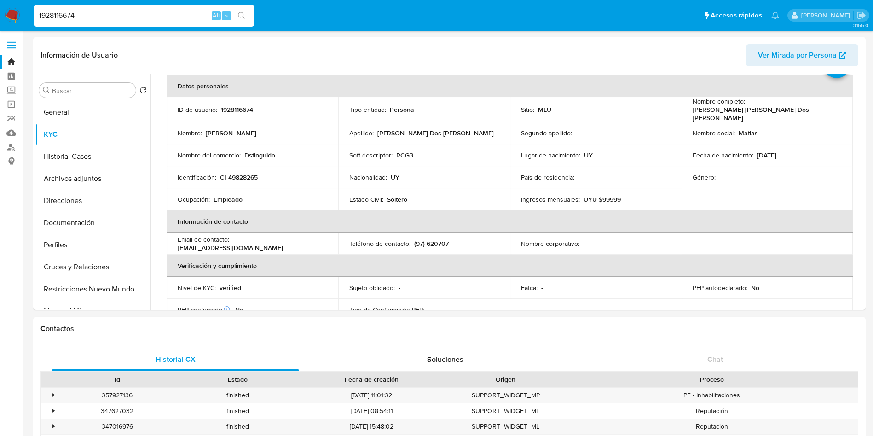
scroll to position [44, 0]
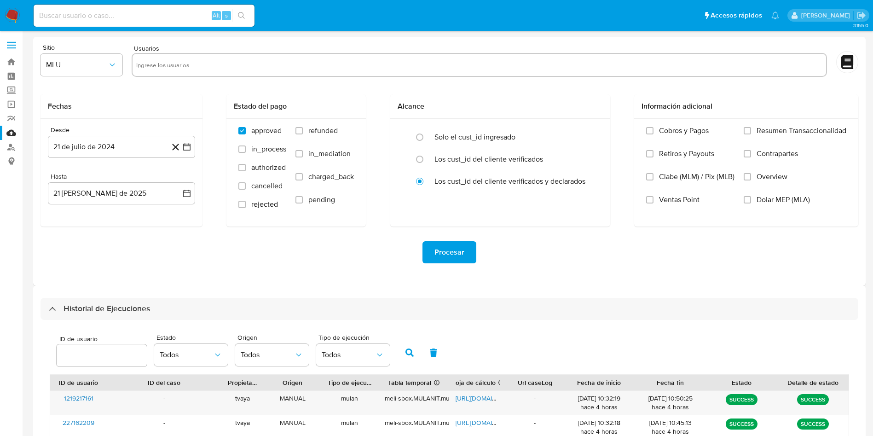
select select "10"
click at [12, 12] on img at bounding box center [13, 16] width 16 height 16
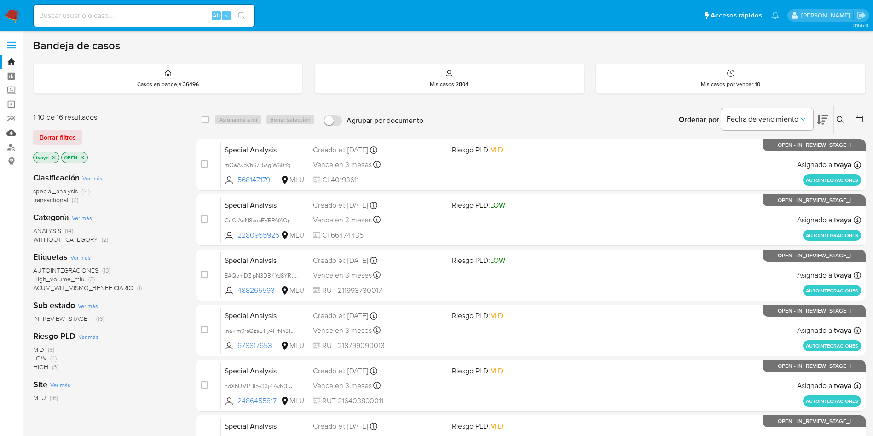
click at [9, 133] on link "Mulan" at bounding box center [55, 133] width 110 height 14
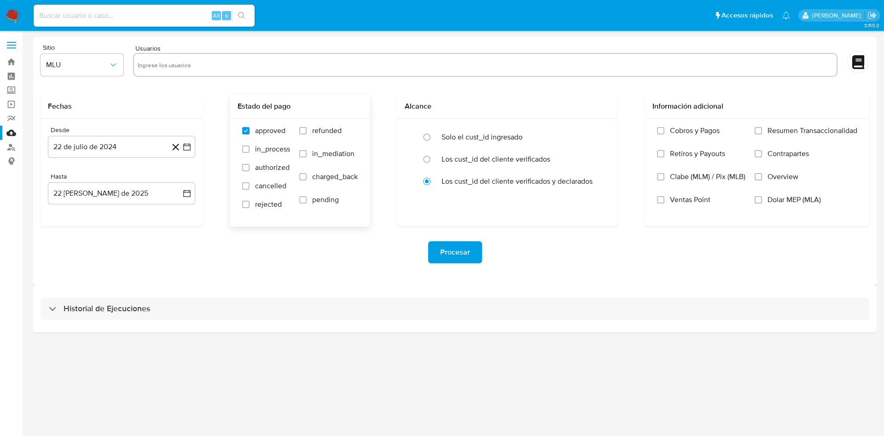
click at [335, 133] on span "refunded" at bounding box center [326, 130] width 29 height 9
click at [307, 133] on input "refunded" at bounding box center [302, 130] width 7 height 7
checkbox input "true"
click at [327, 177] on span "charged_back" at bounding box center [335, 176] width 46 height 9
click at [307, 177] on input "charged_back" at bounding box center [302, 176] width 7 height 7
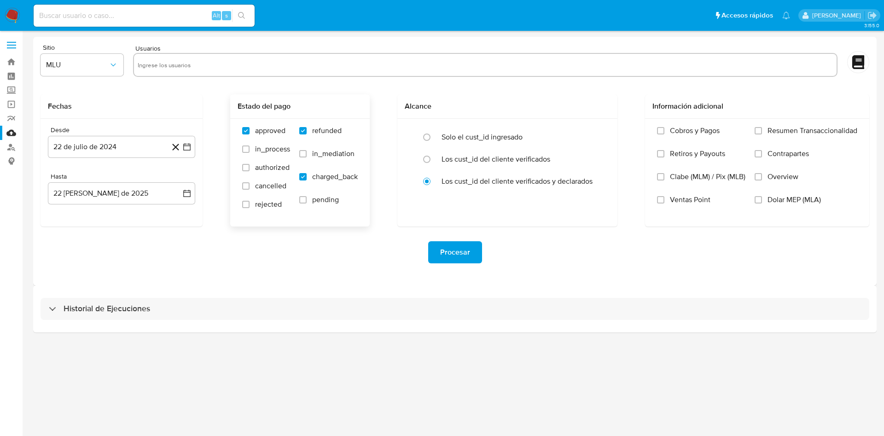
checkbox input "true"
click at [308, 64] on input "text" at bounding box center [485, 65] width 695 height 15
type input "167799007, 609555613, 537216282, 1928116674, 1574048516"
click at [186, 147] on icon "button" at bounding box center [186, 146] width 9 height 9
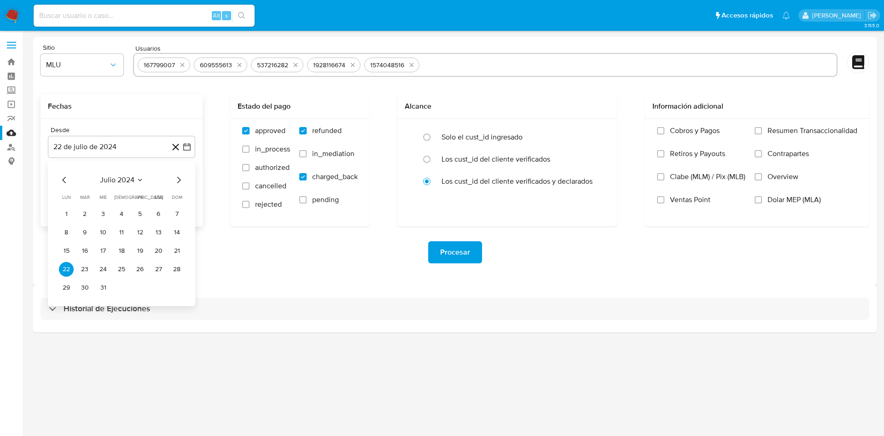
click at [176, 180] on icon "Mes siguiente" at bounding box center [178, 179] width 11 height 11
click at [86, 232] on button "6" at bounding box center [84, 232] width 15 height 15
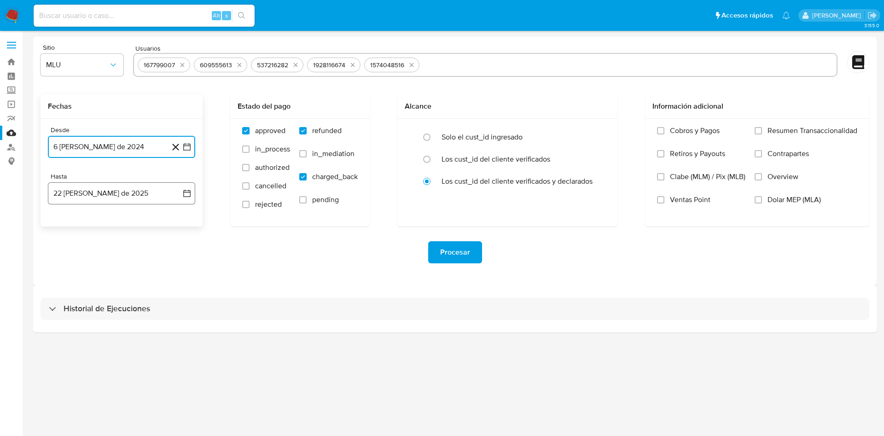
click at [189, 193] on icon "button" at bounding box center [186, 193] width 9 height 9
click at [98, 280] on button "6" at bounding box center [103, 279] width 15 height 15
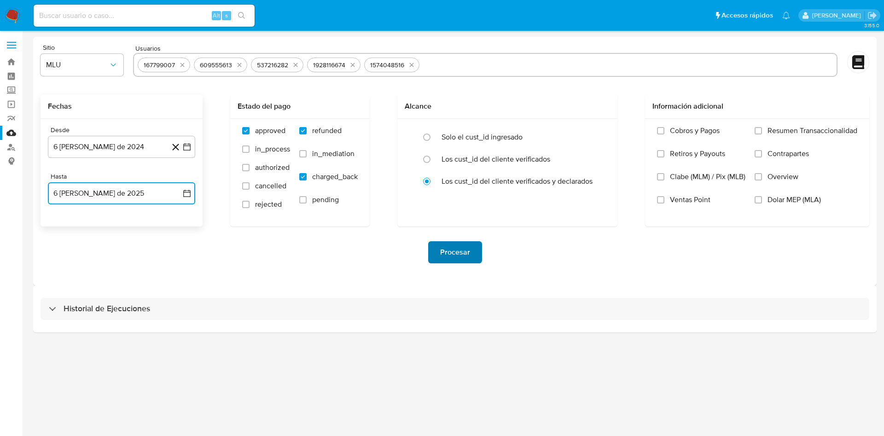
click at [439, 249] on button "Procesar" at bounding box center [455, 252] width 54 height 22
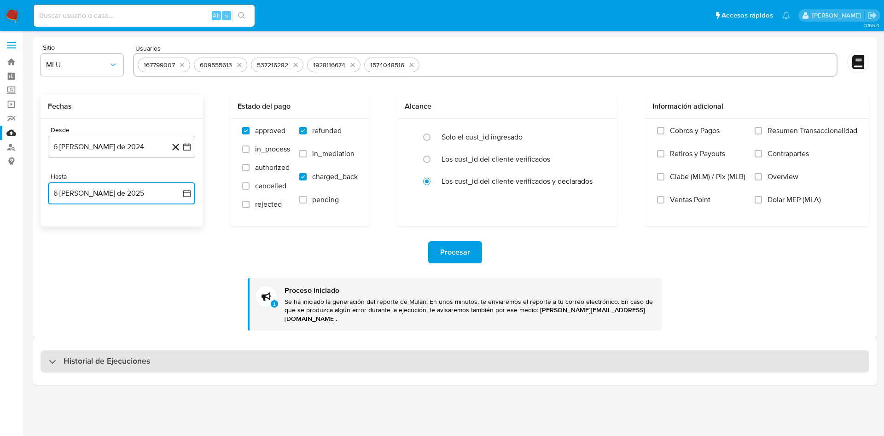
click at [127, 363] on div "Historial de Ejecuciones" at bounding box center [455, 361] width 829 height 22
select select "10"
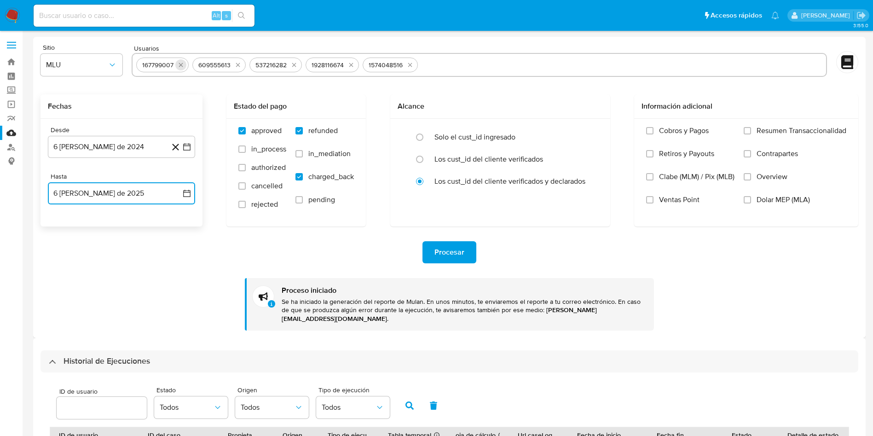
click at [179, 66] on icon "quitar 167799007" at bounding box center [180, 64] width 7 height 7
click at [179, 66] on icon "quitar 609555613" at bounding box center [181, 64] width 7 height 7
click at [179, 66] on icon "quitar 537216282" at bounding box center [180, 64] width 7 height 7
click at [179, 66] on icon "quitar 1928116674" at bounding box center [181, 64] width 7 height 7
click at [179, 66] on button "quitar 1574048516" at bounding box center [183, 64] width 11 height 11
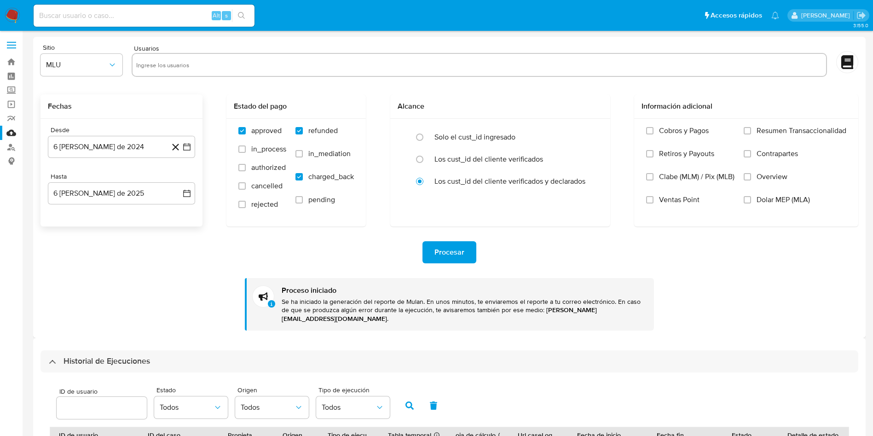
click at [236, 67] on input "text" at bounding box center [479, 65] width 686 height 15
paste input "85294826"
type input "85294826"
click at [185, 146] on icon "button" at bounding box center [186, 146] width 9 height 9
click at [174, 179] on icon "Mes siguiente" at bounding box center [178, 179] width 11 height 11
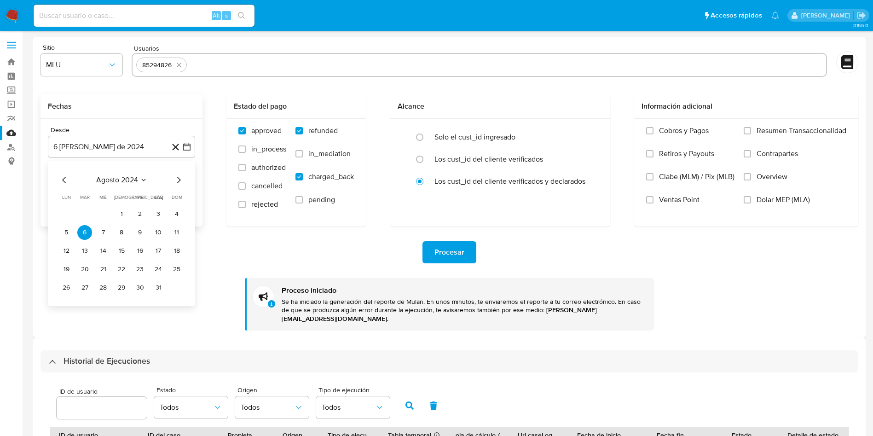
click at [175, 179] on icon "Mes siguiente" at bounding box center [178, 179] width 11 height 11
click at [100, 266] on button "22" at bounding box center [103, 269] width 15 height 15
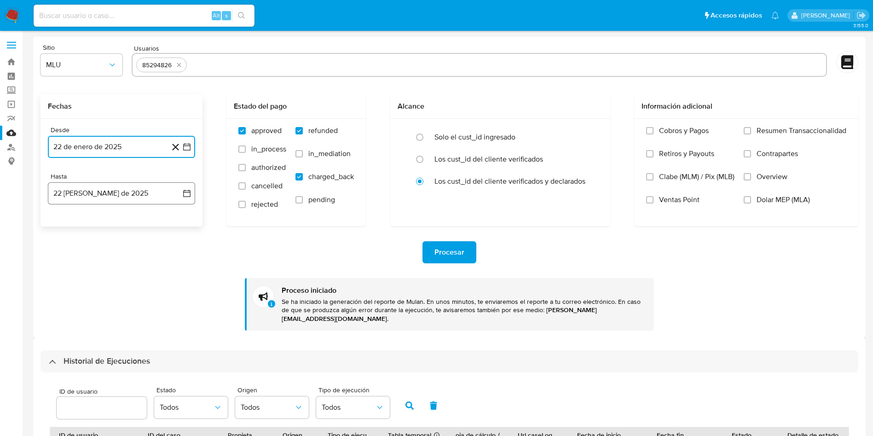
click at [186, 192] on icon "button" at bounding box center [186, 193] width 9 height 9
click at [99, 279] on button "6" at bounding box center [103, 279] width 15 height 15
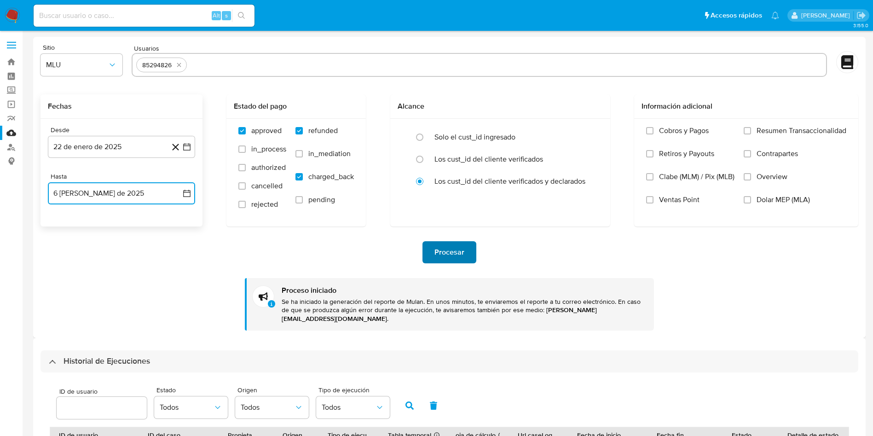
click at [454, 256] on span "Procesar" at bounding box center [450, 252] width 30 height 20
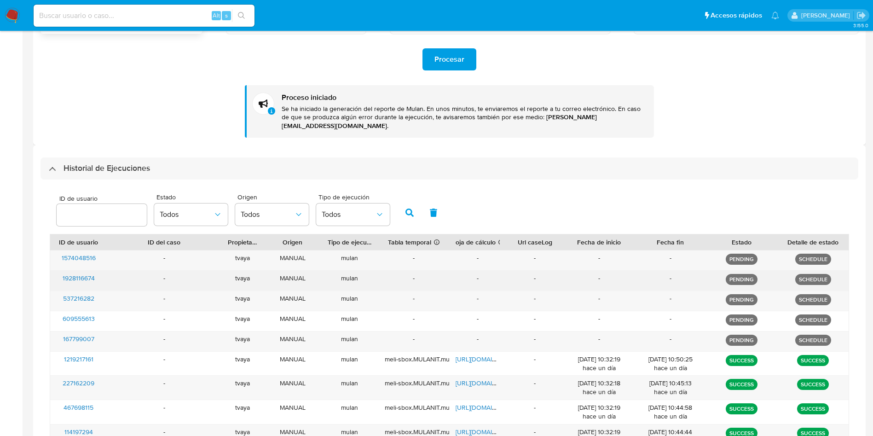
scroll to position [207, 0]
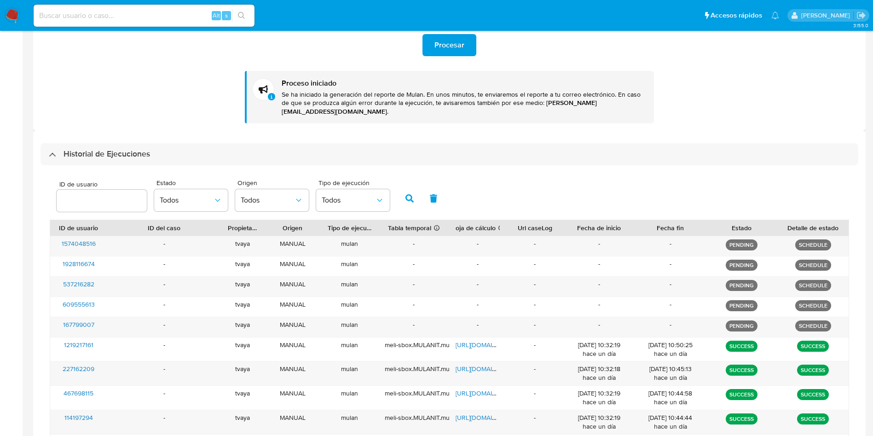
click at [112, 143] on div "Historial de Ejecuciones" at bounding box center [450, 154] width 818 height 22
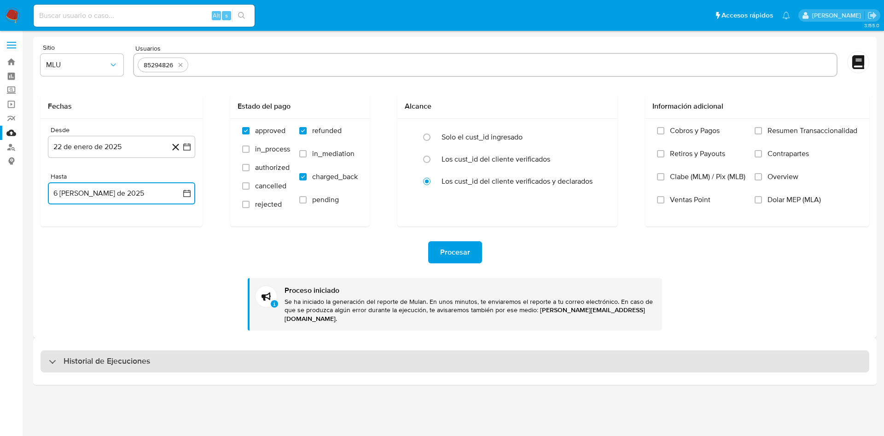
drag, startPoint x: 115, startPoint y: 356, endPoint x: 114, endPoint y: 348, distance: 8.9
click at [115, 356] on h3 "Historial de Ejecuciones" at bounding box center [107, 361] width 87 height 11
select select "10"
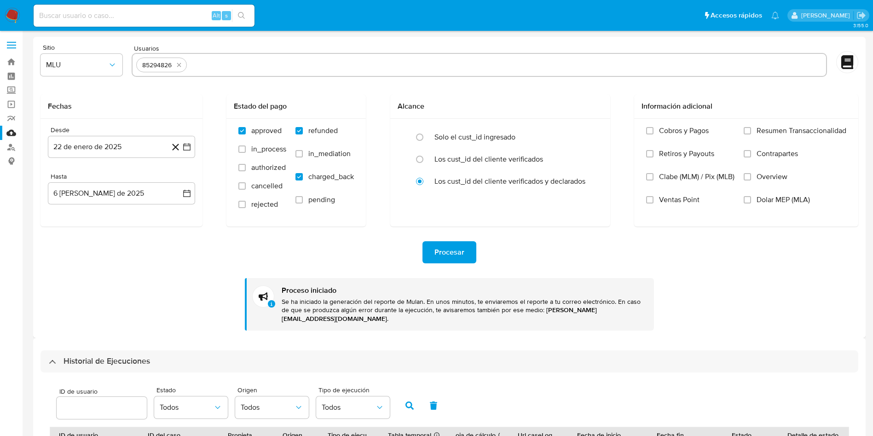
click at [174, 61] on button "quitar 85294826" at bounding box center [179, 64] width 11 height 11
click at [177, 68] on input "text" at bounding box center [479, 65] width 686 height 15
paste input "1212158401"
type input "1212158401"
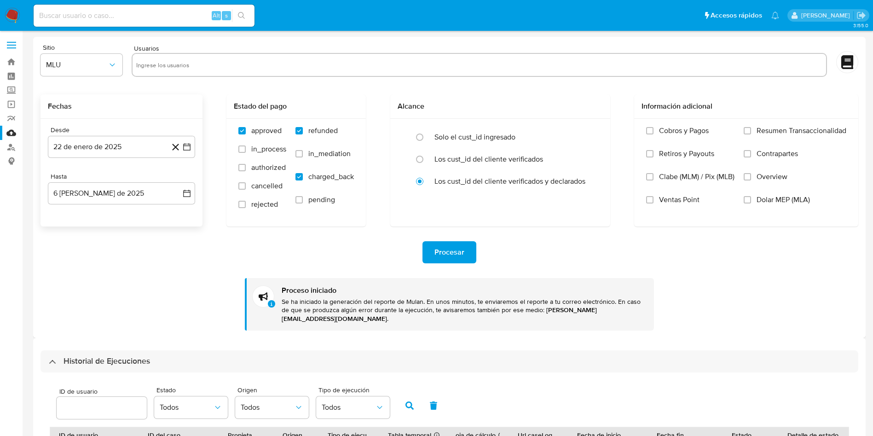
click at [198, 105] on div "Fechas" at bounding box center [122, 106] width 162 height 24
click at [188, 144] on icon "button" at bounding box center [186, 146] width 7 height 7
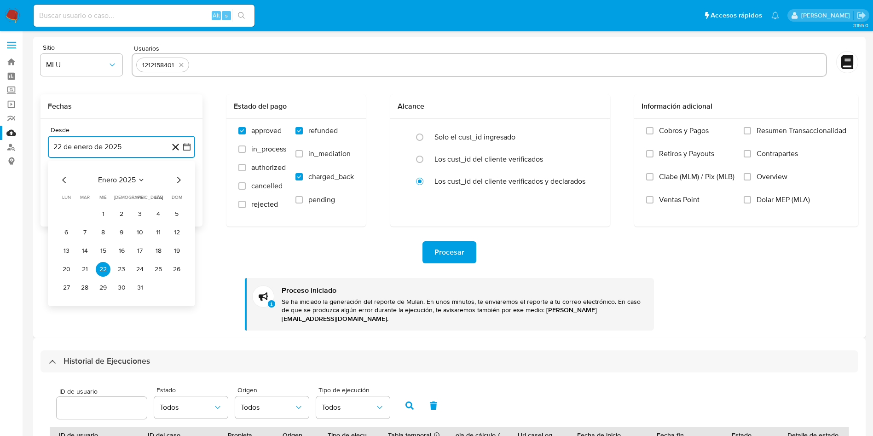
click at [60, 179] on icon "Mes anterior" at bounding box center [64, 179] width 11 height 11
click at [120, 251] on button "12" at bounding box center [121, 251] width 15 height 15
click at [188, 191] on icon "button" at bounding box center [186, 193] width 9 height 9
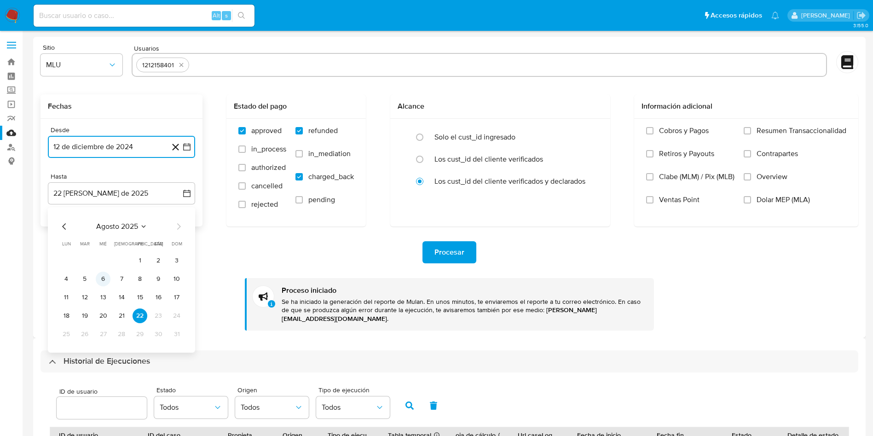
click at [102, 279] on button "6" at bounding box center [103, 279] width 15 height 15
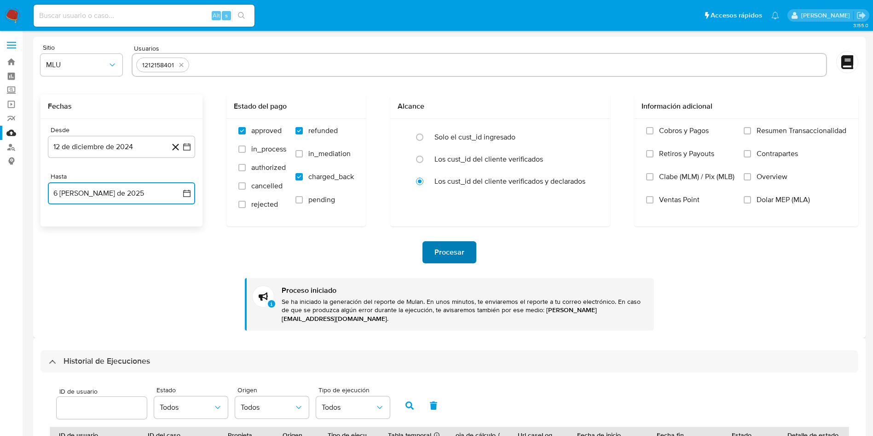
click at [436, 247] on span "Procesar" at bounding box center [450, 252] width 30 height 20
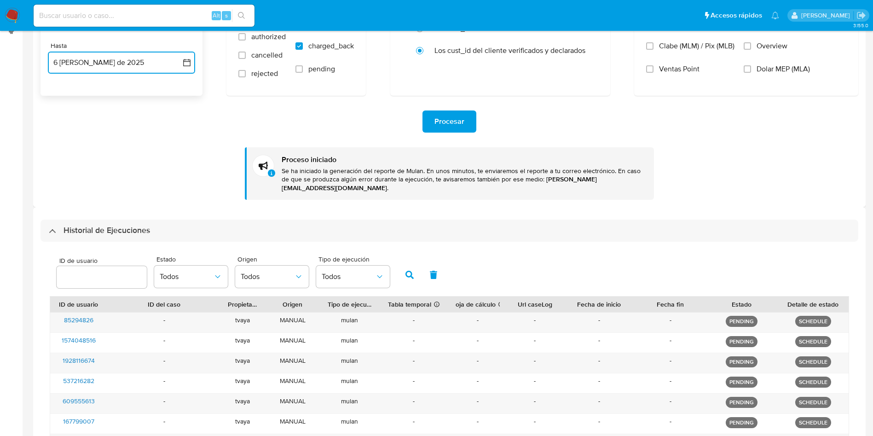
scroll to position [207, 0]
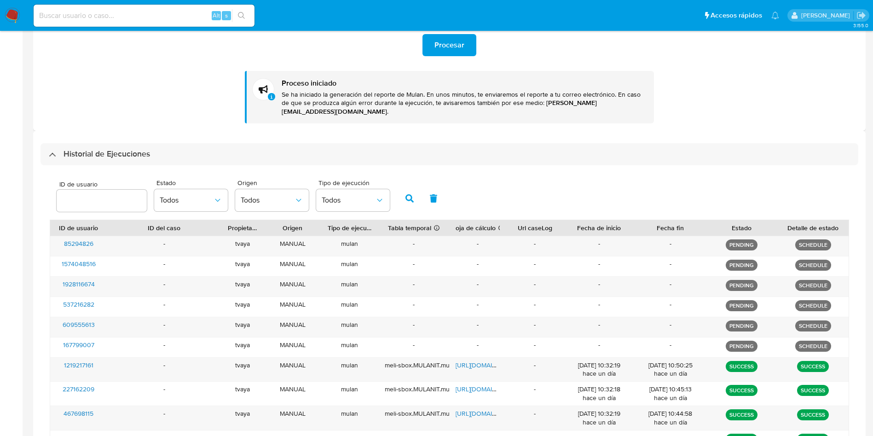
click at [125, 152] on div "Historial de Ejecuciones" at bounding box center [450, 154] width 818 height 22
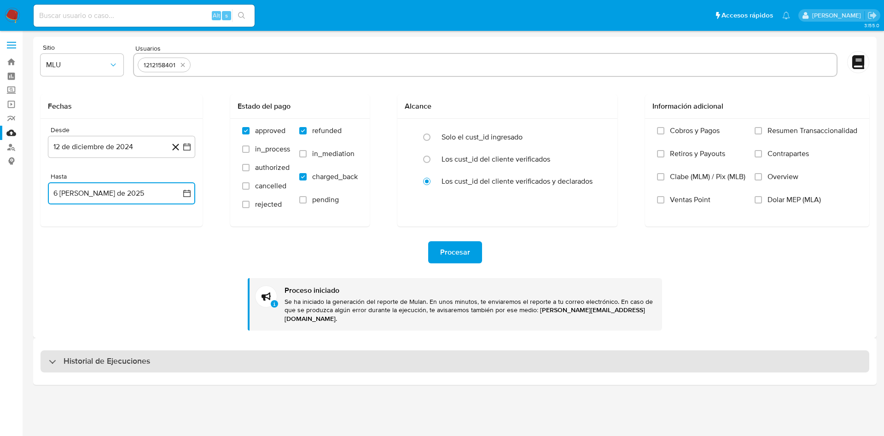
click at [125, 350] on div "Historial de Ejecuciones" at bounding box center [455, 361] width 829 height 22
select select "10"
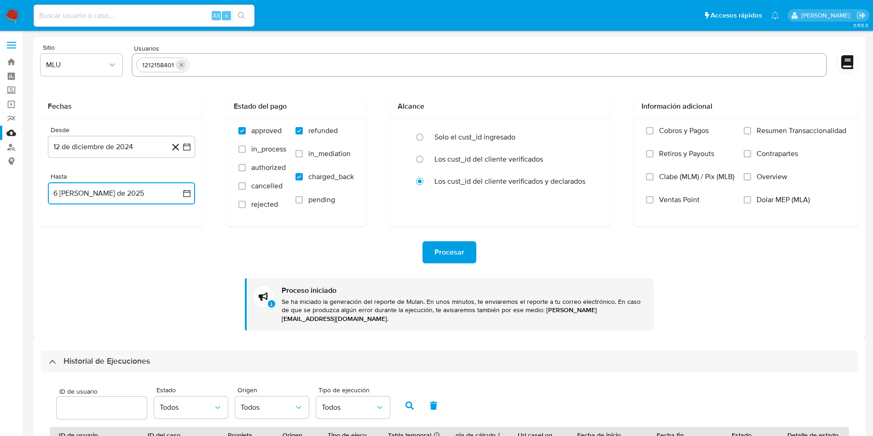
click at [180, 66] on icon "quitar 1212158401" at bounding box center [182, 65] width 4 height 4
click at [203, 69] on input "text" at bounding box center [479, 65] width 686 height 15
paste input "1928116674"
type input "1928116674"
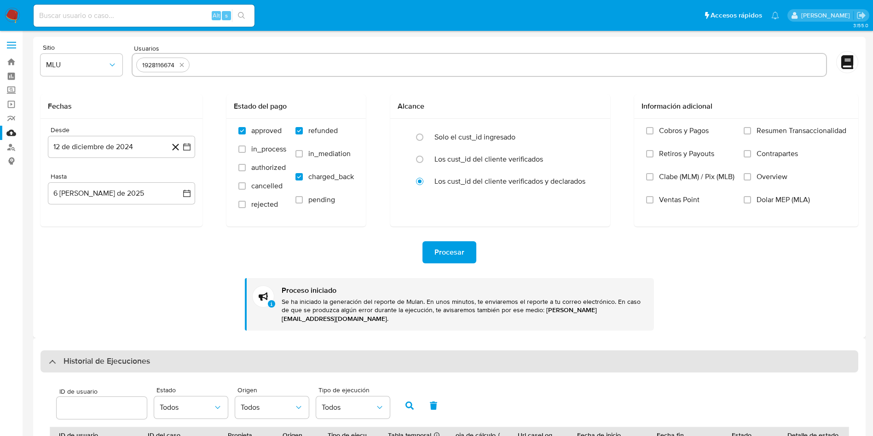
click at [145, 356] on h3 "Historial de Ejecuciones" at bounding box center [107, 361] width 87 height 11
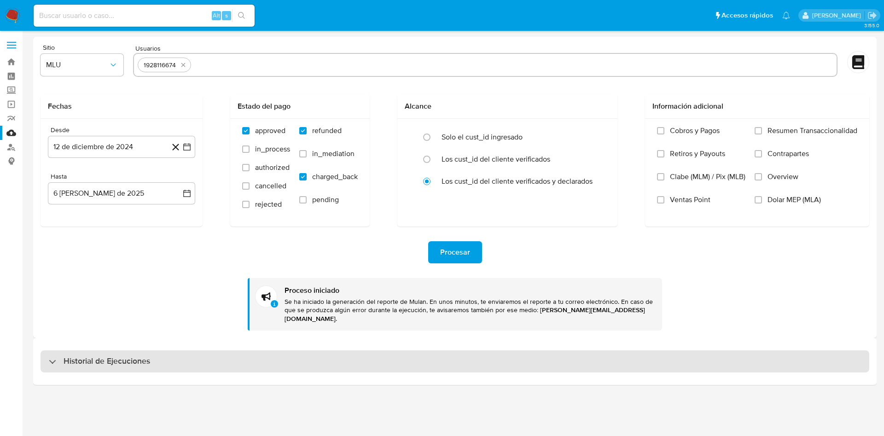
click at [137, 356] on h3 "Historial de Ejecuciones" at bounding box center [107, 361] width 87 height 11
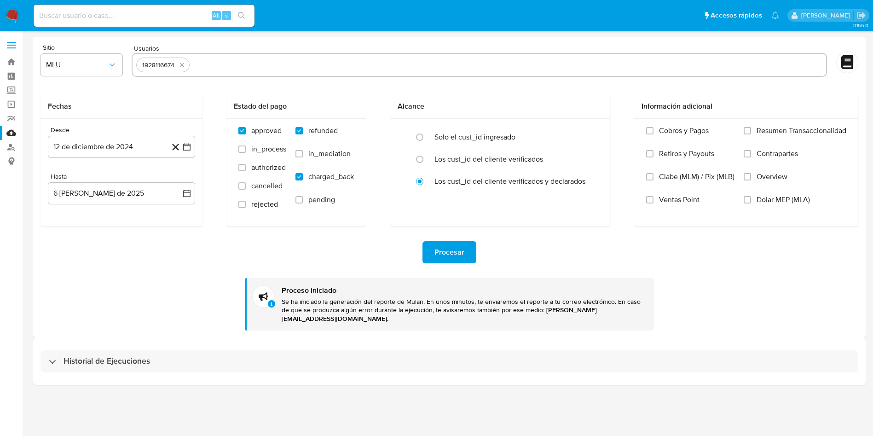
select select "10"
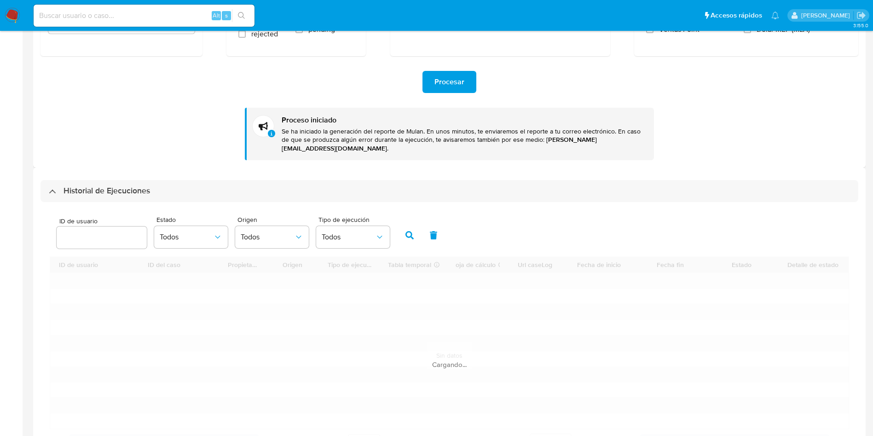
scroll to position [207, 0]
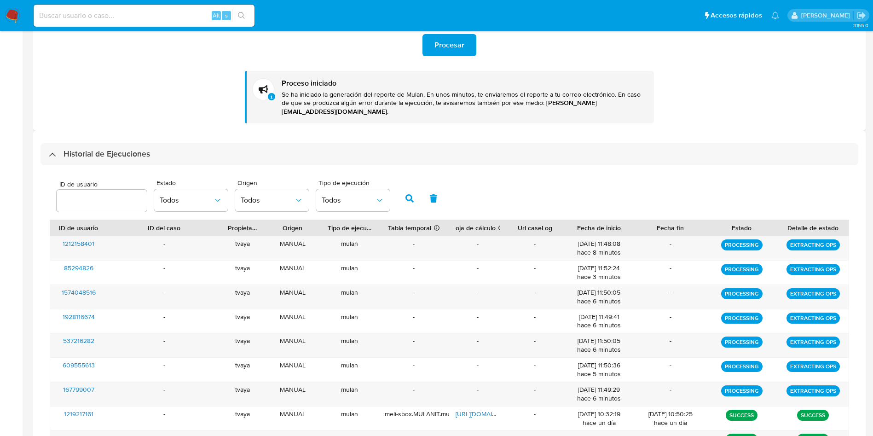
click at [220, 143] on div "Historial de Ejecuciones" at bounding box center [450, 154] width 818 height 22
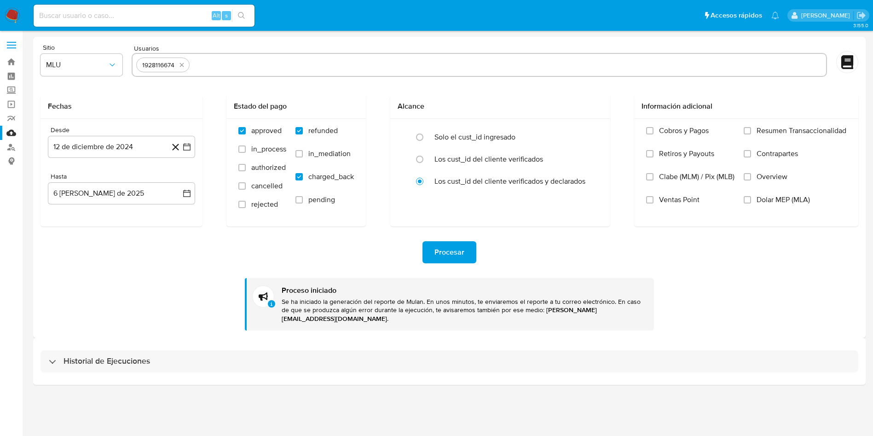
scroll to position [0, 0]
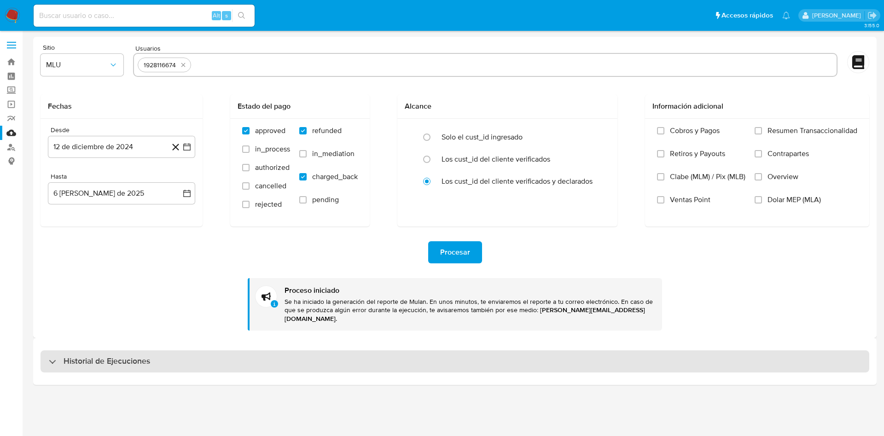
click at [174, 350] on div "Historial de Ejecuciones" at bounding box center [455, 361] width 829 height 22
select select "10"
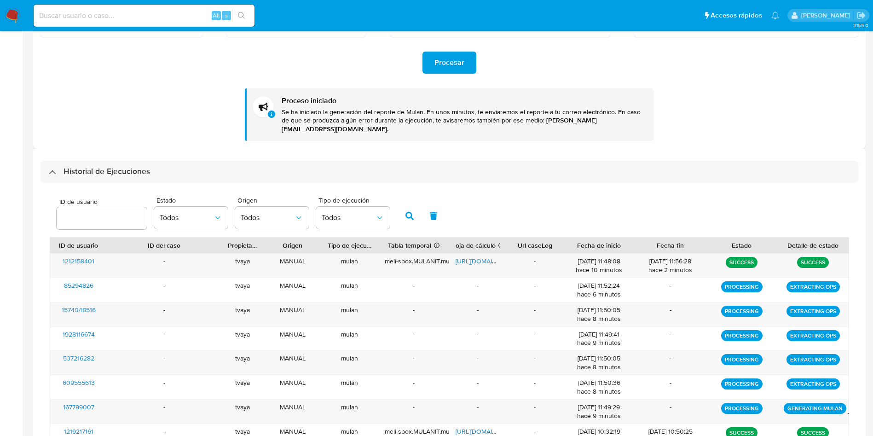
scroll to position [207, 0]
